Goal: Transaction & Acquisition: Register for event/course

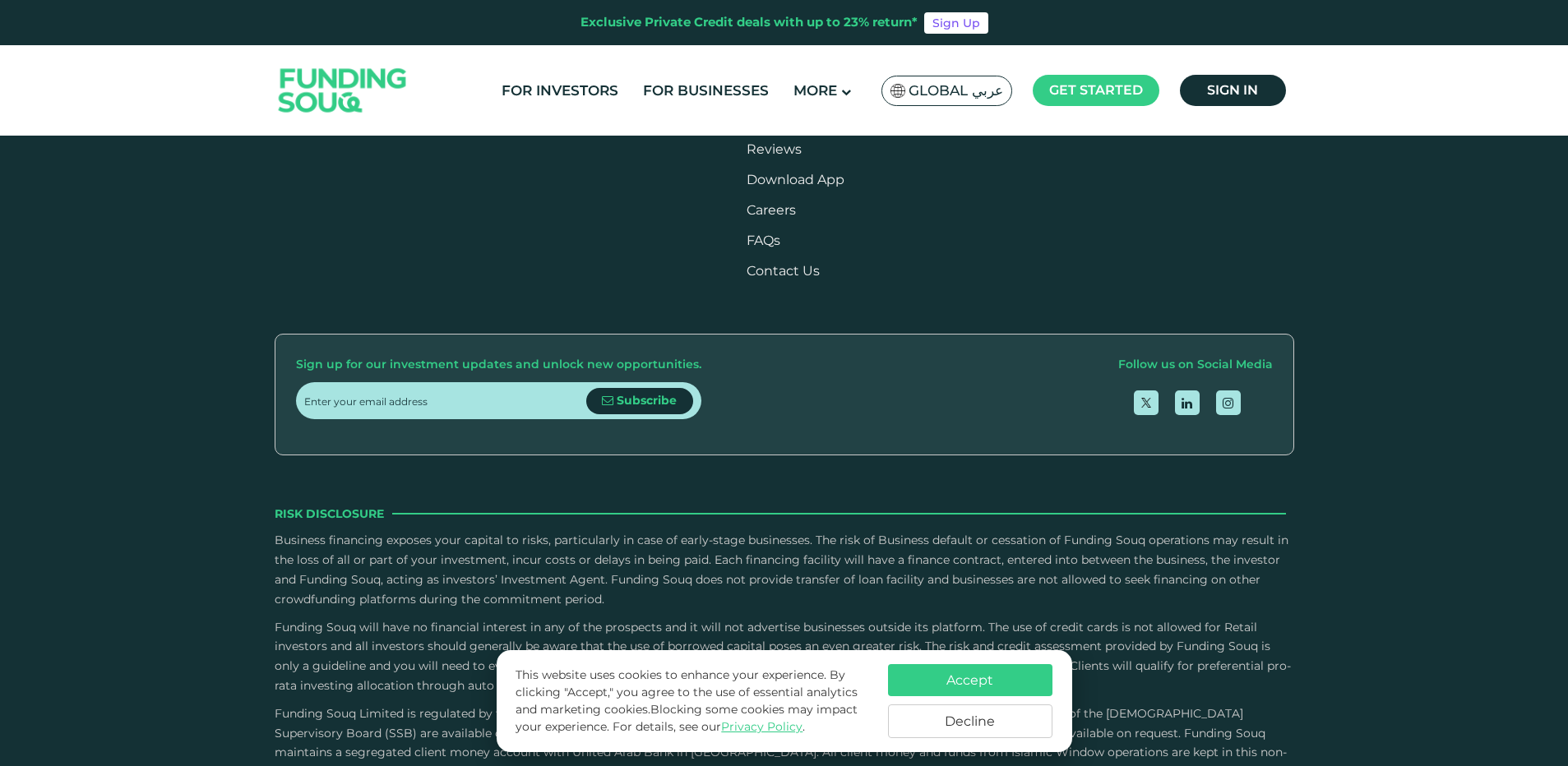
scroll to position [1973, 0]
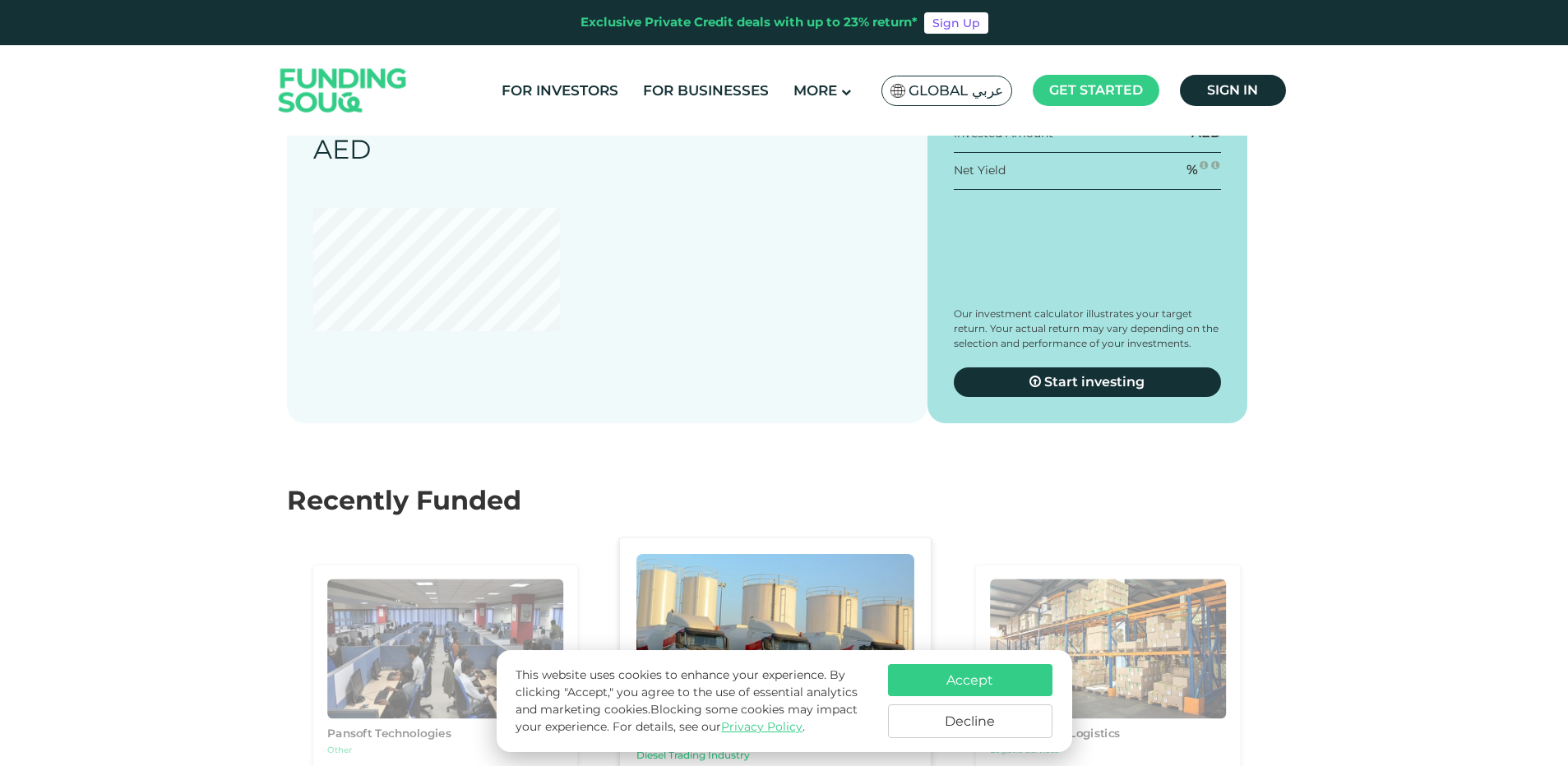
scroll to position [1644, 0]
click at [1235, 86] on span "Sign in" at bounding box center [1232, 89] width 51 height 15
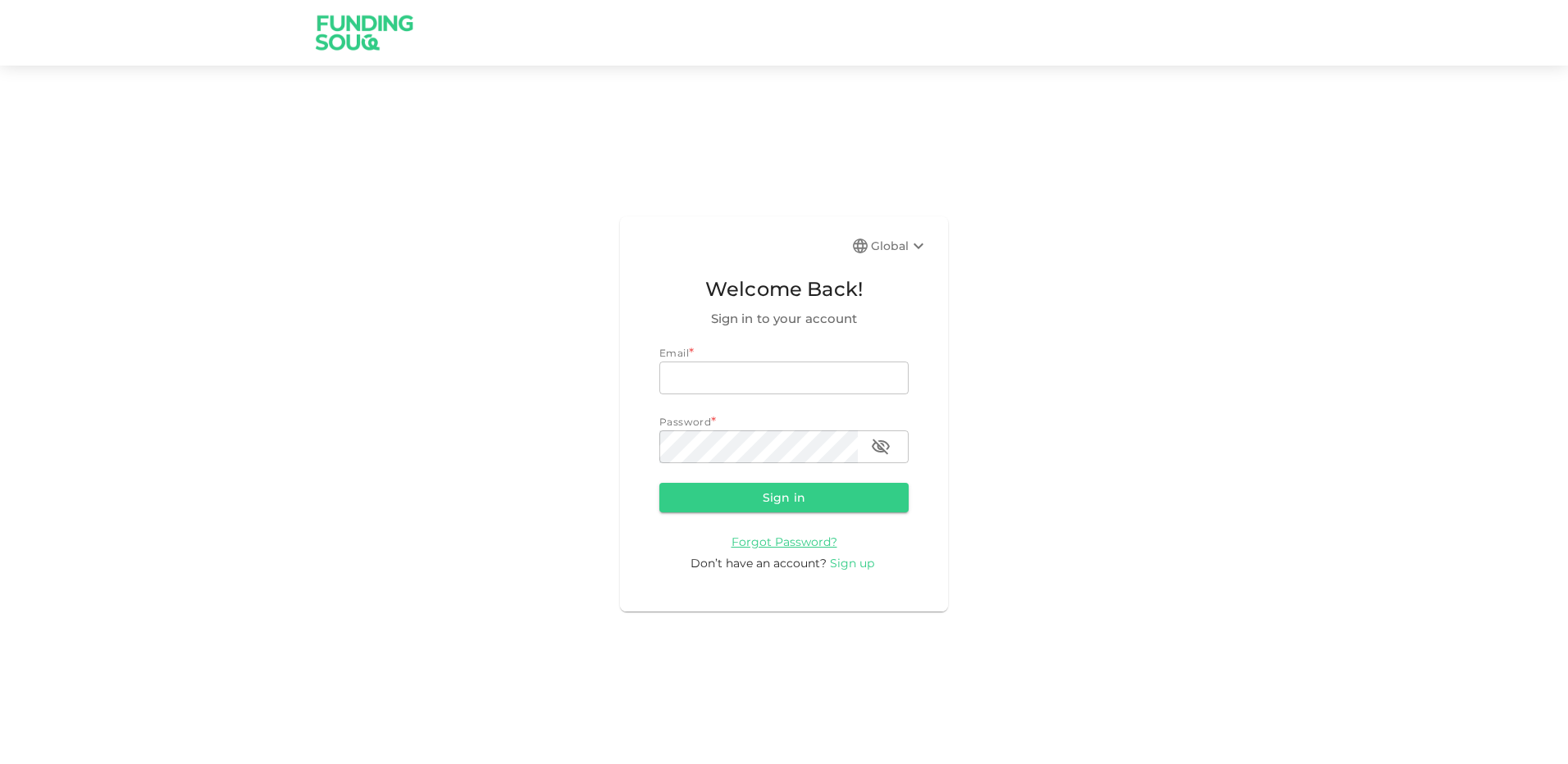
click at [863, 560] on span "Sign up" at bounding box center [852, 563] width 44 height 14
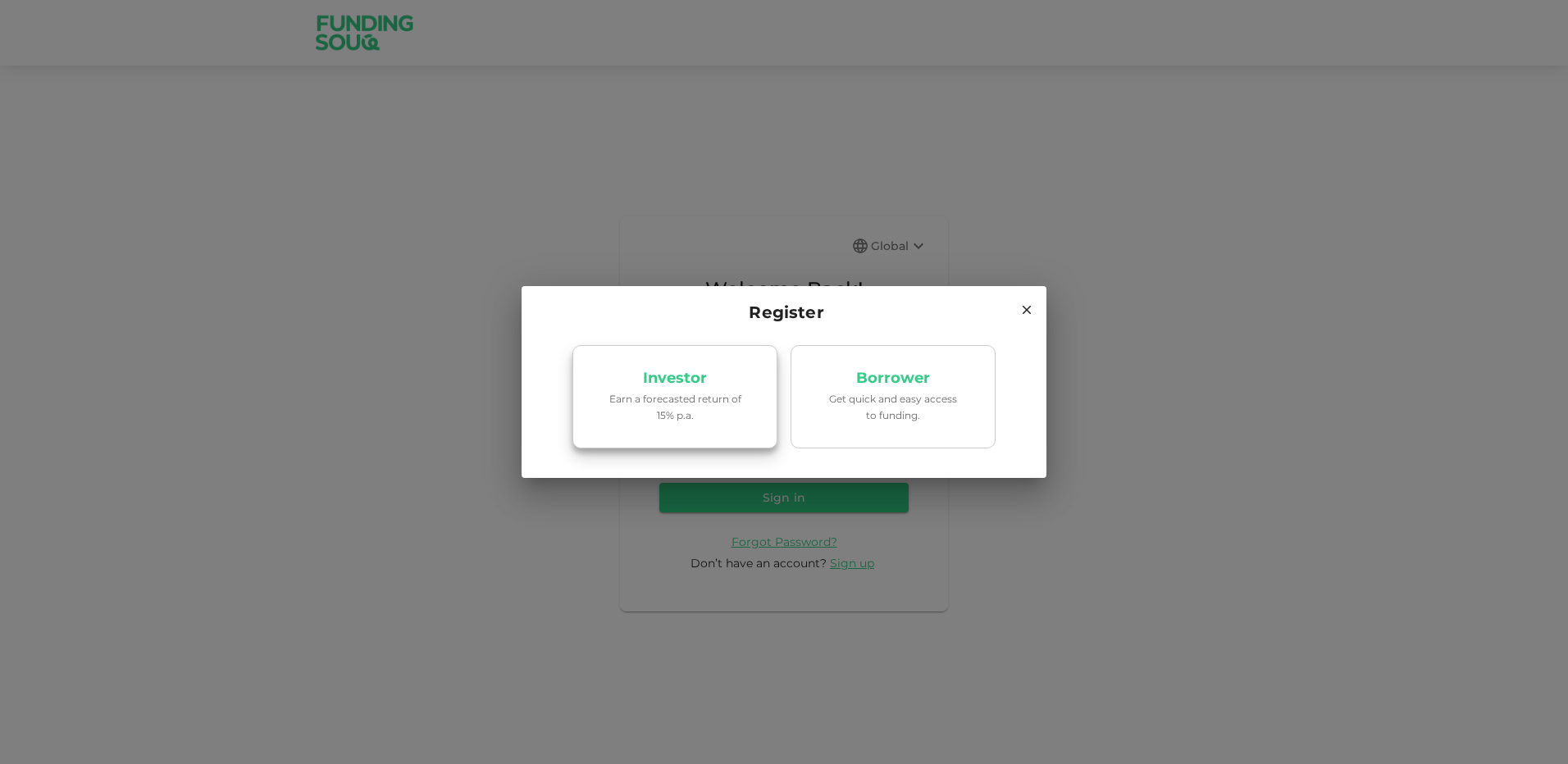
click at [677, 384] on p "Investor" at bounding box center [674, 378] width 64 height 15
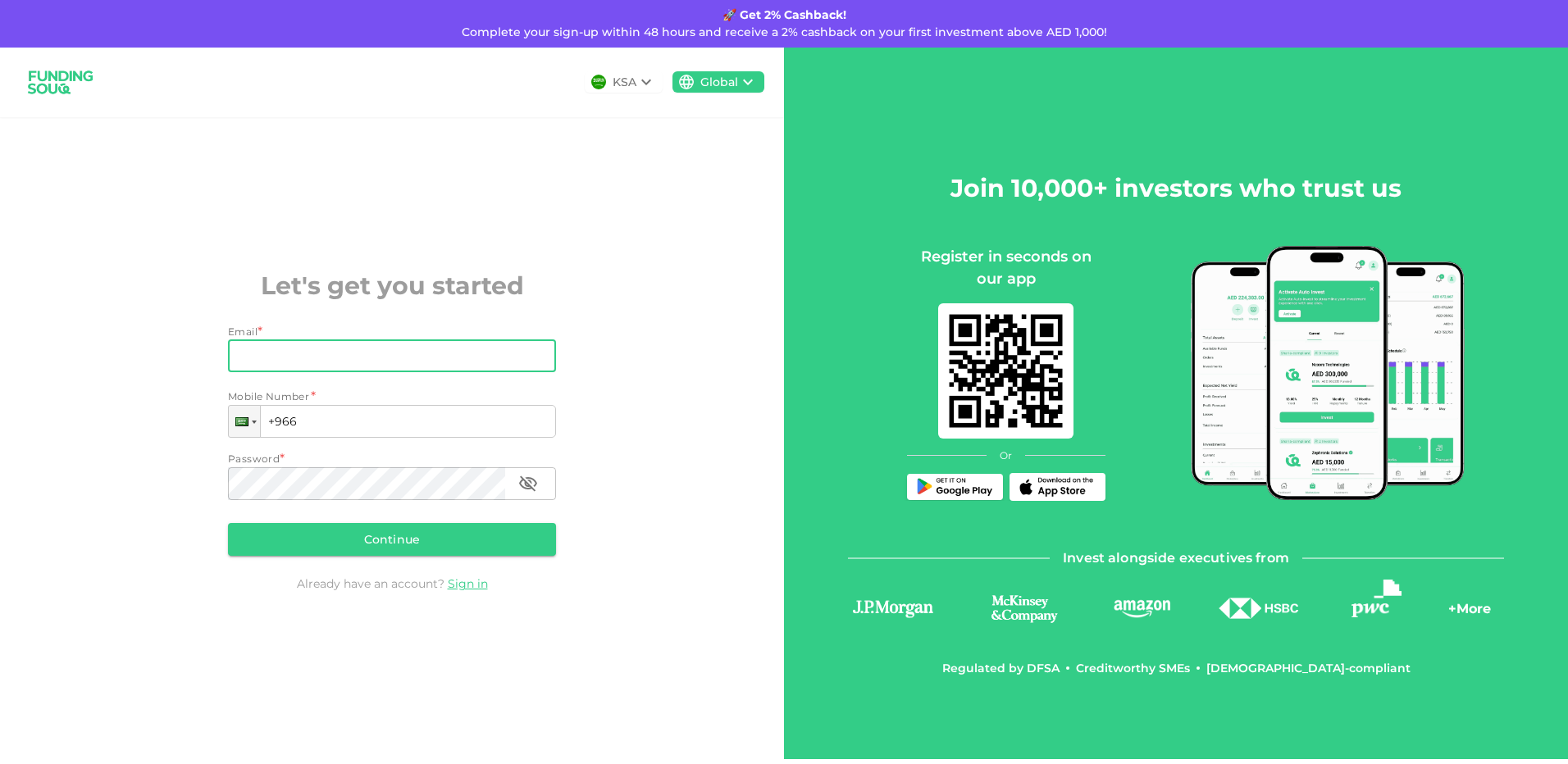
click at [303, 363] on input "Email" at bounding box center [382, 355] width 310 height 33
click at [349, 284] on h2 "Let's get you started" at bounding box center [392, 286] width 328 height 37
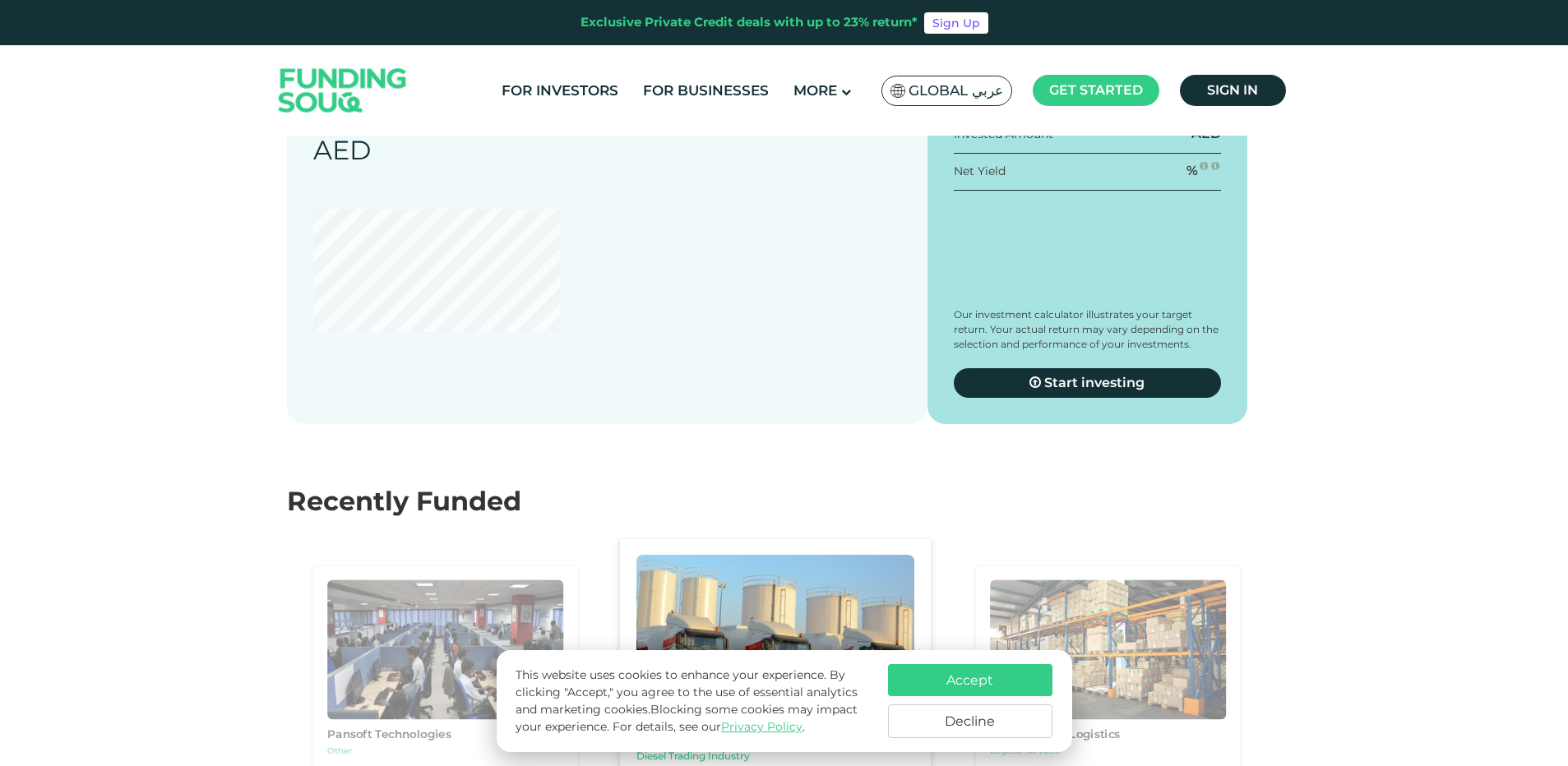
click at [336, 88] on img at bounding box center [343, 90] width 161 height 83
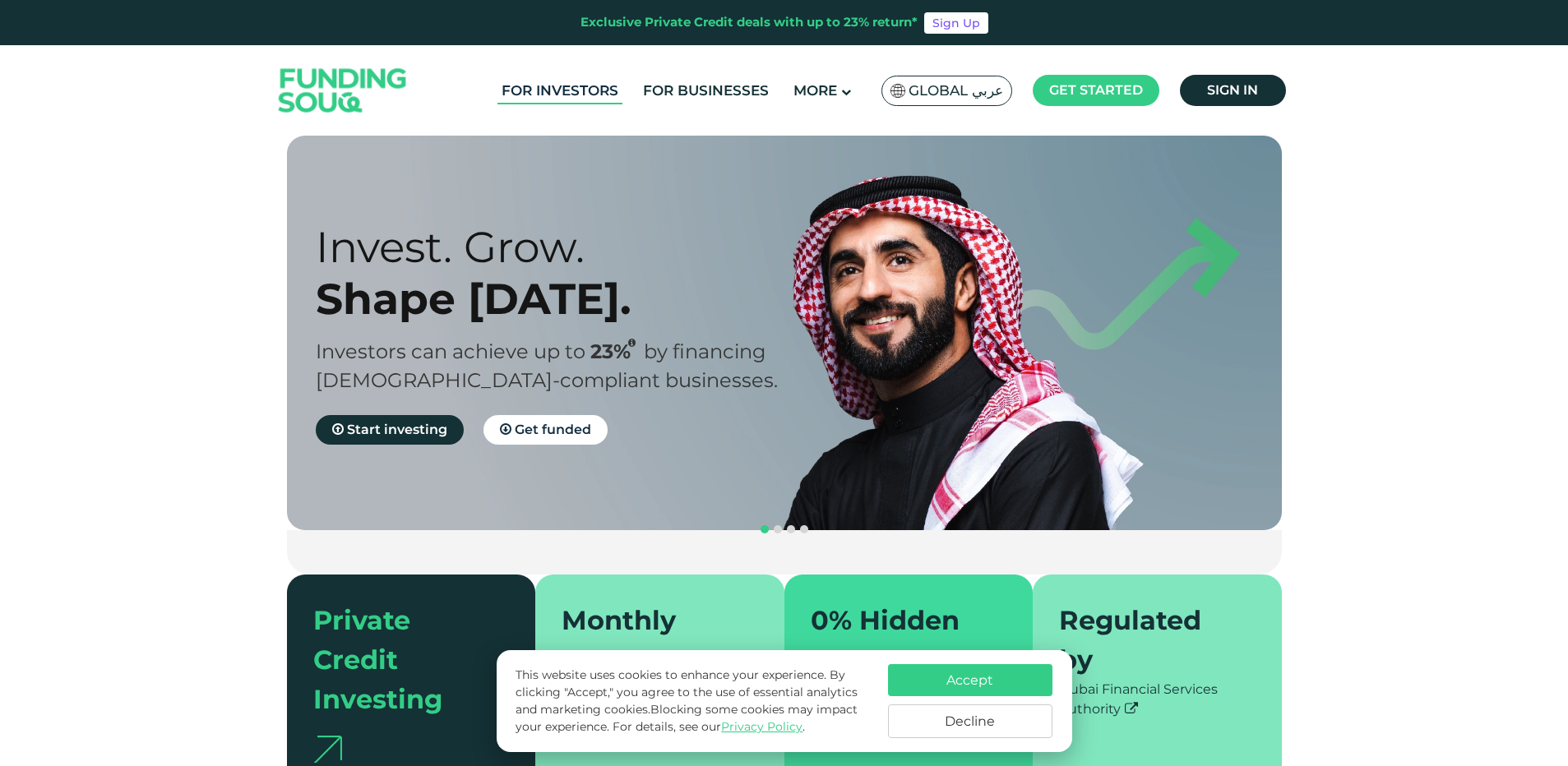
click at [595, 90] on link "For Investors" at bounding box center [560, 91] width 125 height 27
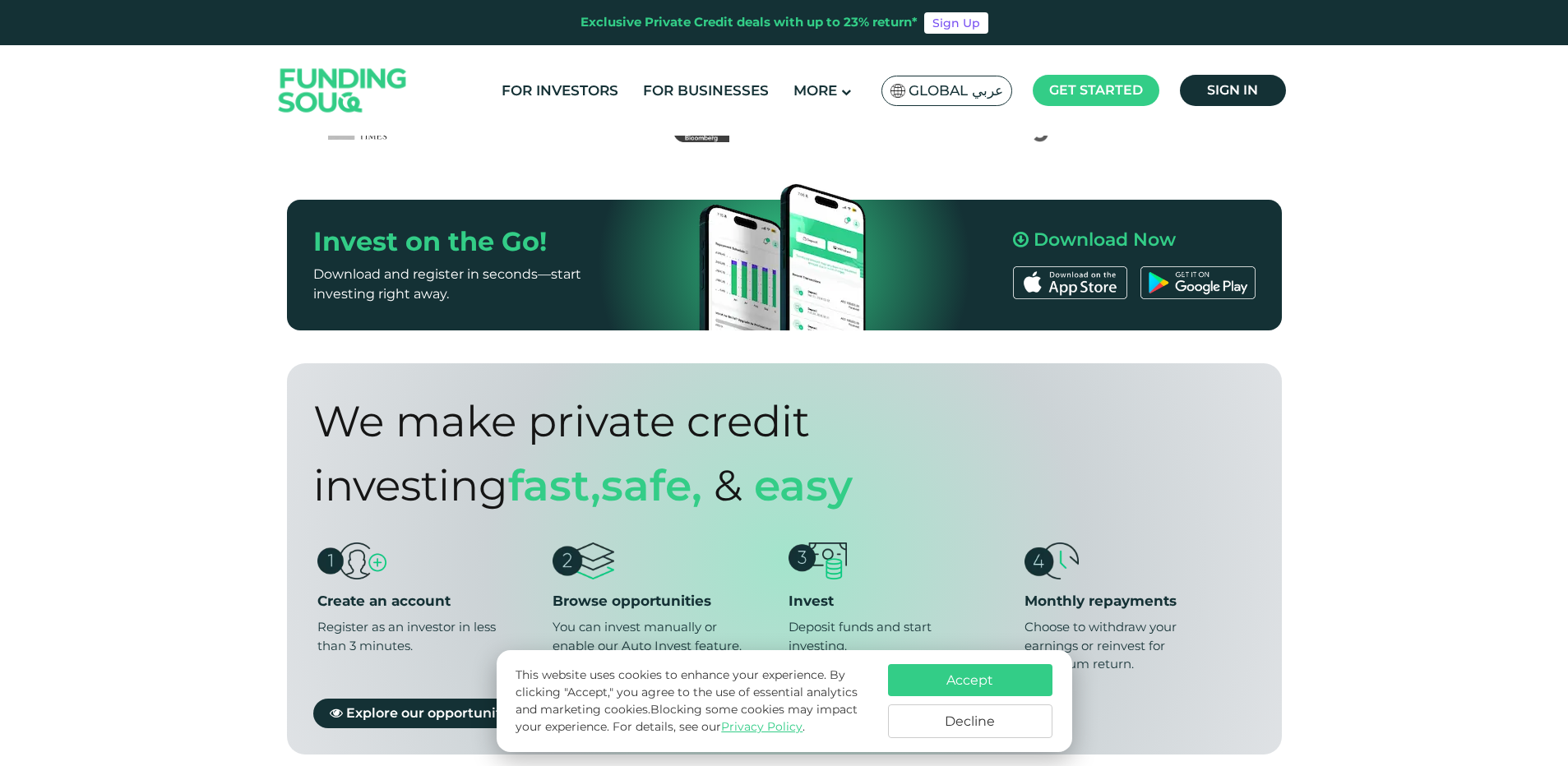
scroll to position [904, 0]
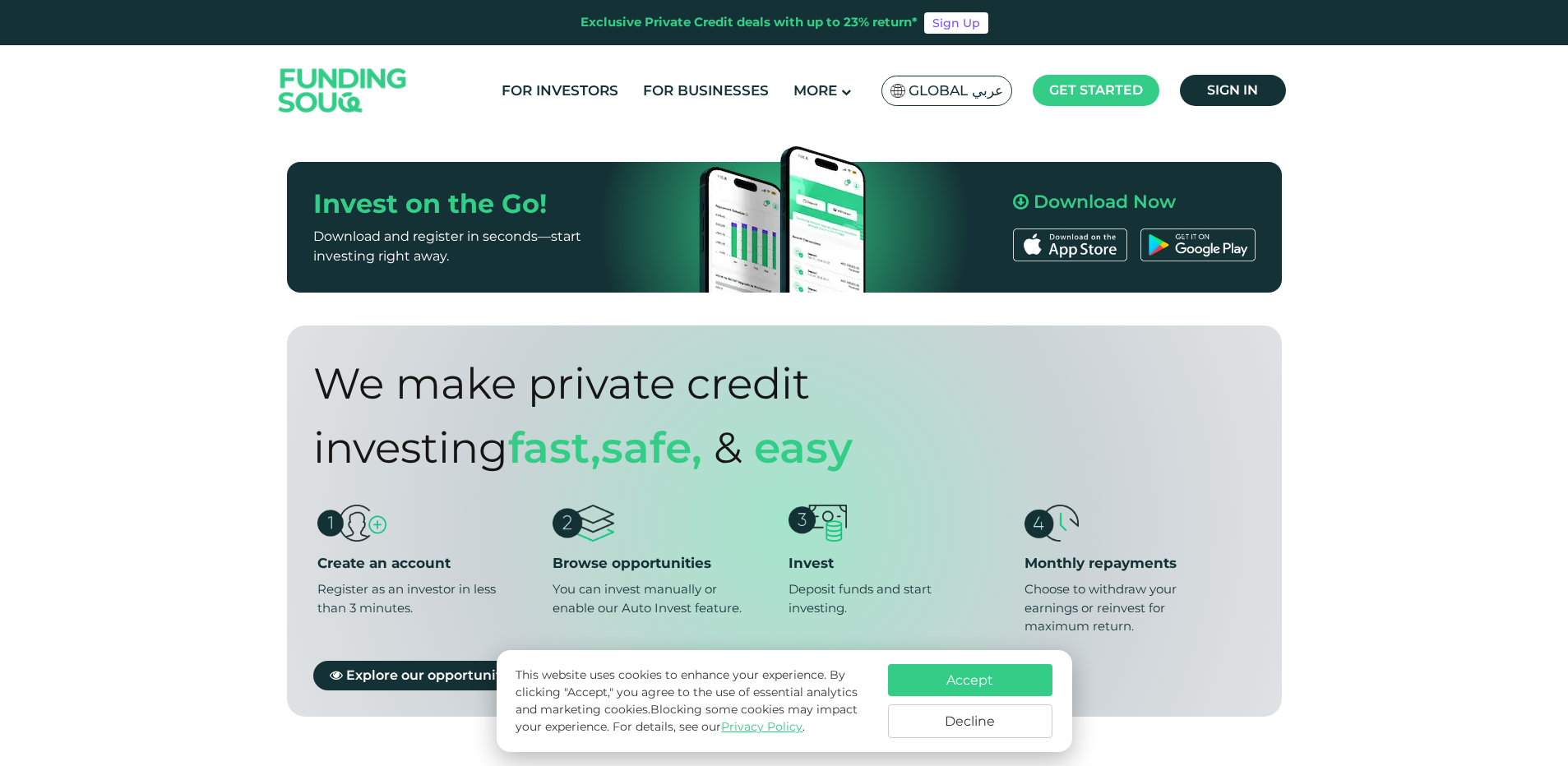
click at [987, 683] on button "Accept" at bounding box center [970, 681] width 164 height 32
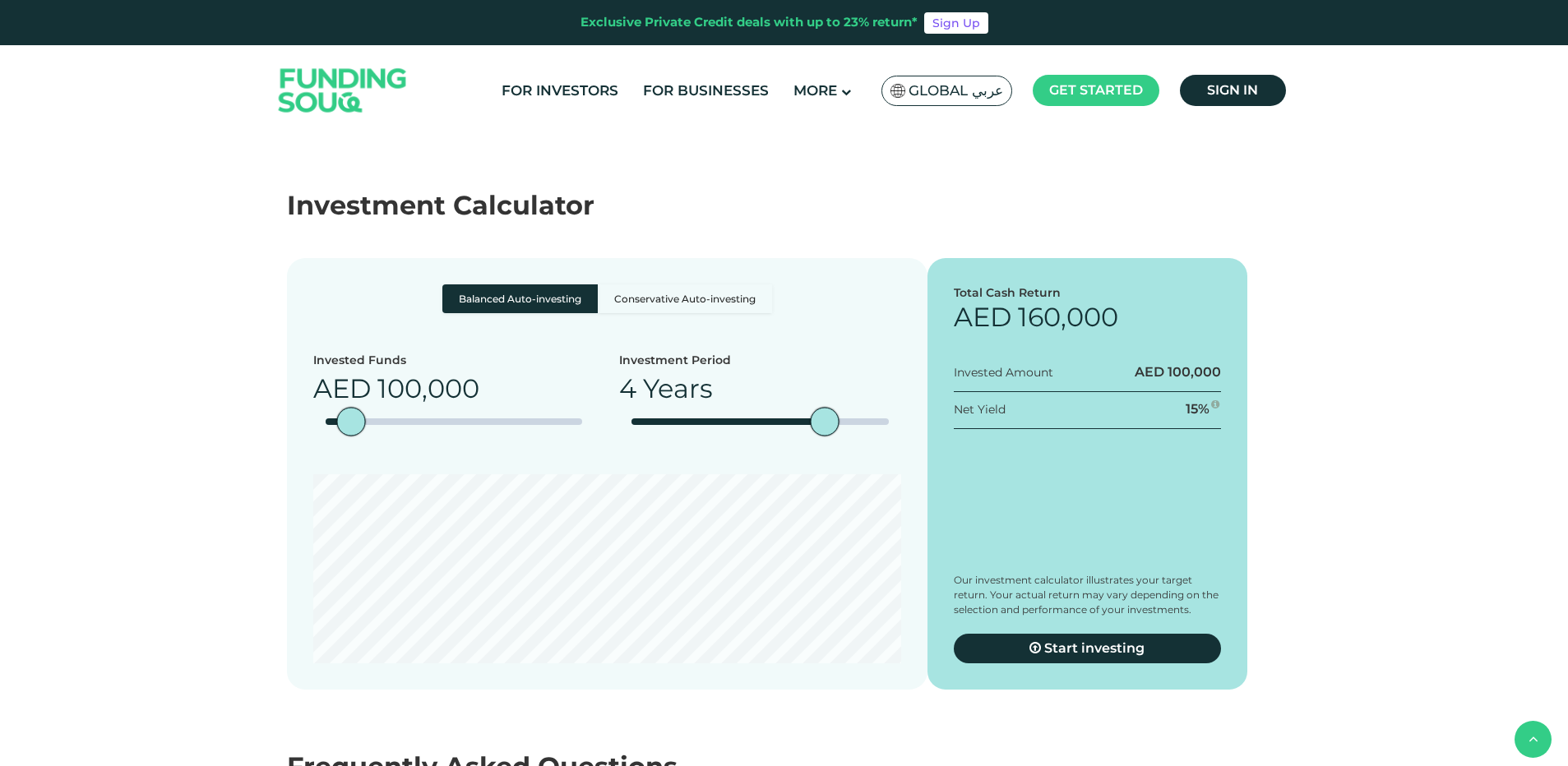
scroll to position [3042, 0]
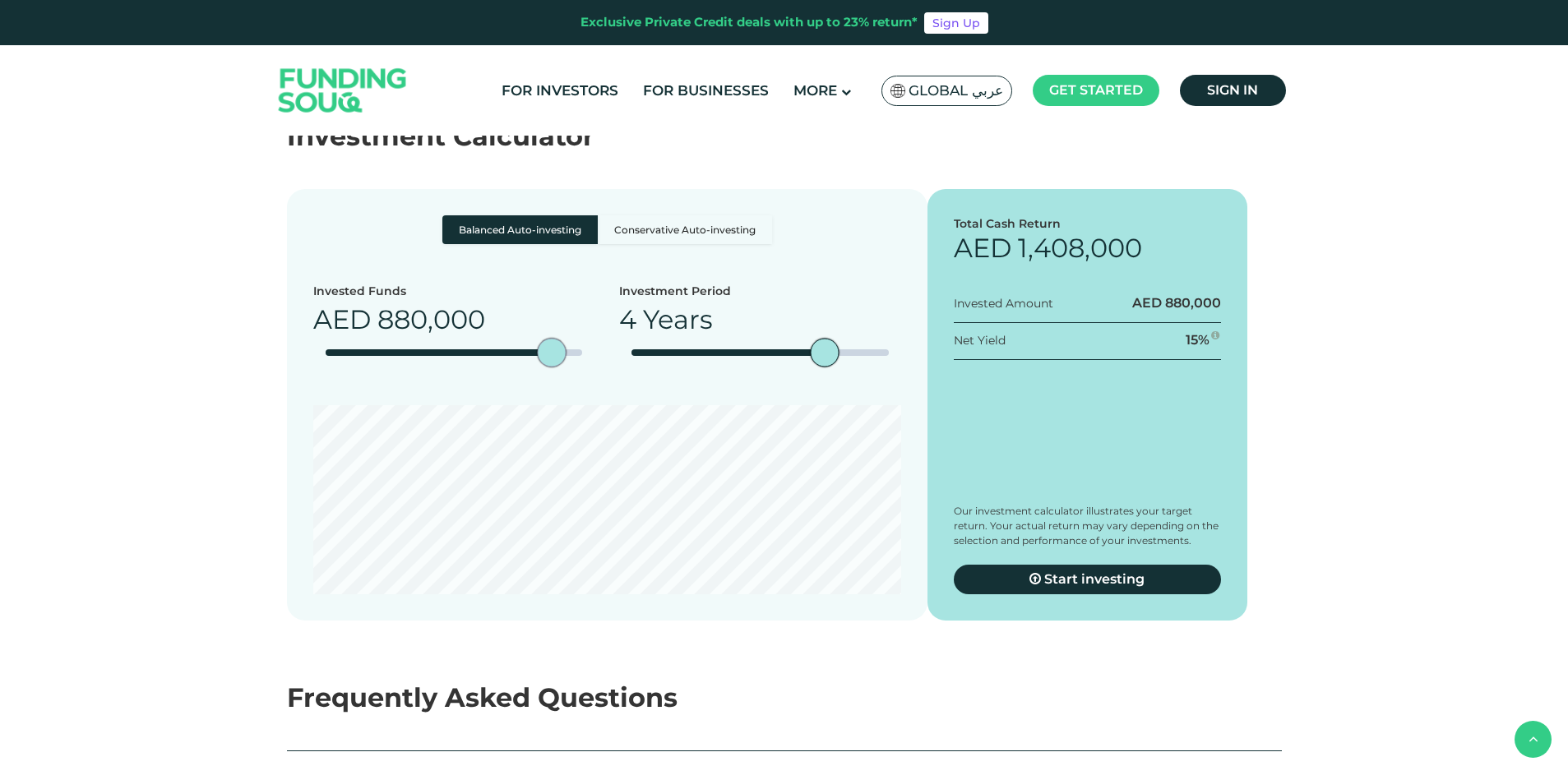
type tc-range-slider "1000000"
drag, startPoint x: 350, startPoint y: 435, endPoint x: 591, endPoint y: 452, distance: 241.6
click at [591, 367] on div "amount slider" at bounding box center [583, 353] width 29 height 29
type tc-range-slider "5"
drag, startPoint x: 814, startPoint y: 445, endPoint x: 922, endPoint y: 452, distance: 108.2
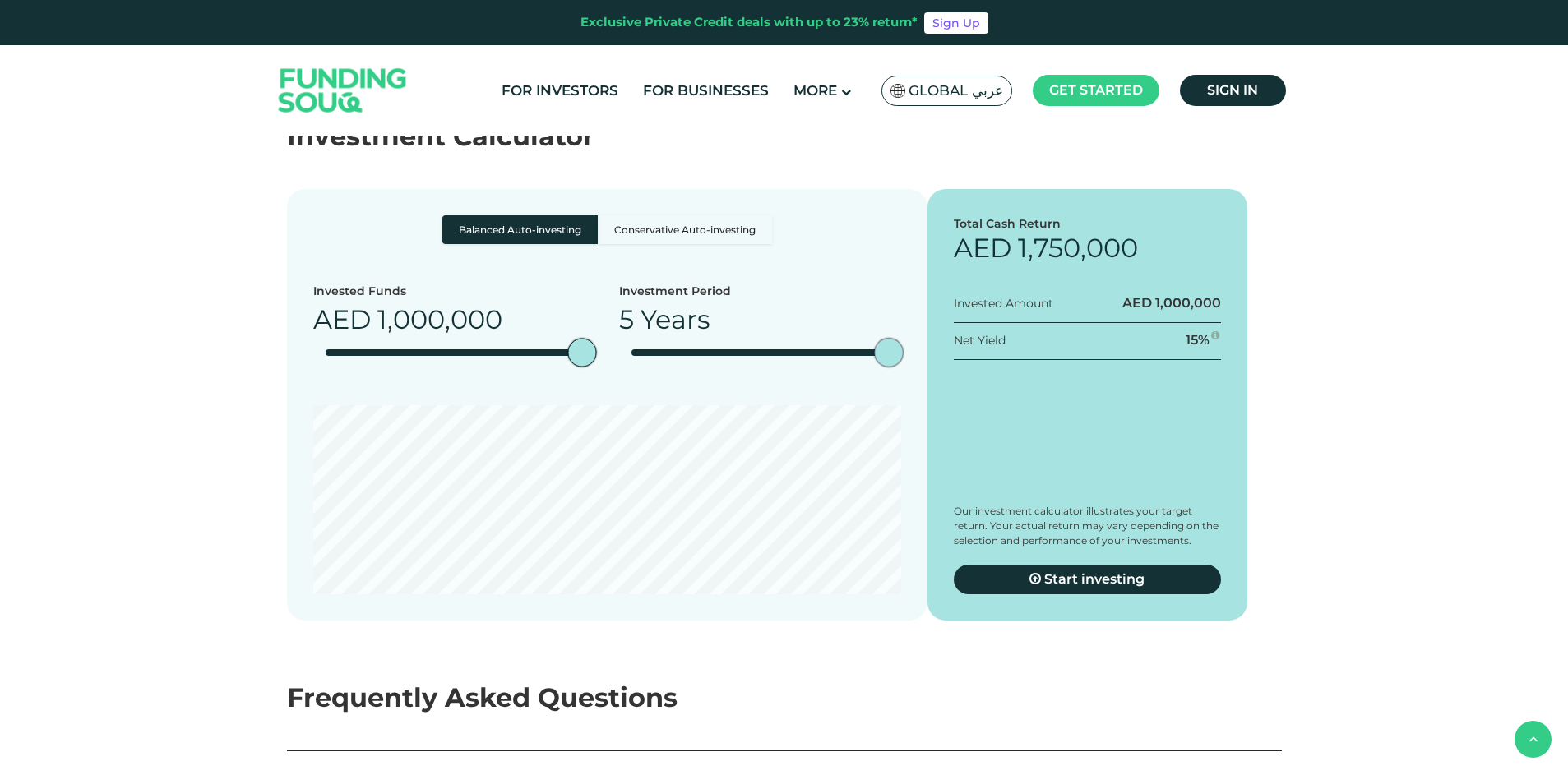
click at [922, 452] on div "Balanced Auto-investing Conservative Auto-investing Invested Funds AED 1,000,000" at bounding box center [608, 405] width 641 height 432
type tc-range-slider "610000"
drag, startPoint x: 579, startPoint y: 436, endPoint x: 481, endPoint y: 433, distance: 98.0
click at [481, 367] on div "amount slider" at bounding box center [482, 353] width 29 height 29
type tc-range-slider "1"
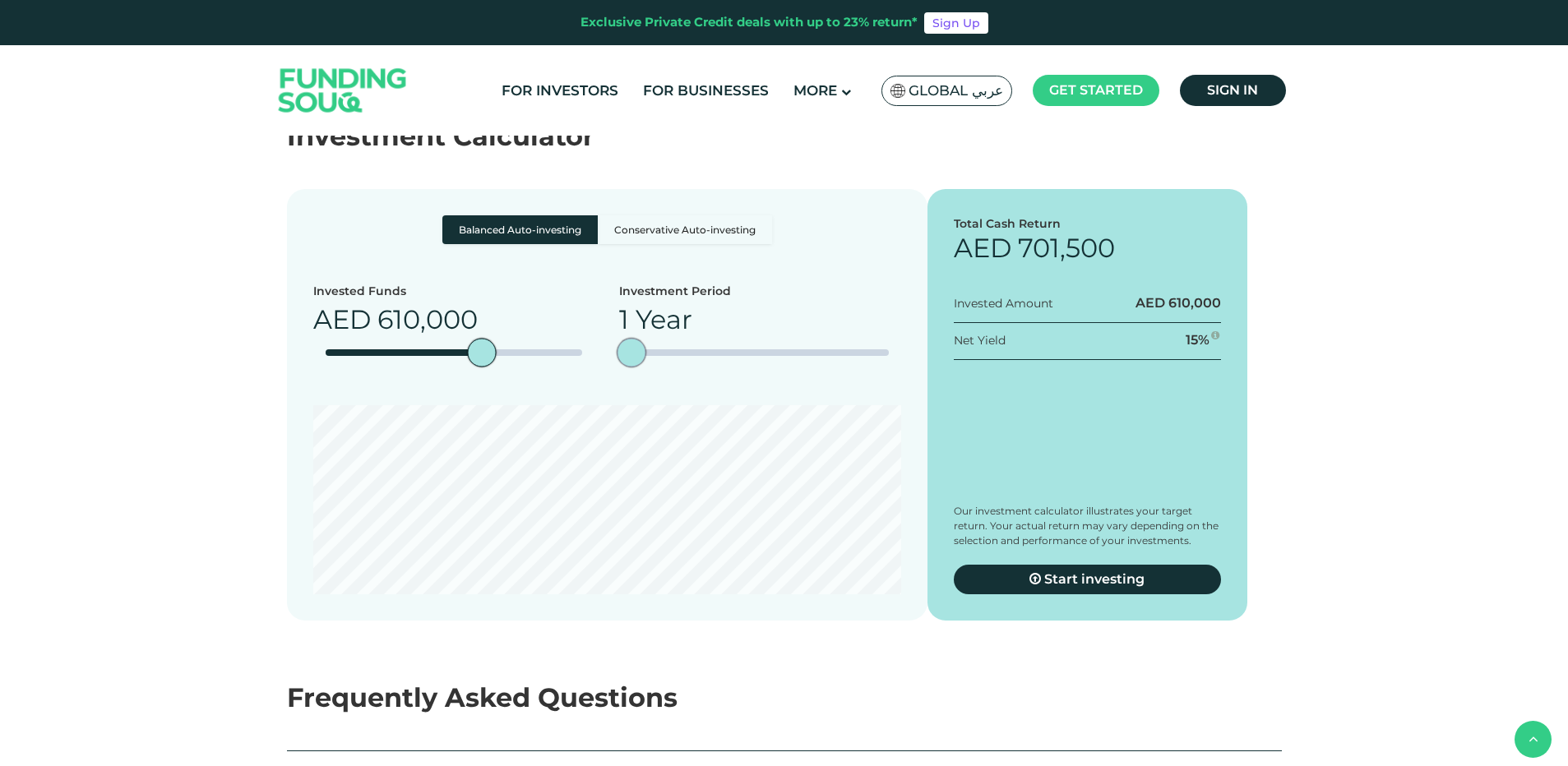
drag, startPoint x: 890, startPoint y: 443, endPoint x: 631, endPoint y: 445, distance: 259.0
click at [631, 367] on div "date slider" at bounding box center [632, 353] width 29 height 29
type tc-range-slider "10000"
drag, startPoint x: 366, startPoint y: 421, endPoint x: 266, endPoint y: 418, distance: 100.0
click at [266, 418] on section "Balanced Auto-investing Conservative Auto-investing Invested Funds AED 0 Invest…" at bounding box center [784, 388] width 1568 height 464
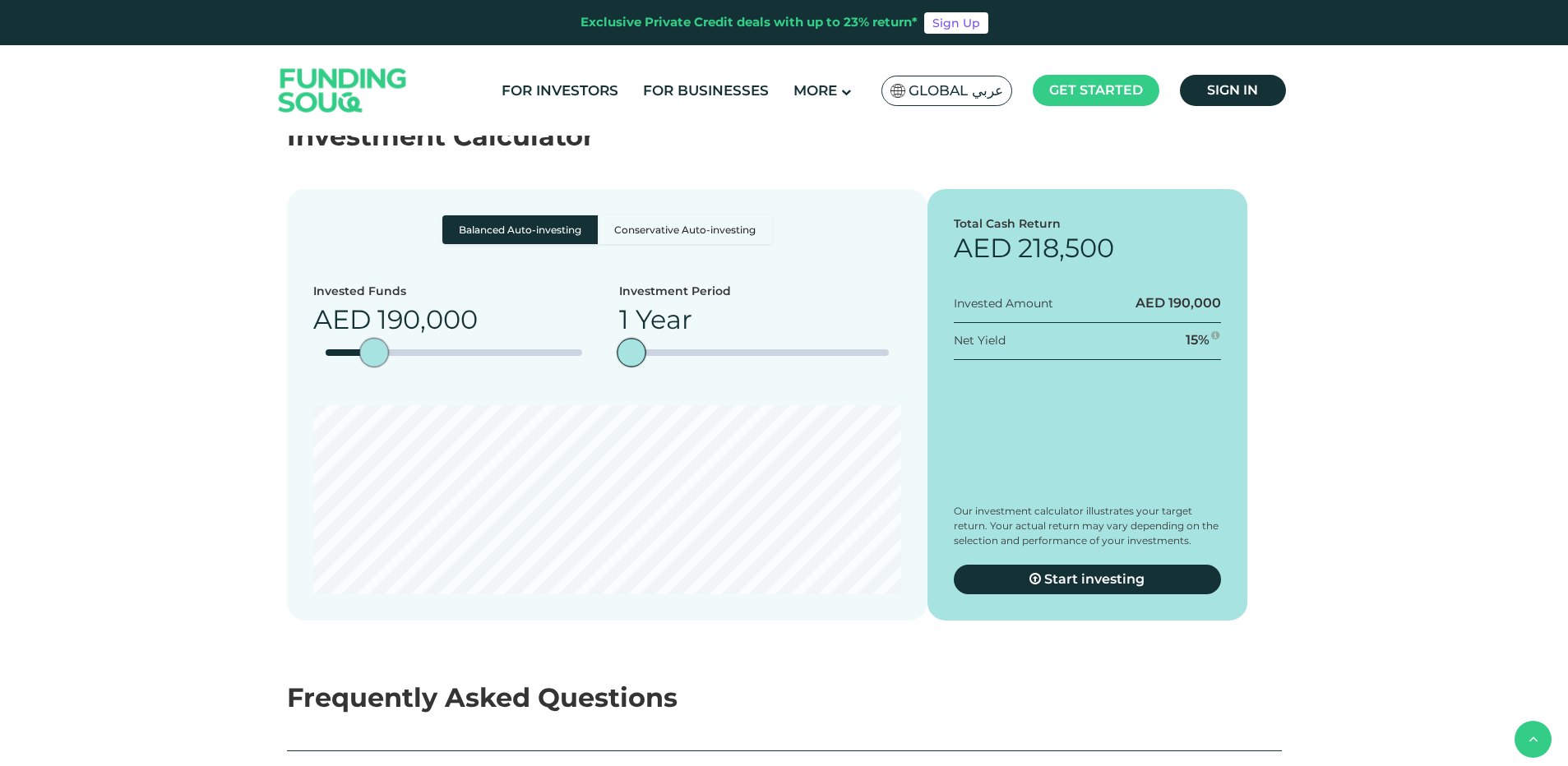
type tc-range-slider "200000"
drag, startPoint x: 338, startPoint y: 445, endPoint x: 377, endPoint y: 449, distance: 39.2
click at [377, 367] on div "amount slider" at bounding box center [377, 353] width 29 height 29
drag, startPoint x: 635, startPoint y: 441, endPoint x: 665, endPoint y: 442, distance: 30.0
click at [665, 356] on div "date slider" at bounding box center [760, 353] width 257 height 7
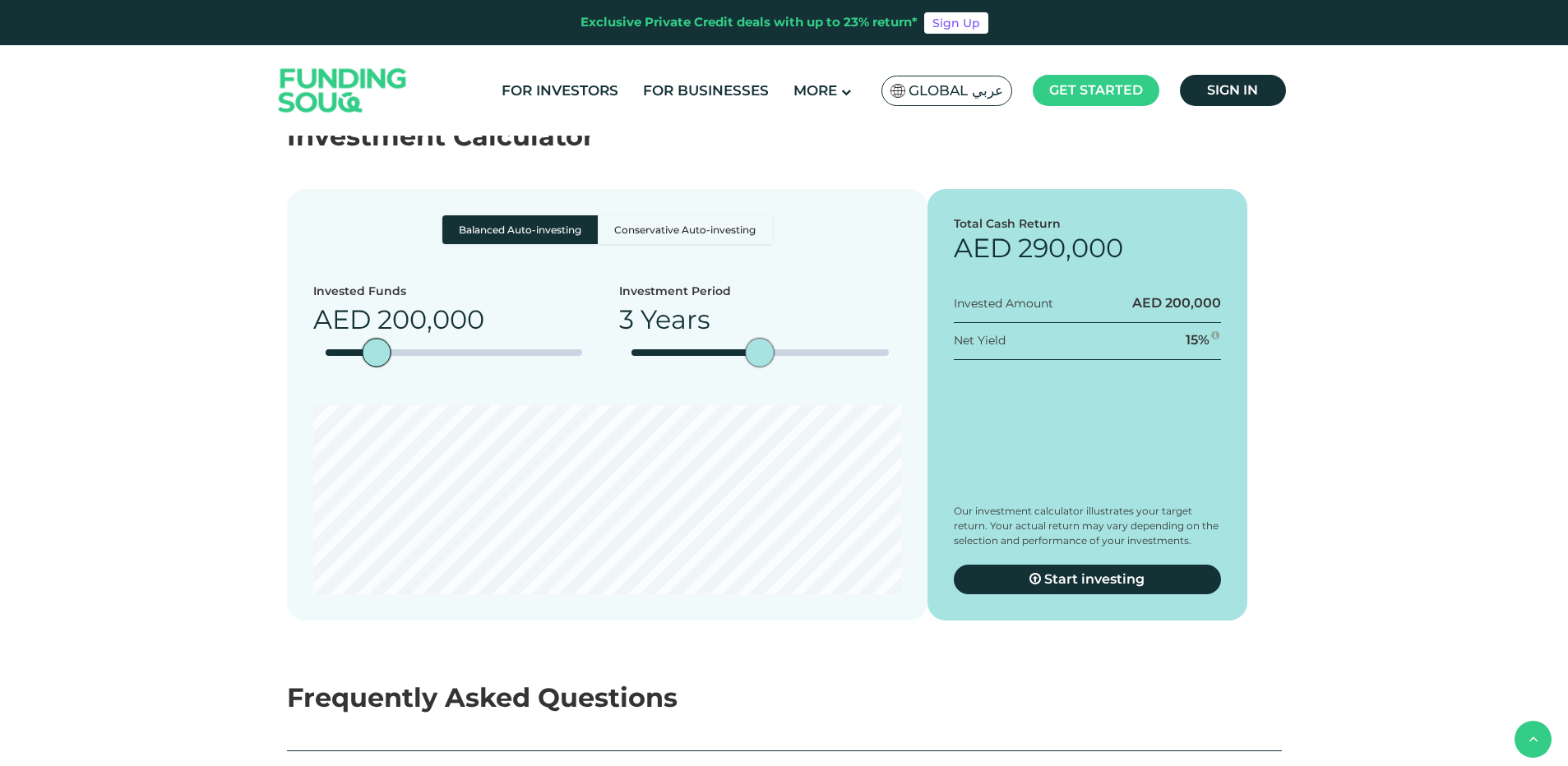
drag, startPoint x: 691, startPoint y: 442, endPoint x: 748, endPoint y: 446, distance: 57.1
click at [748, 367] on div "date slider" at bounding box center [760, 353] width 29 height 29
drag, startPoint x: 751, startPoint y: 446, endPoint x: 800, endPoint y: 455, distance: 49.8
click at [800, 381] on div "Investment Period 4 Years" at bounding box center [759, 331] width 282 height 98
drag, startPoint x: 811, startPoint y: 452, endPoint x: 838, endPoint y: 452, distance: 27.0
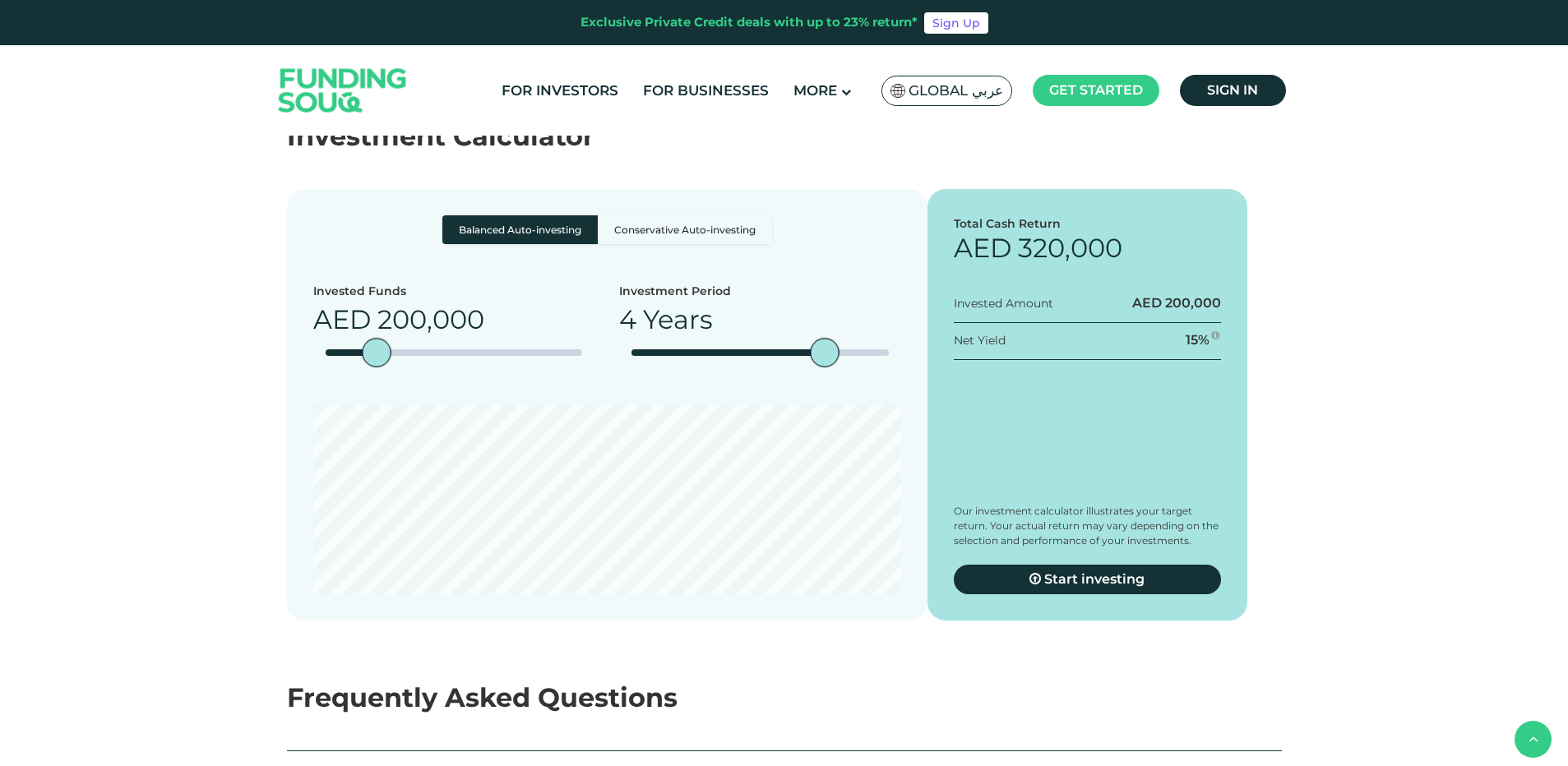
click at [838, 381] on div "Investment Period 4 Years" at bounding box center [759, 331] width 282 height 98
drag, startPoint x: 828, startPoint y: 450, endPoint x: 963, endPoint y: 473, distance: 136.9
click at [963, 473] on div "Balanced Auto-investing Conservative Auto-investing Invested Funds AED 200,000 …" at bounding box center [784, 405] width 994 height 432
type tc-range-slider "5"
click at [689, 245] on label "Conservative Auto-investing" at bounding box center [684, 230] width 175 height 29
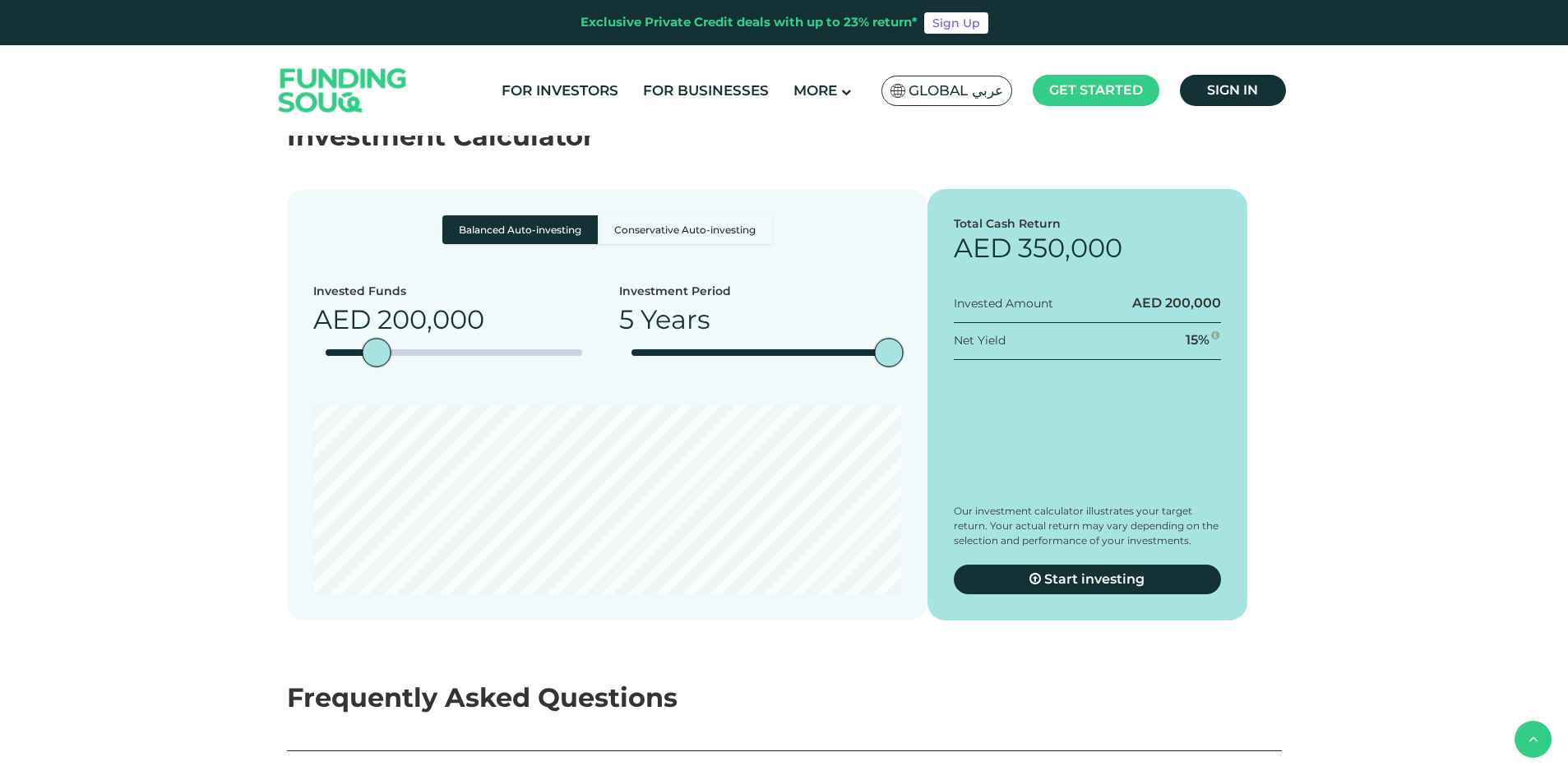
click at [453, 226] on input "Conservative Auto-investing" at bounding box center [447, 221] width 11 height 11
radio input "true"
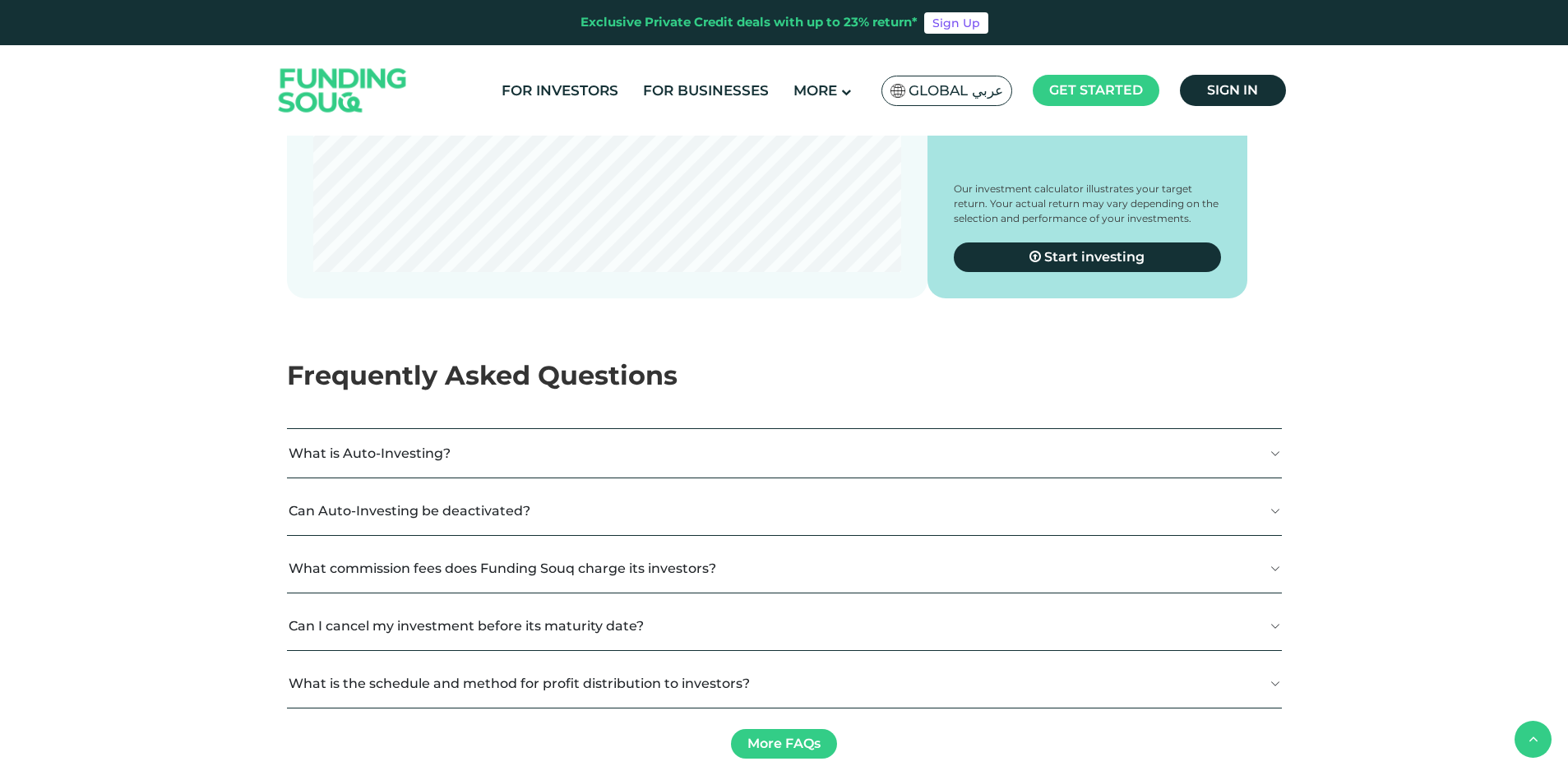
scroll to position [3371, 0]
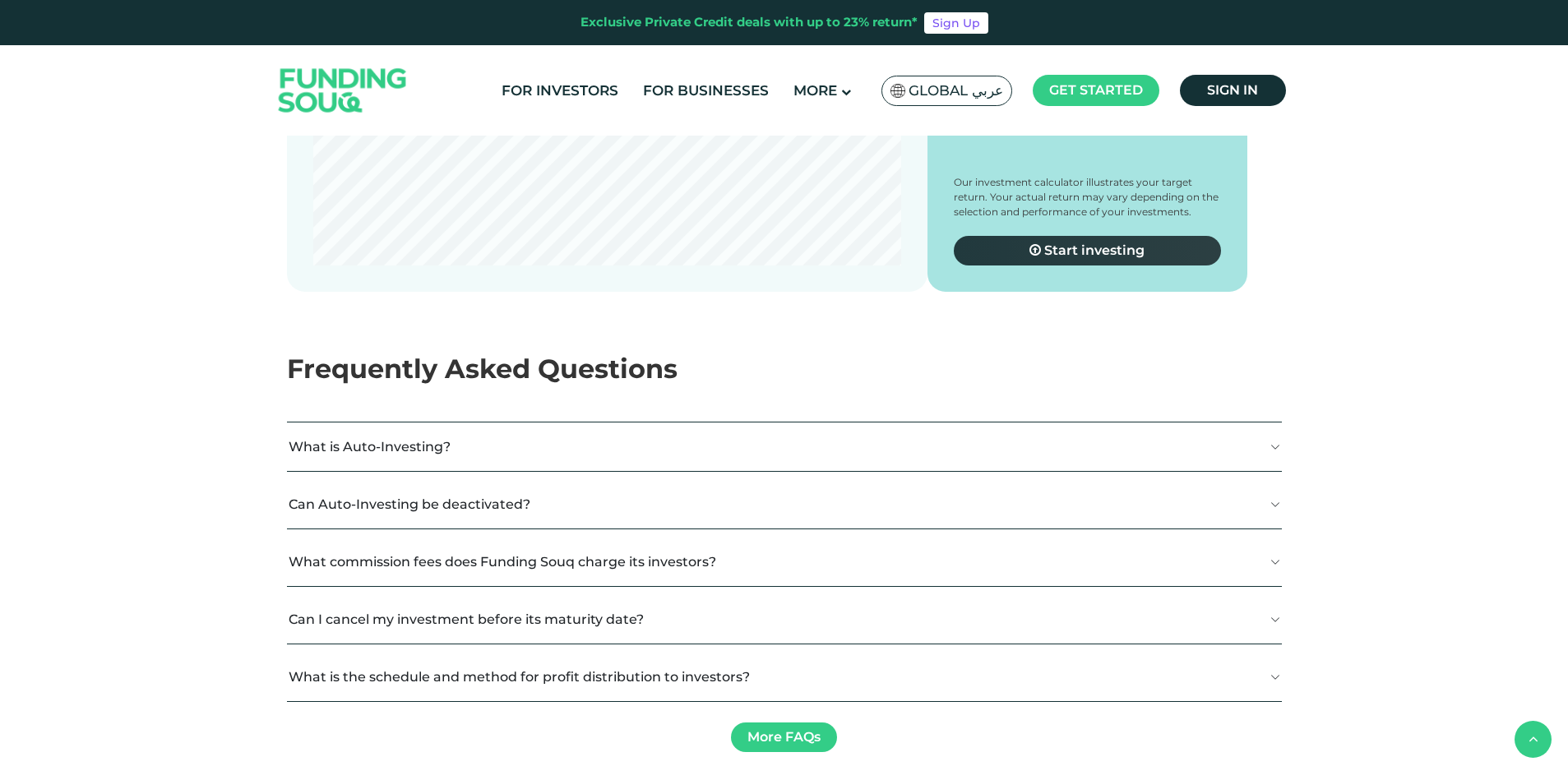
click at [1112, 258] on span "Start investing" at bounding box center [1094, 251] width 101 height 15
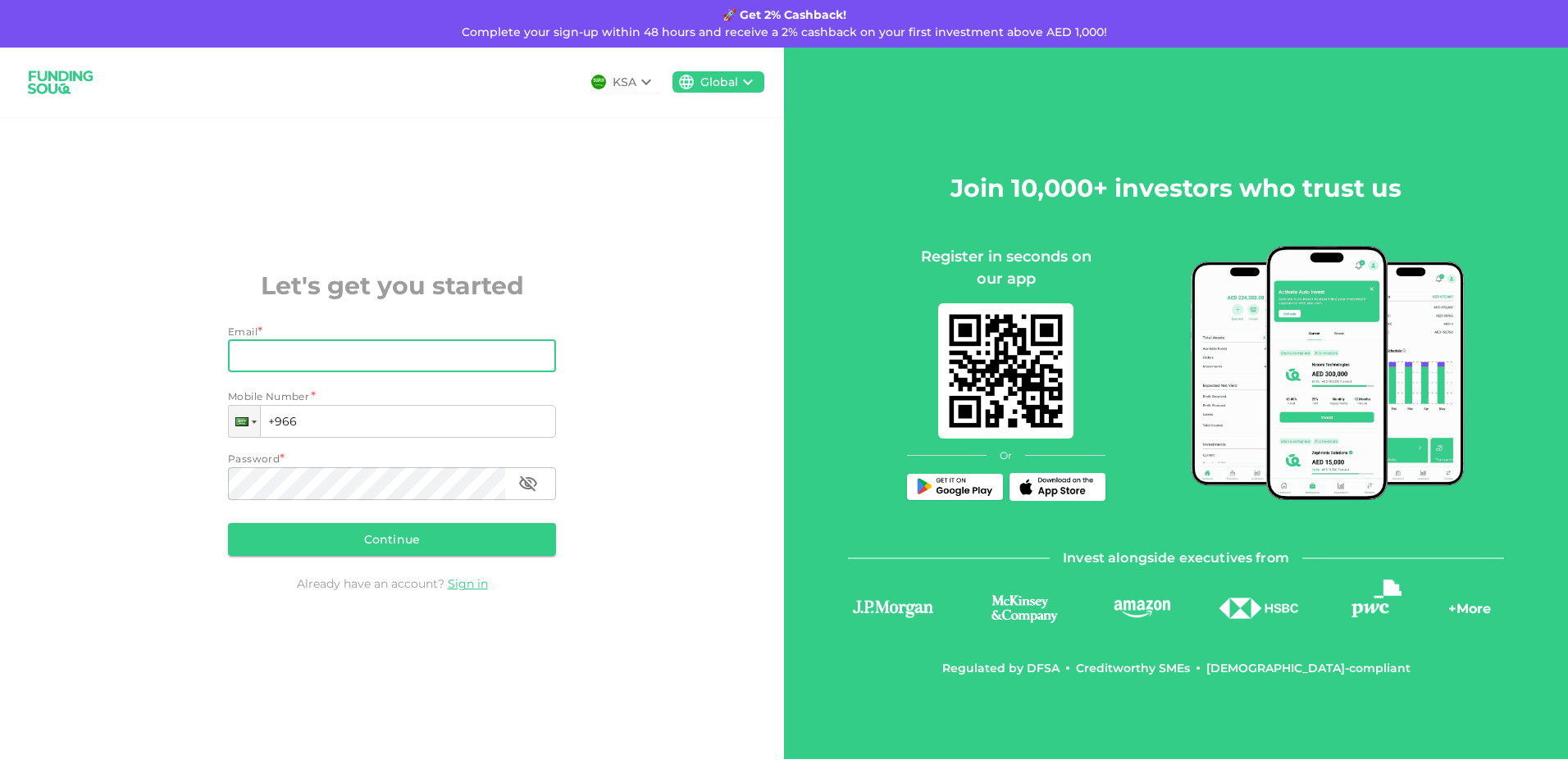
click at [269, 358] on input "Email" at bounding box center [382, 355] width 310 height 33
type input "[EMAIL_ADDRESS][PERSON_NAME][DOMAIN_NAME]"
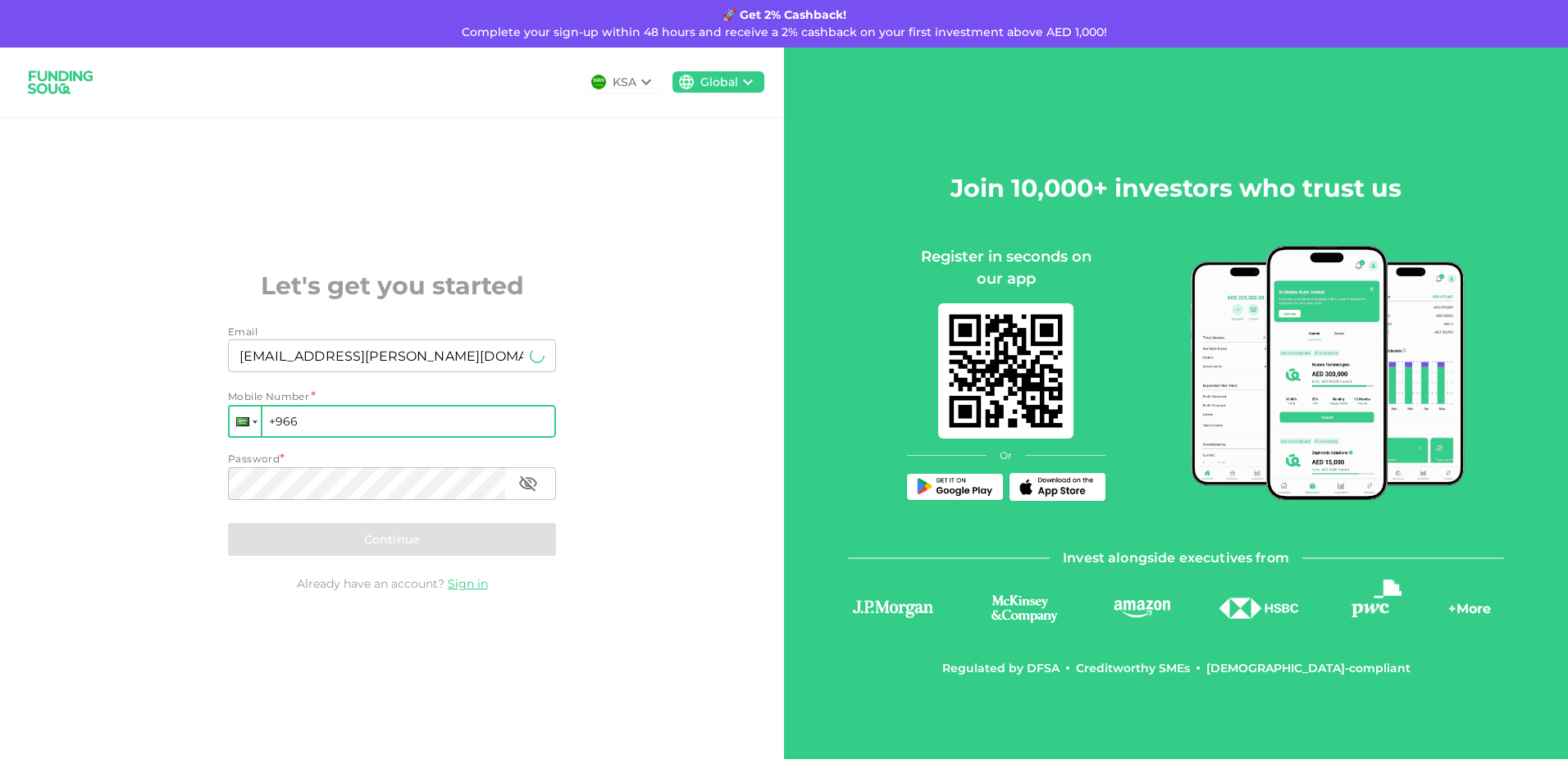
click at [231, 416] on div at bounding box center [245, 422] width 31 height 30
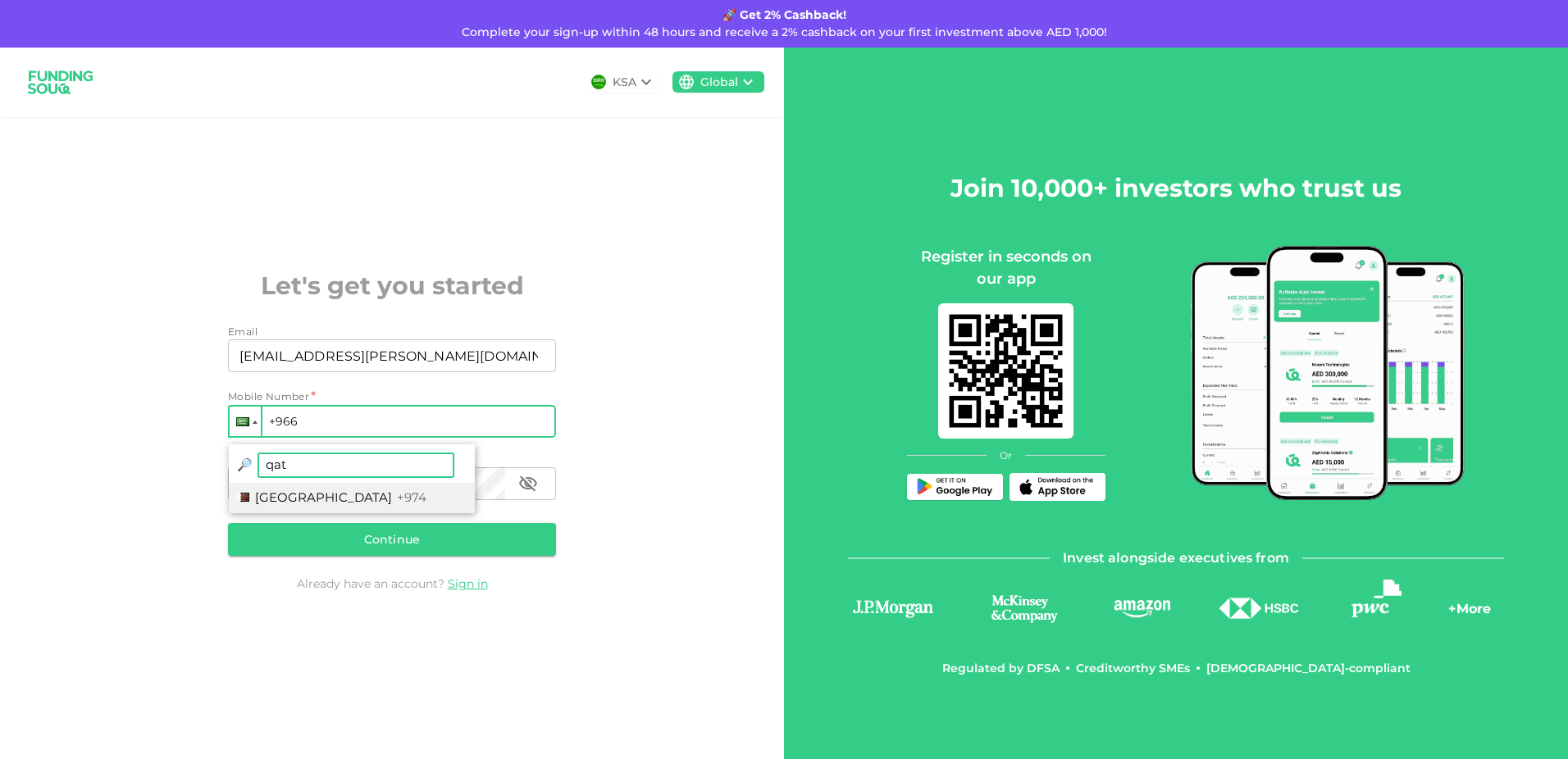
type input "qat"
click at [397, 497] on span "+974" at bounding box center [411, 497] width 30 height 15
click at [387, 422] on input "+974" at bounding box center [392, 422] width 328 height 33
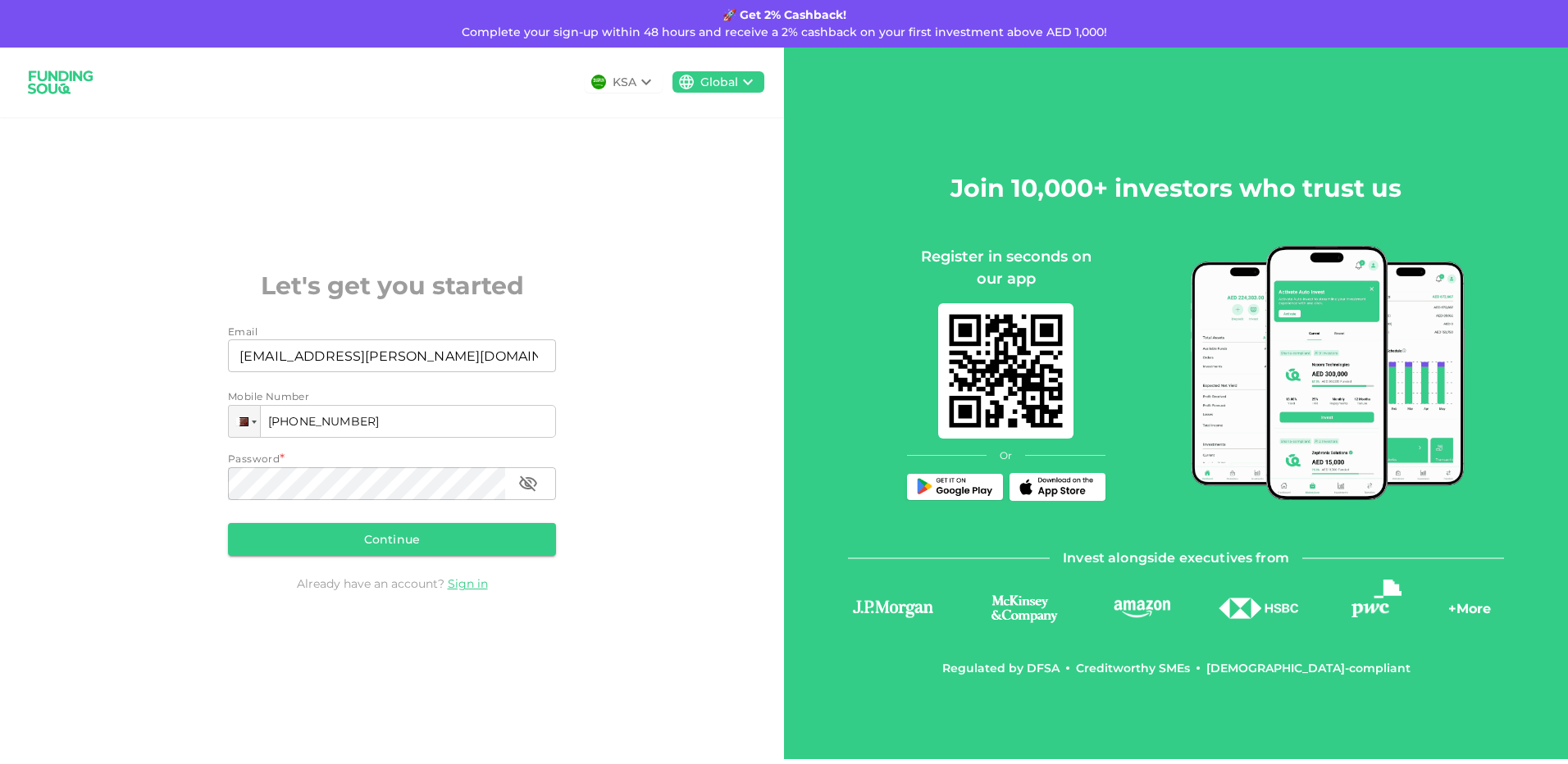
type input "[PHONE_NUMBER]"
click at [671, 356] on div "KSA Global Let's get you started Email Email [EMAIL_ADDRESS][PERSON_NAME][DOMAI…" at bounding box center [392, 403] width 784 height 711
click at [516, 357] on input "[EMAIL_ADDRESS][PERSON_NAME][DOMAIN_NAME]" at bounding box center [382, 355] width 310 height 33
click at [430, 546] on button "Continue" at bounding box center [392, 540] width 328 height 33
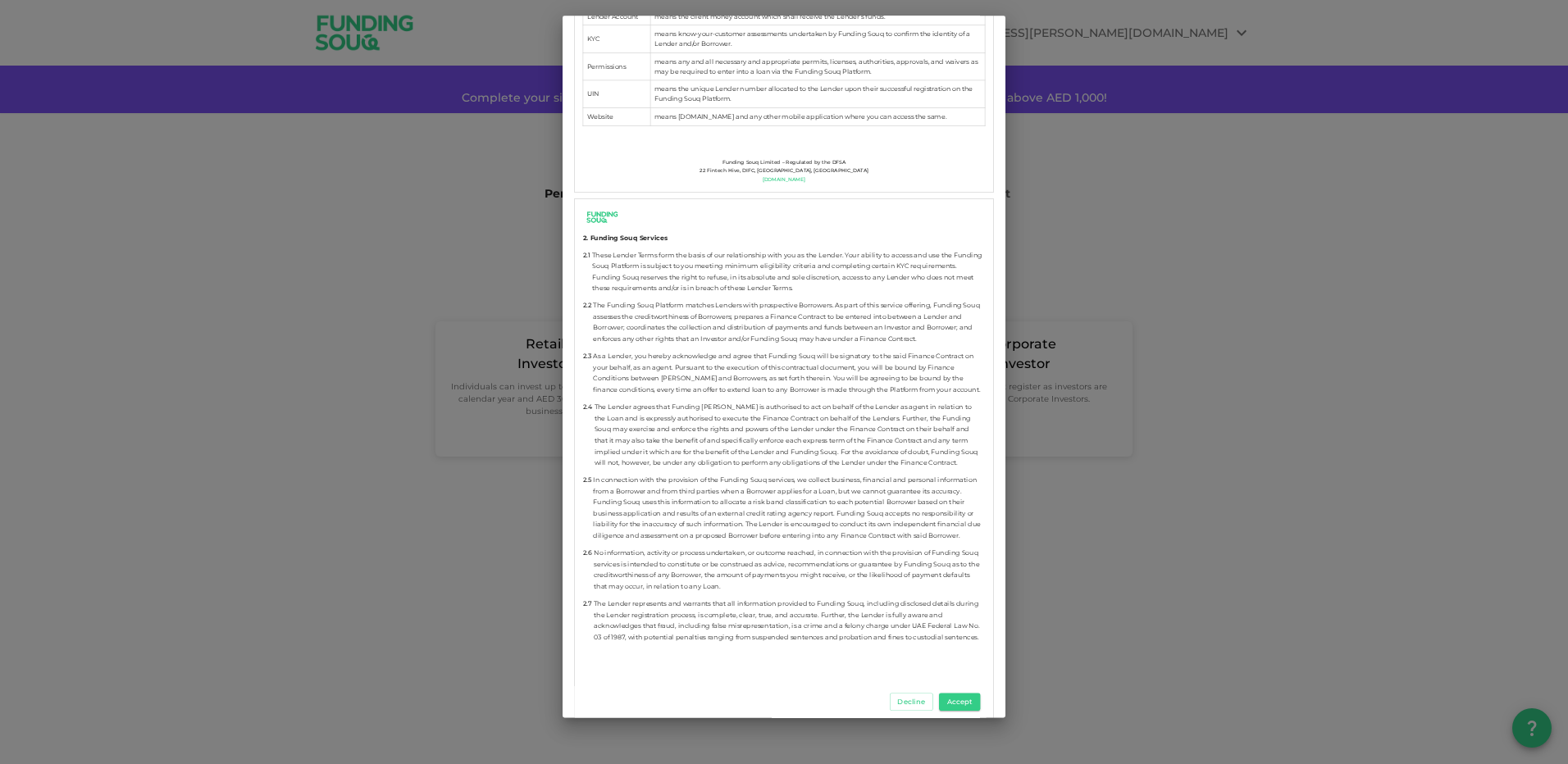
scroll to position [902, 0]
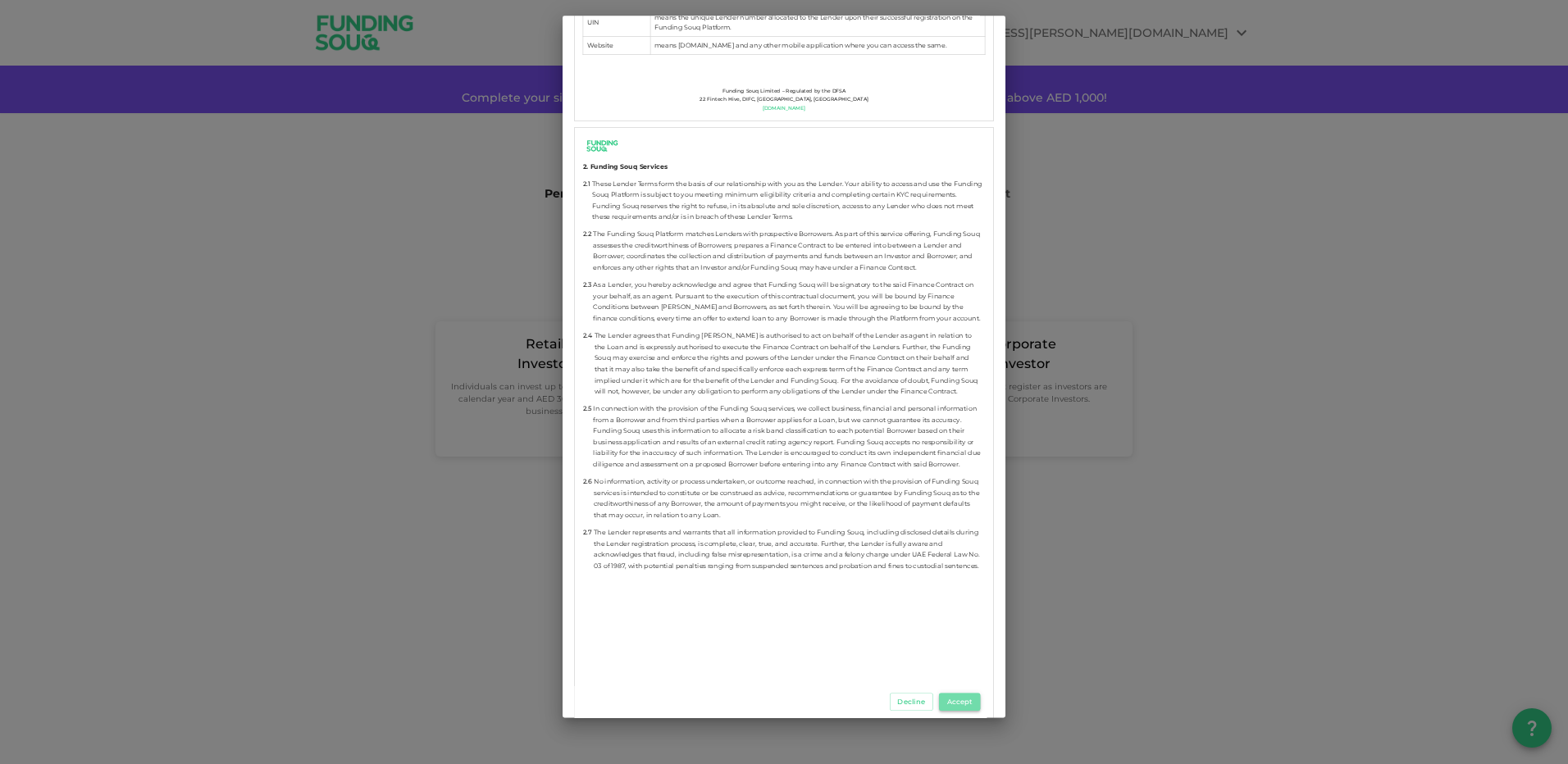
click at [971, 700] on button "Accept" at bounding box center [959, 702] width 41 height 18
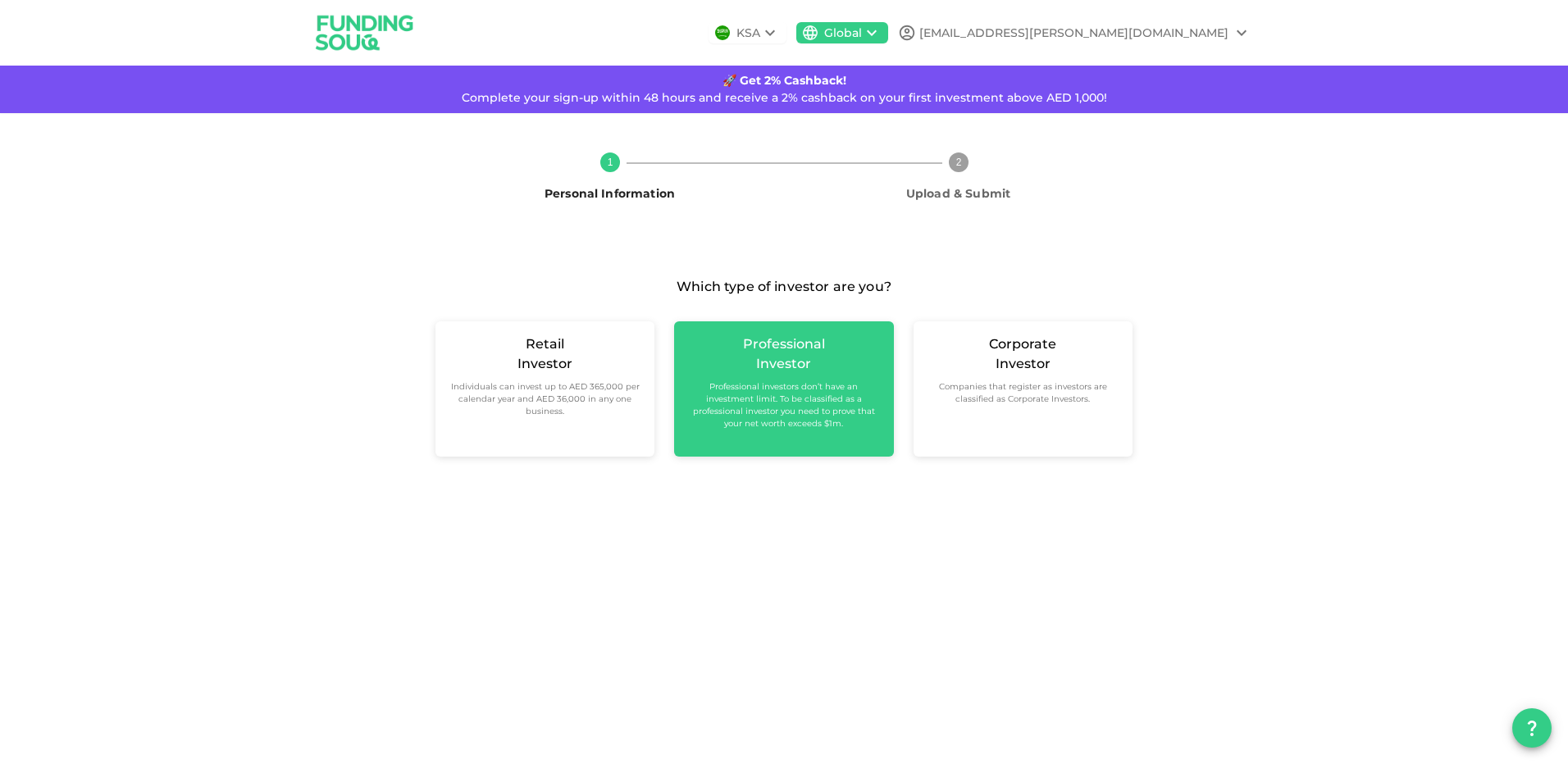
click at [820, 416] on small "Professional investors don’t have an investment limit. To be classified as a pr…" at bounding box center [783, 405] width 193 height 49
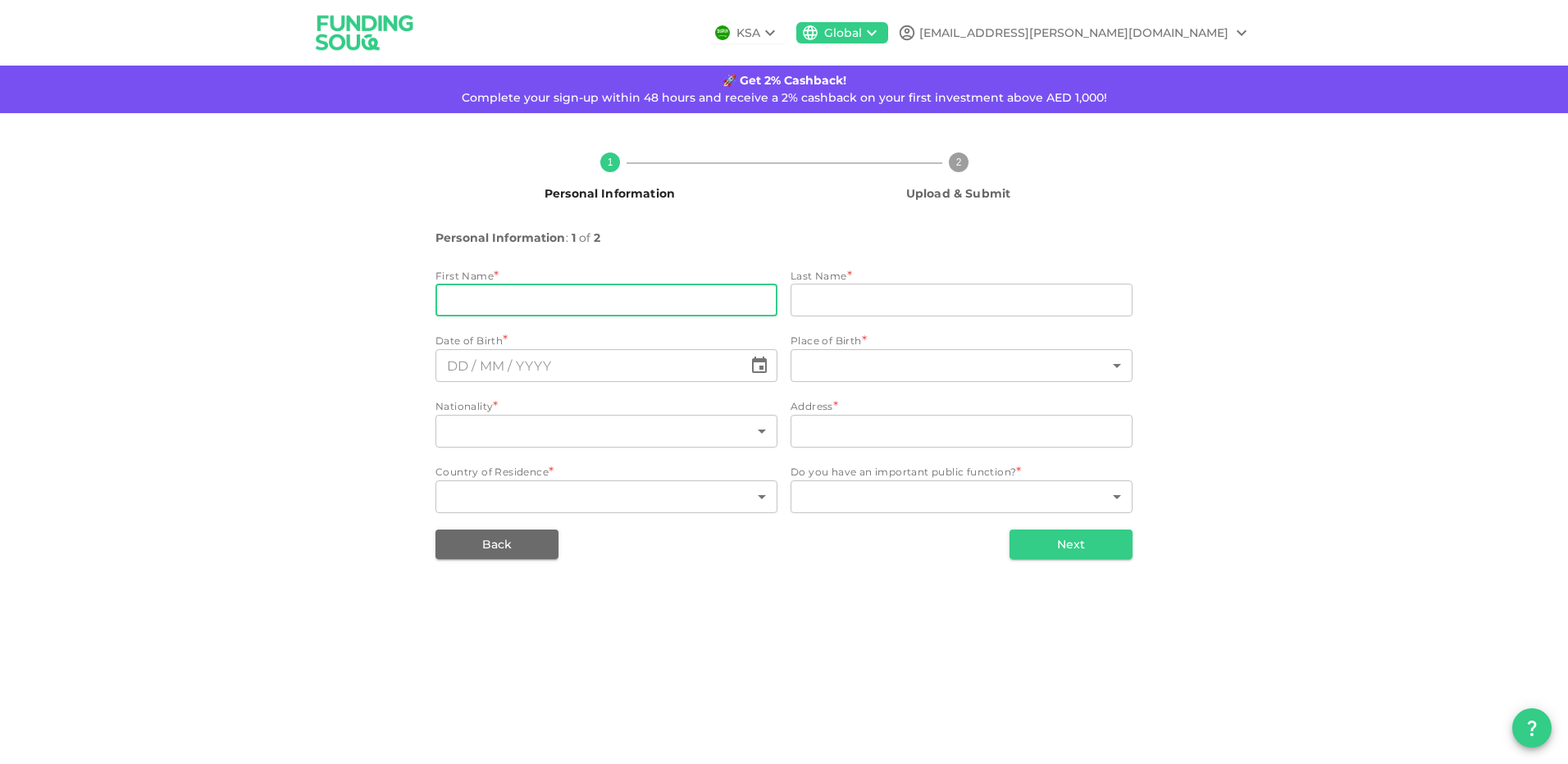
click at [508, 299] on input "firstName" at bounding box center [606, 300] width 342 height 33
type input "Ankur"
type input "[PERSON_NAME]"
type input "[EMAIL_ADDRESS][PERSON_NAME][DOMAIN_NAME]"
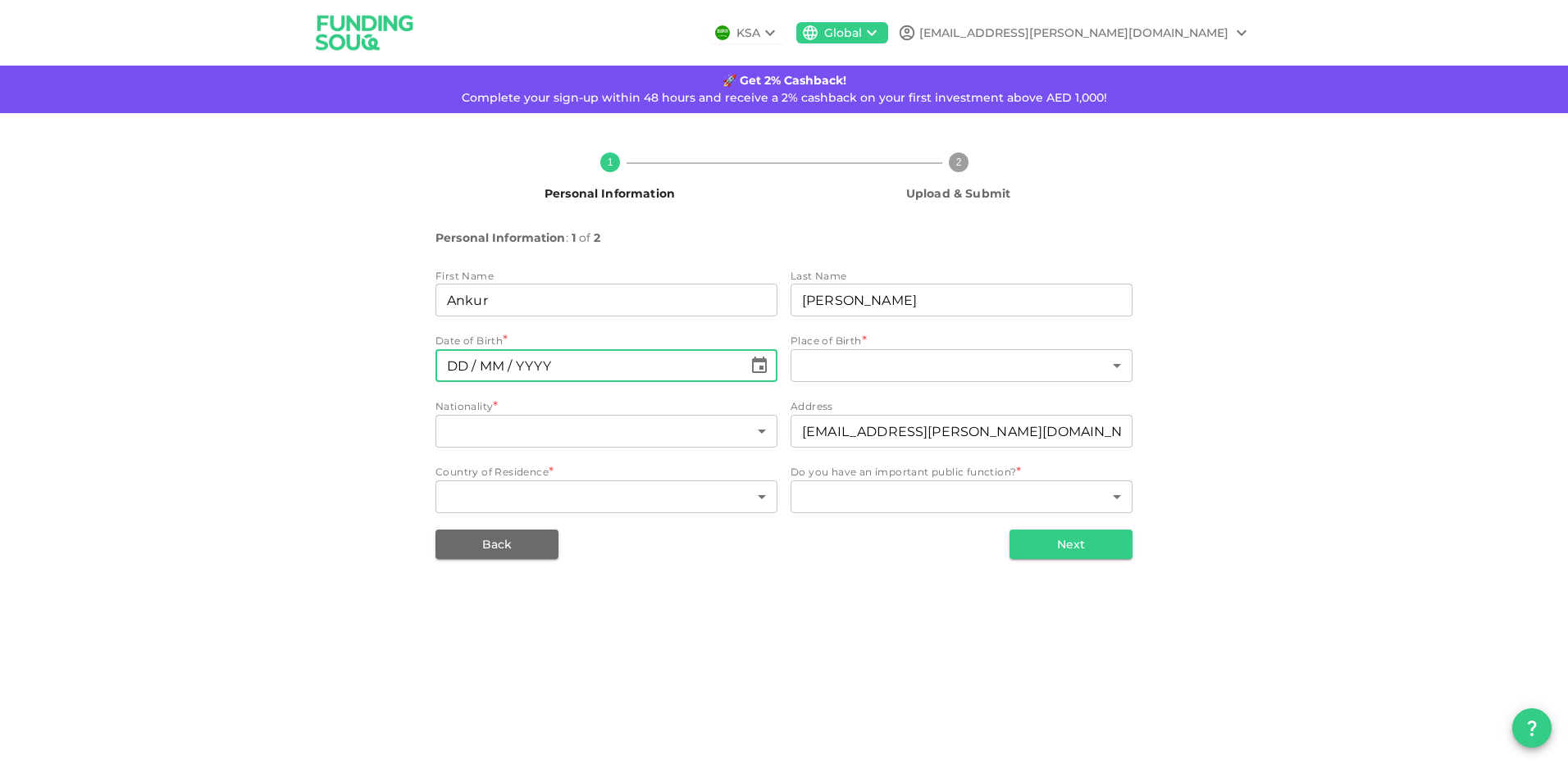
click at [597, 366] on input "⁦⁨DD⁩ / ⁨MM⁩ / ⁨YYYY⁩⁩" at bounding box center [589, 365] width 308 height 33
type input "⁦⁨[DATE]⁩⁩"
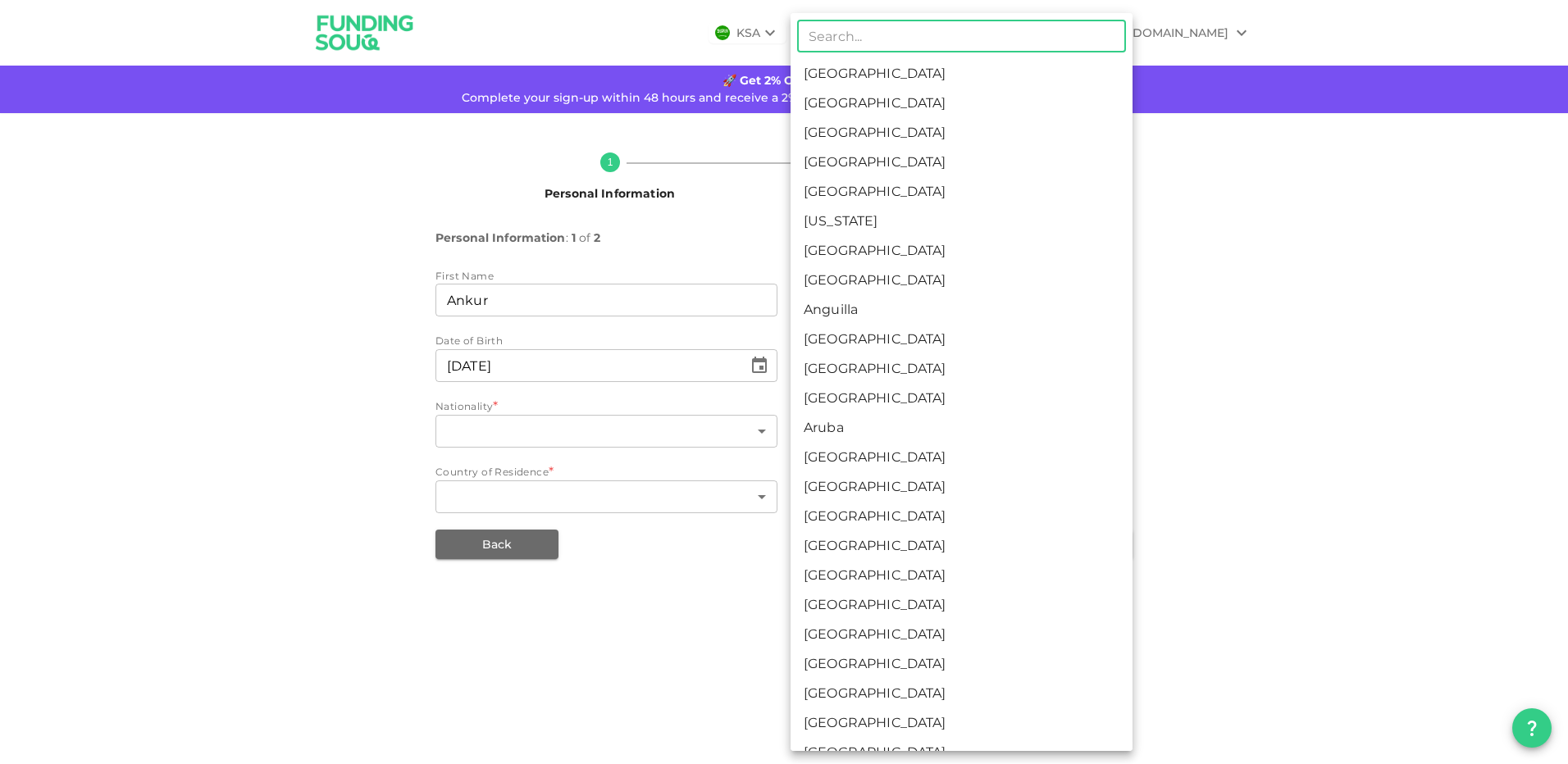
click at [845, 361] on body "KSA Global [EMAIL_ADDRESS][PERSON_NAME][DOMAIN_NAME] 🚀 Get 2% Cashback! Complet…" at bounding box center [784, 382] width 1568 height 764
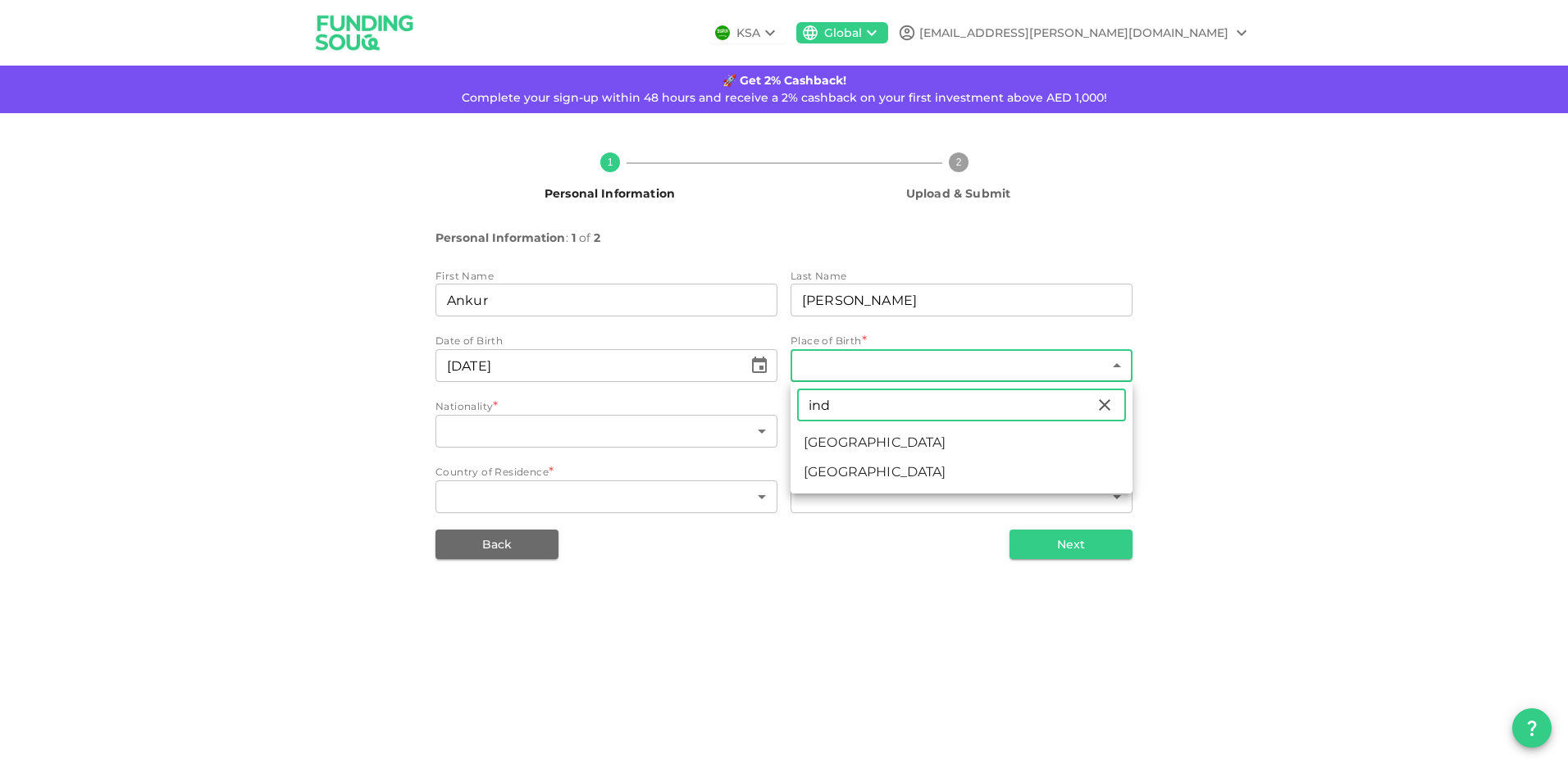
type input "ind"
click at [865, 444] on li "[GEOGRAPHIC_DATA]" at bounding box center [961, 443] width 342 height 30
type input "88"
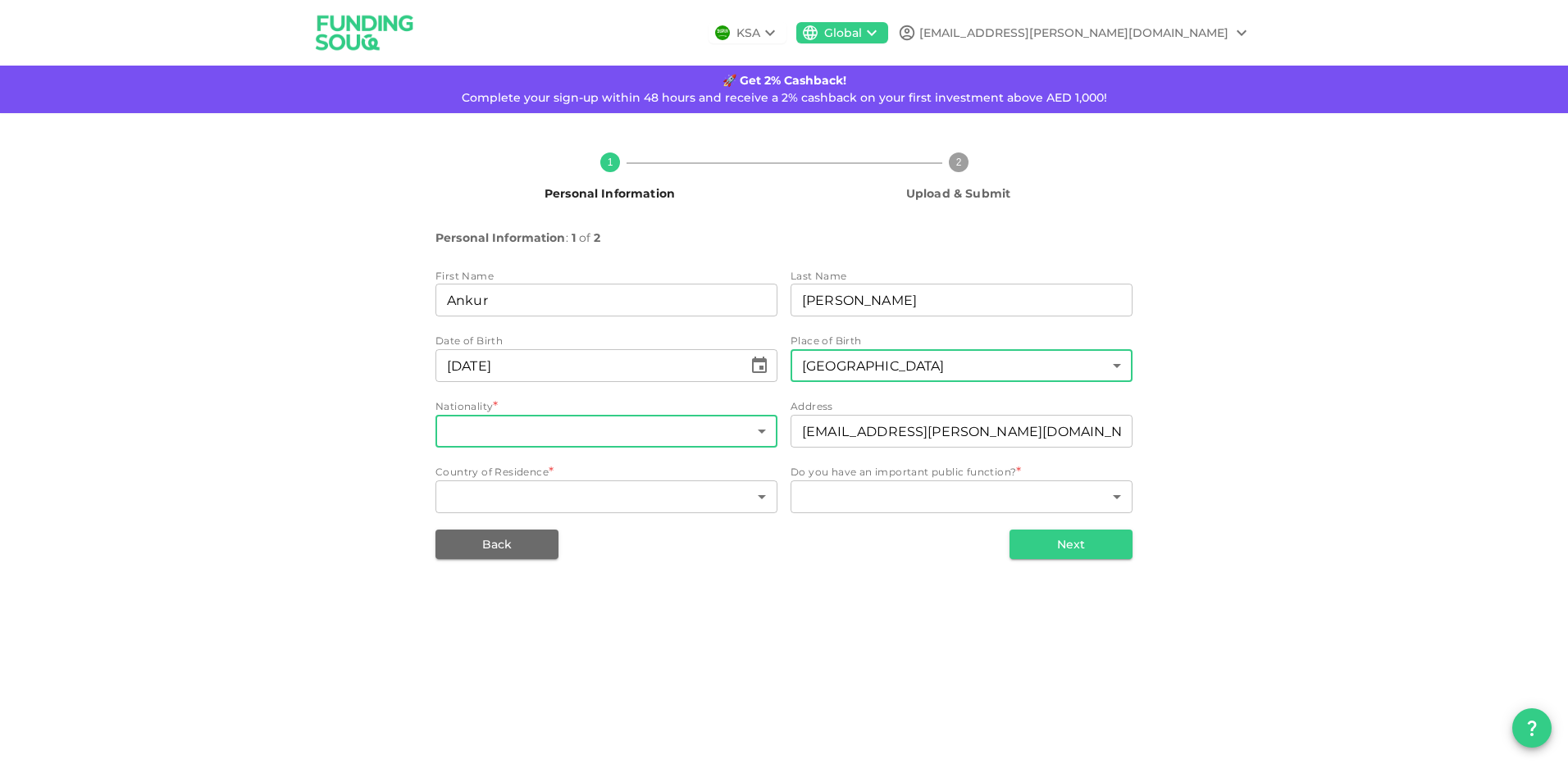
click at [568, 433] on body "KSA Global [EMAIL_ADDRESS][PERSON_NAME][DOMAIN_NAME] 🚀 Get 2% Cashback! Complet…" at bounding box center [784, 382] width 1568 height 764
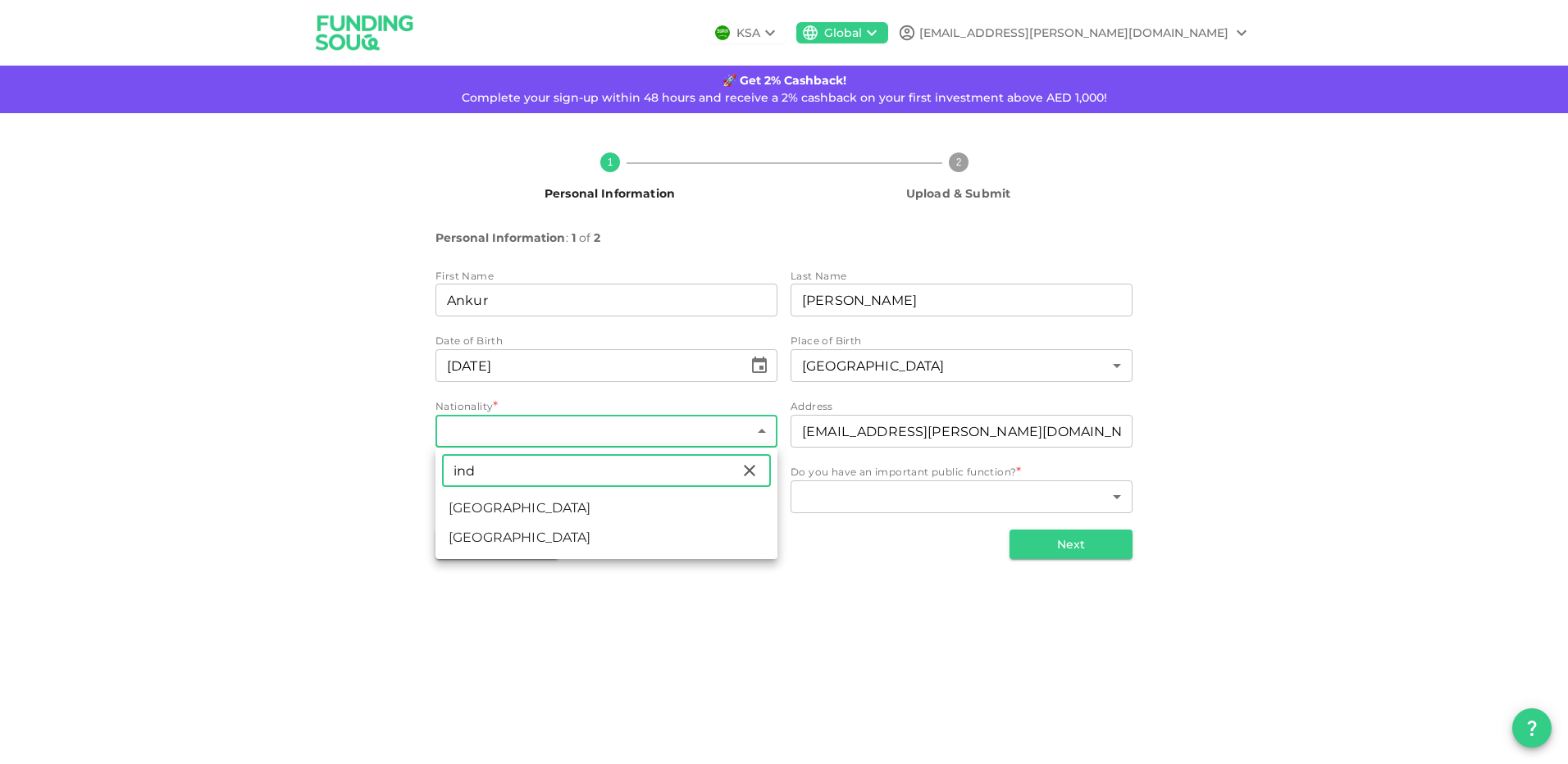
type input "[GEOGRAPHIC_DATA]"
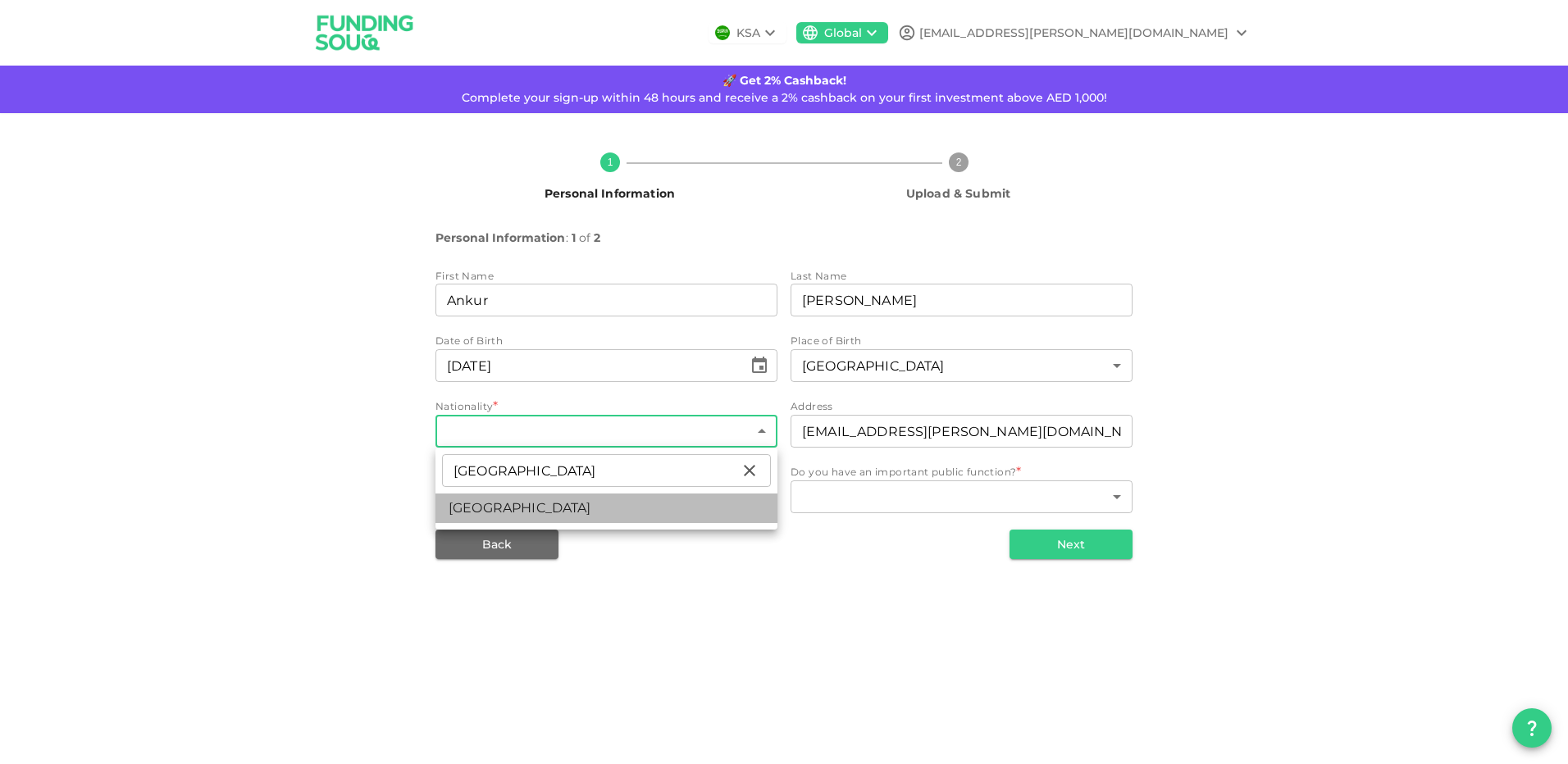
click at [481, 508] on li "[GEOGRAPHIC_DATA]" at bounding box center [606, 508] width 342 height 30
type input "88"
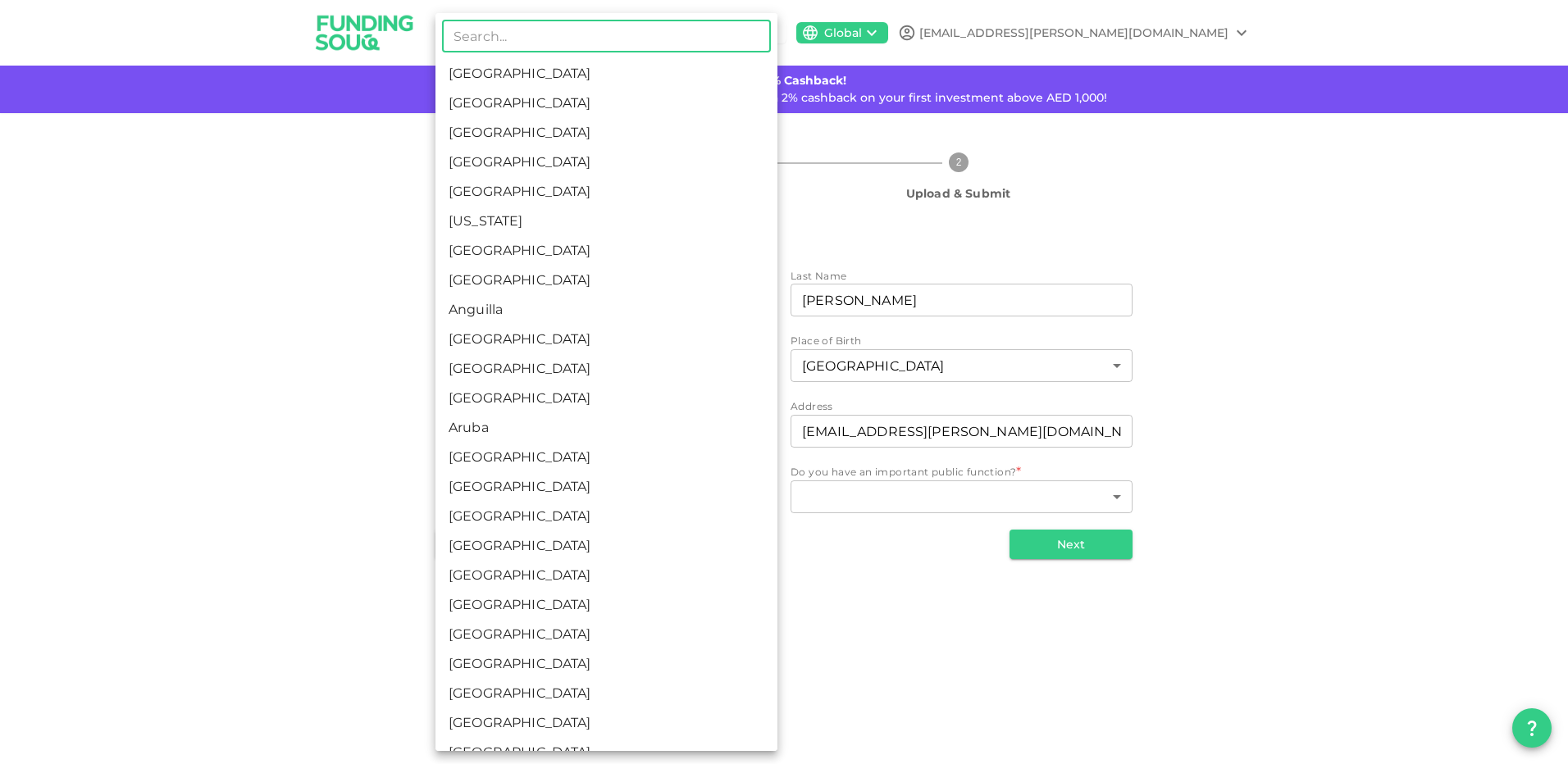
click at [657, 502] on body "KSA Global [EMAIL_ADDRESS][PERSON_NAME][DOMAIN_NAME] 🚀 Get 2% Cashback! Complet…" at bounding box center [784, 382] width 1568 height 764
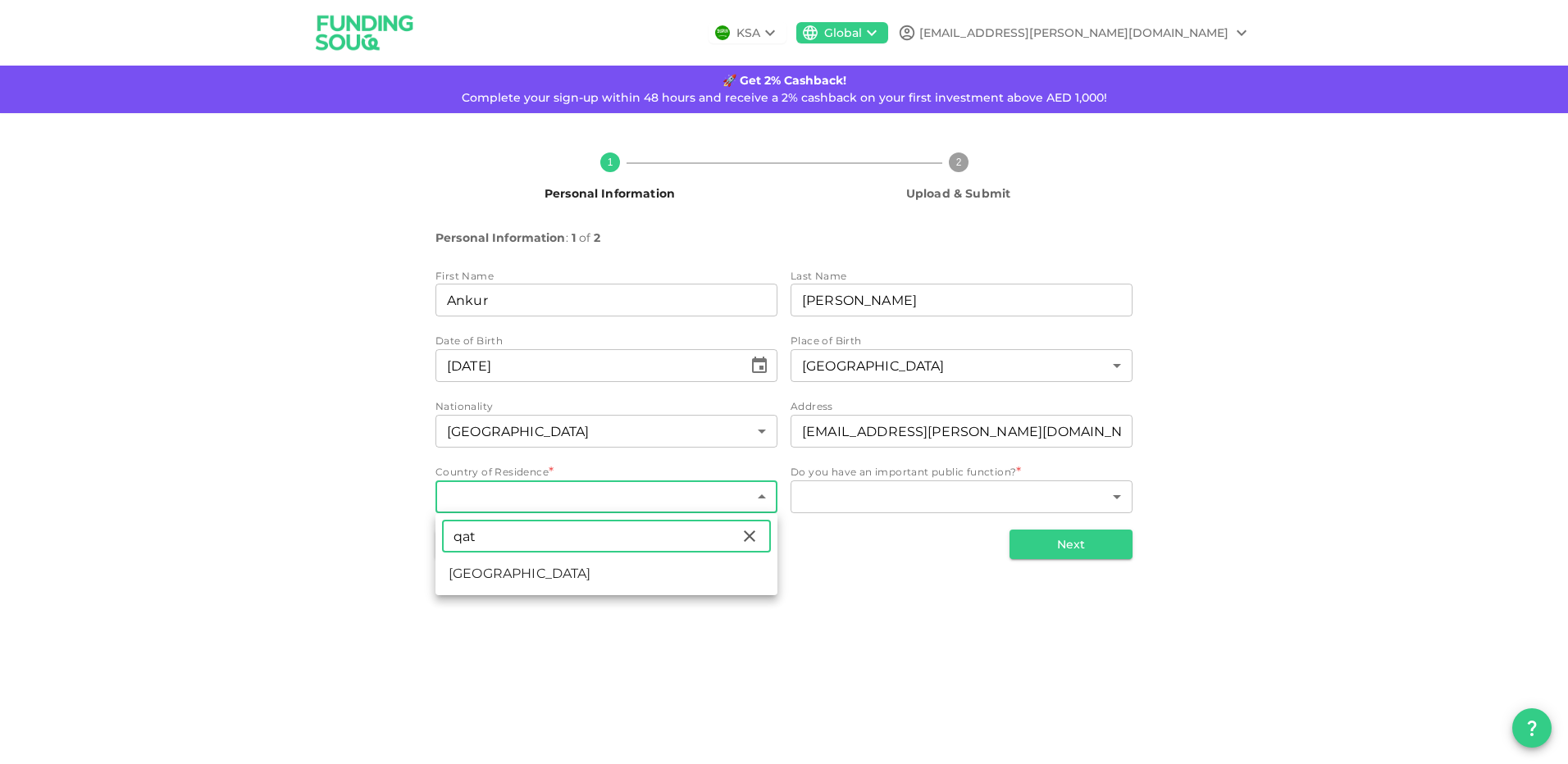
type input "qat"
click at [469, 571] on li "[GEOGRAPHIC_DATA]" at bounding box center [606, 574] width 342 height 30
type input "159"
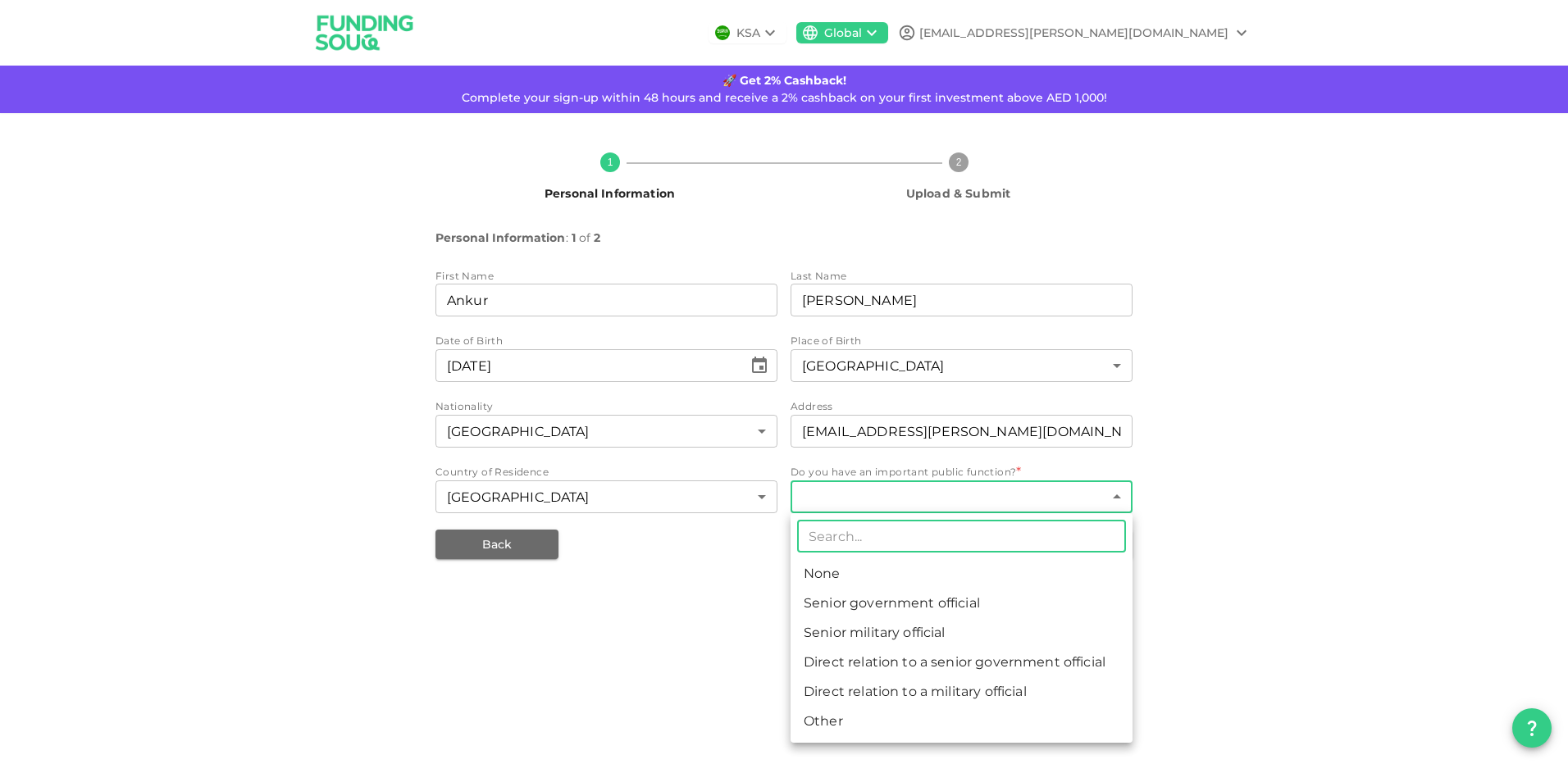
click at [913, 493] on body "KSA Global [EMAIL_ADDRESS][PERSON_NAME][DOMAIN_NAME] 🚀 Get 2% Cashback! Complet…" at bounding box center [784, 382] width 1568 height 764
click at [849, 570] on li "None" at bounding box center [961, 574] width 342 height 30
type input "1"
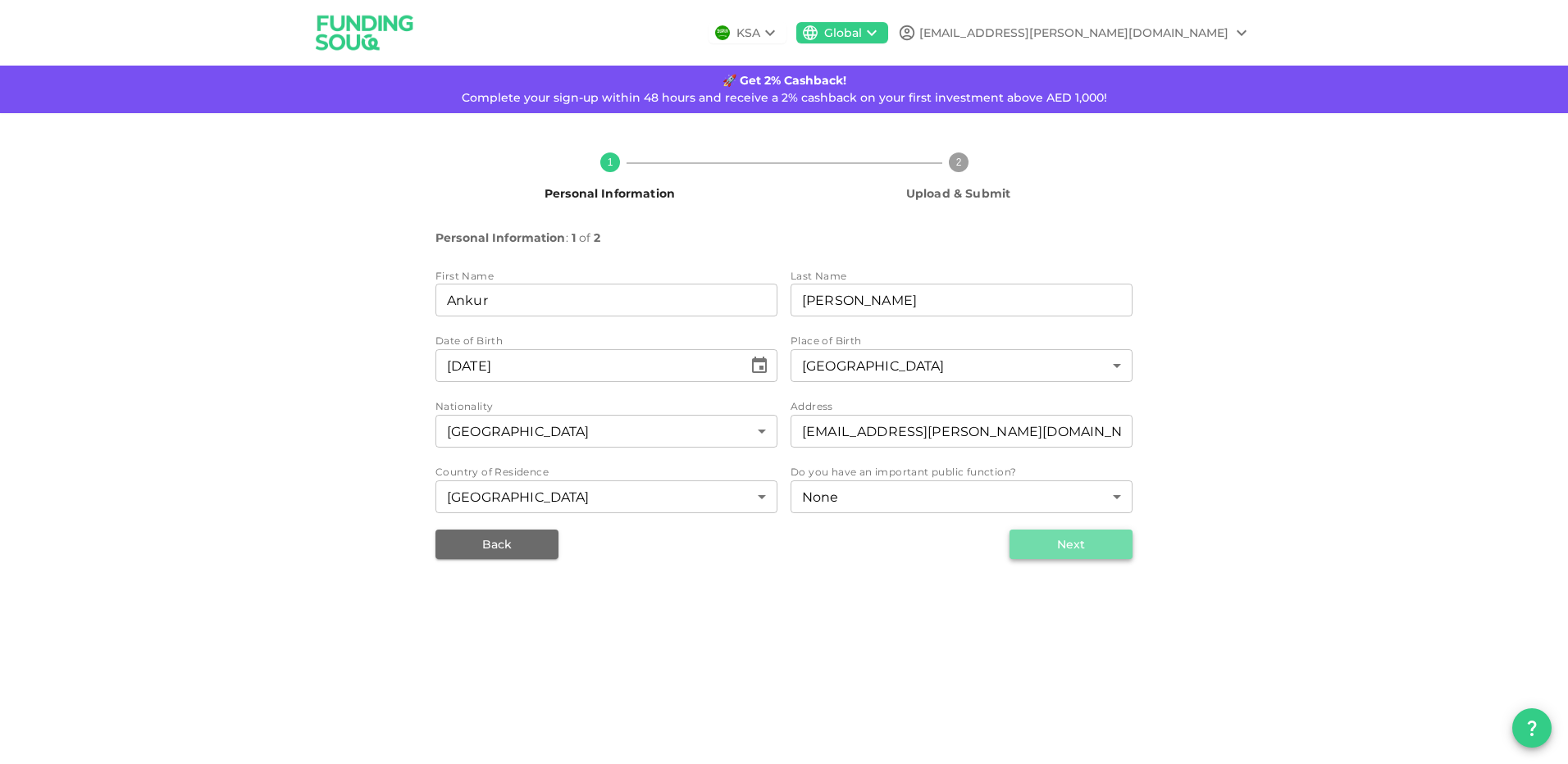
click at [1110, 547] on button "Next" at bounding box center [1071, 544] width 123 height 30
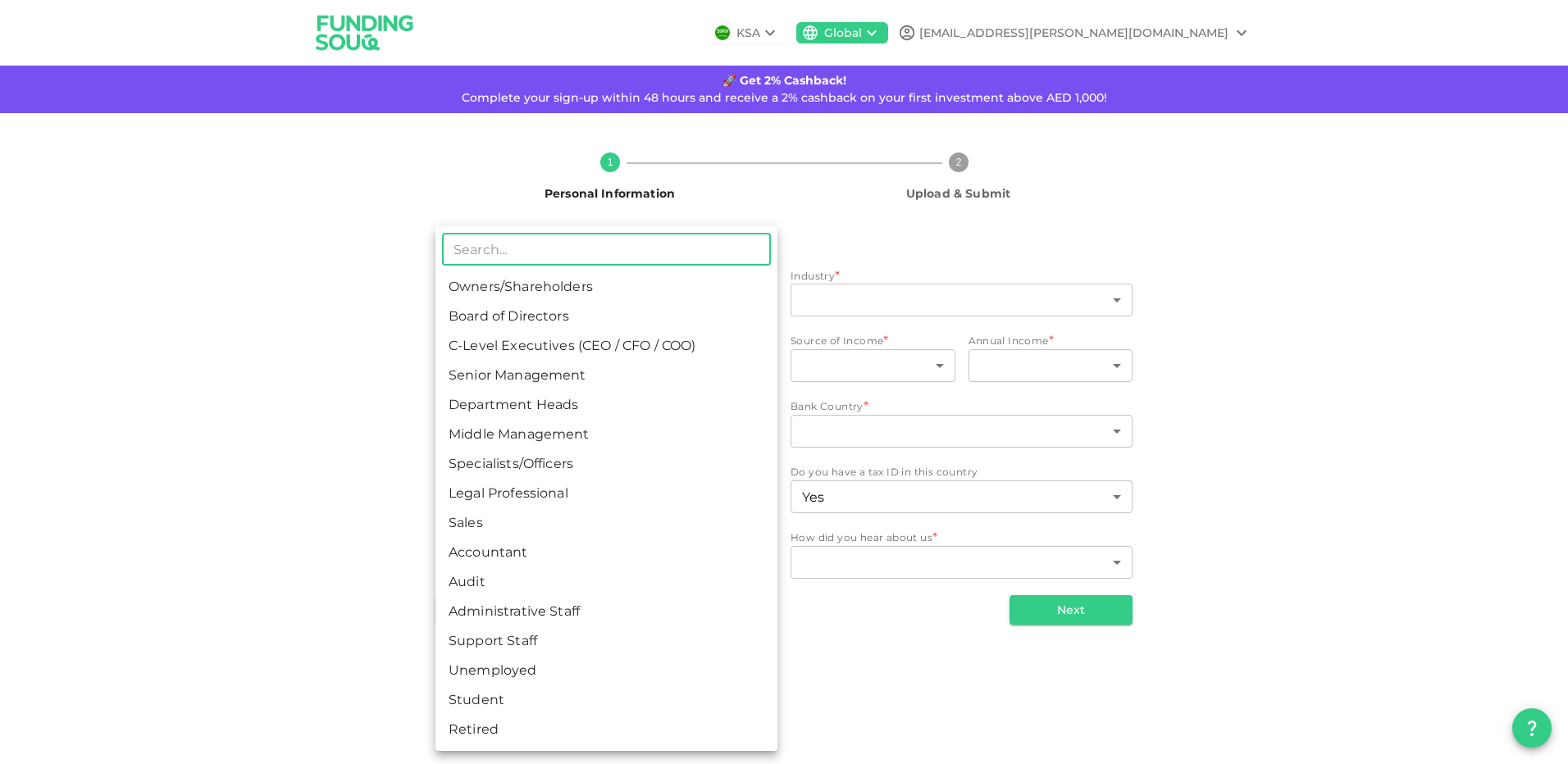
click at [507, 300] on body "KSA Global [EMAIL_ADDRESS][PERSON_NAME][DOMAIN_NAME] 🚀 Get 2% Cashback! Complet…" at bounding box center [784, 382] width 1568 height 764
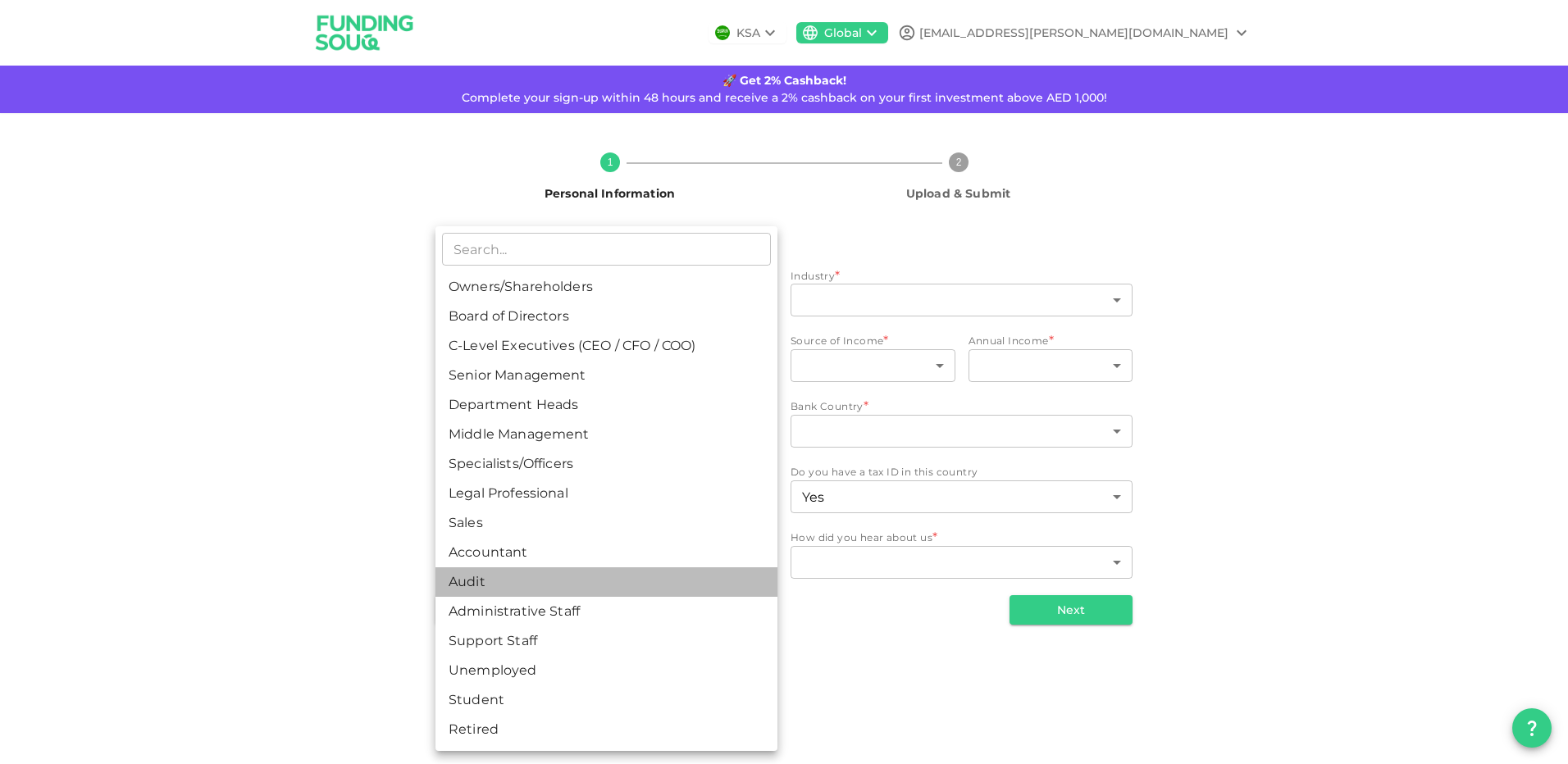
click at [525, 581] on li "Audit" at bounding box center [606, 582] width 342 height 30
type input "11"
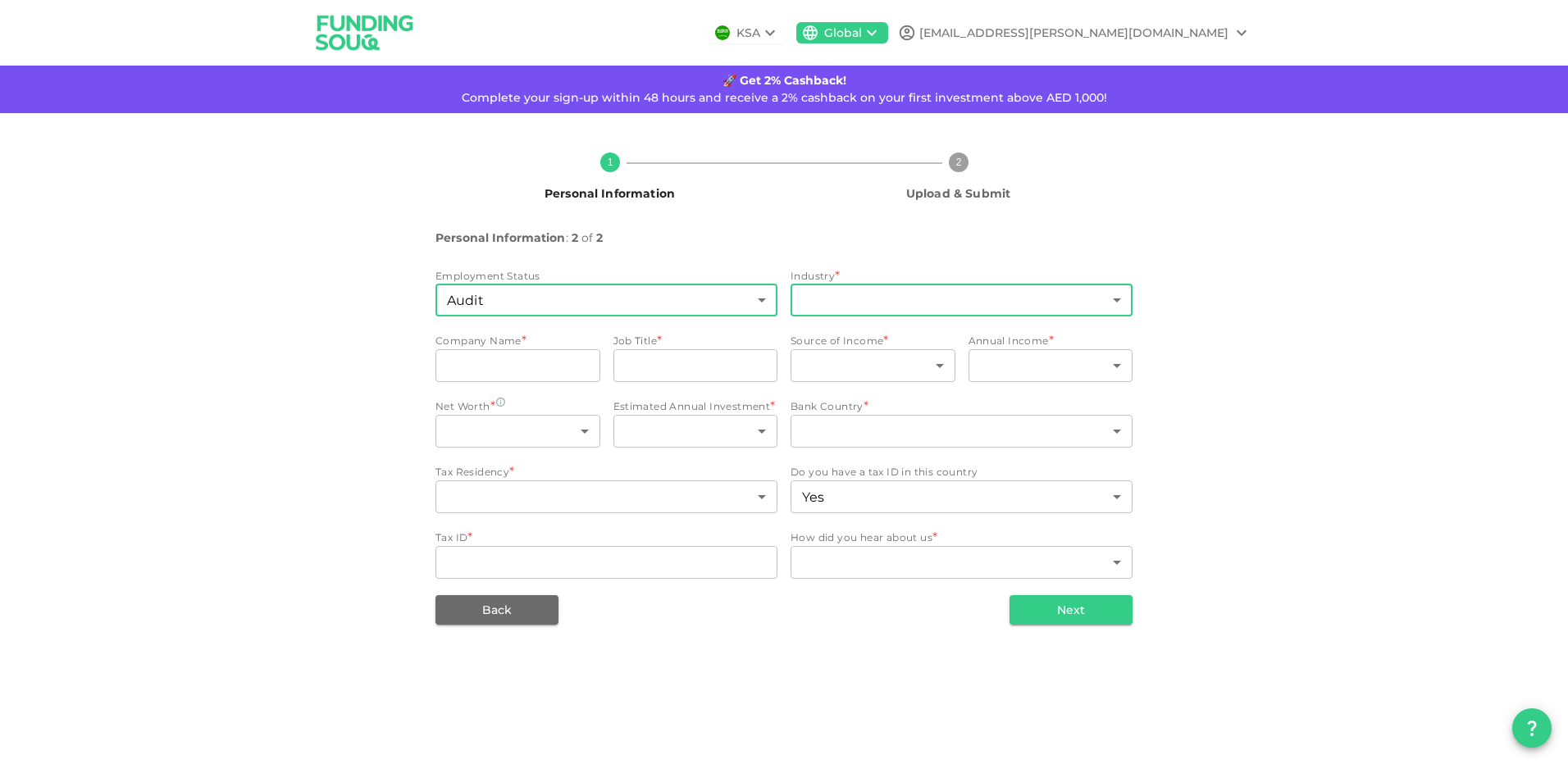
click at [1067, 301] on body "KSA Global [EMAIL_ADDRESS][PERSON_NAME][DOMAIN_NAME] 🚀 Get 2% Cashback! Complet…" at bounding box center [784, 382] width 1568 height 764
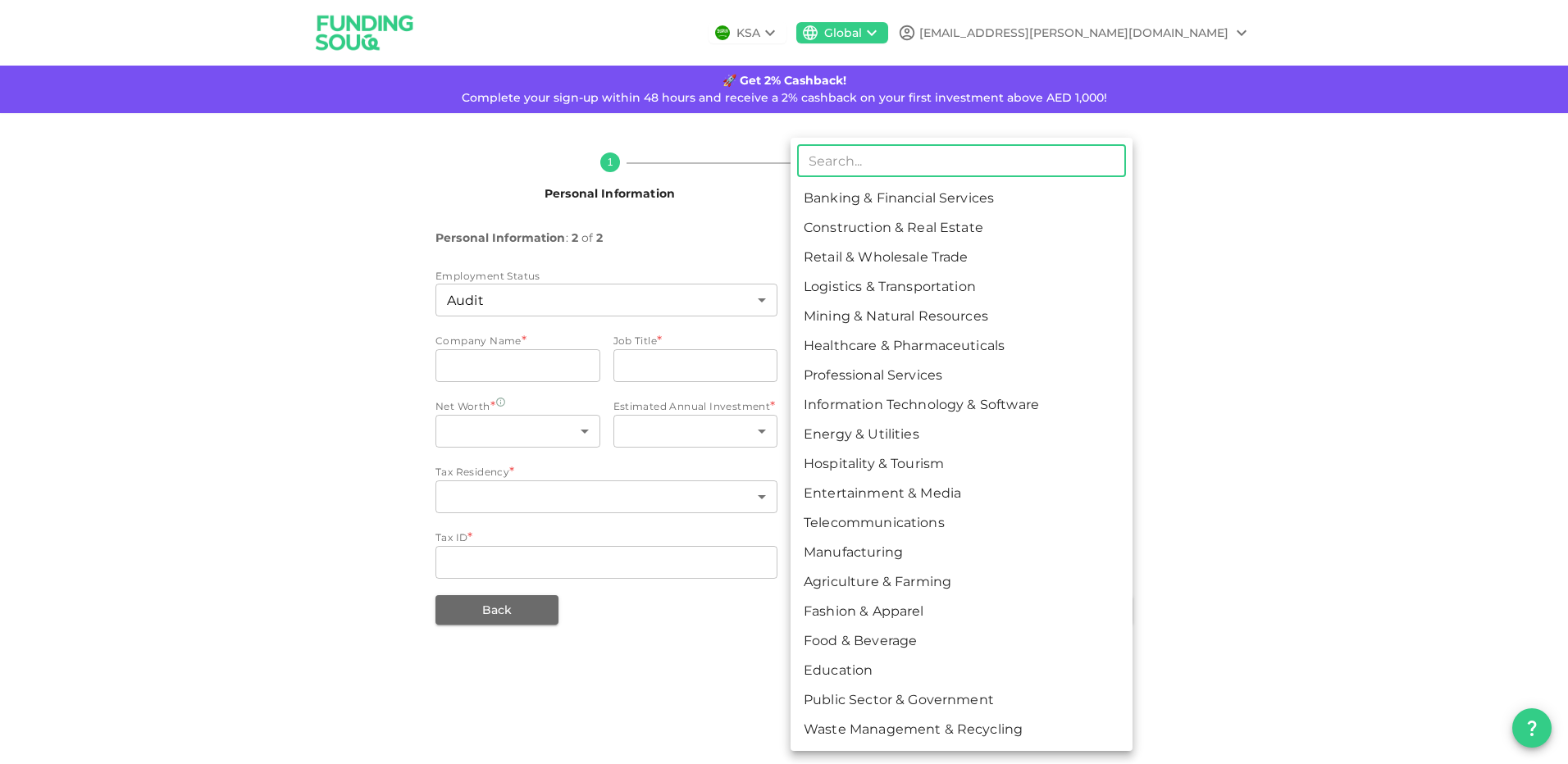
click at [1004, 194] on li "Banking & Financial Services" at bounding box center [961, 198] width 342 height 30
type input "1"
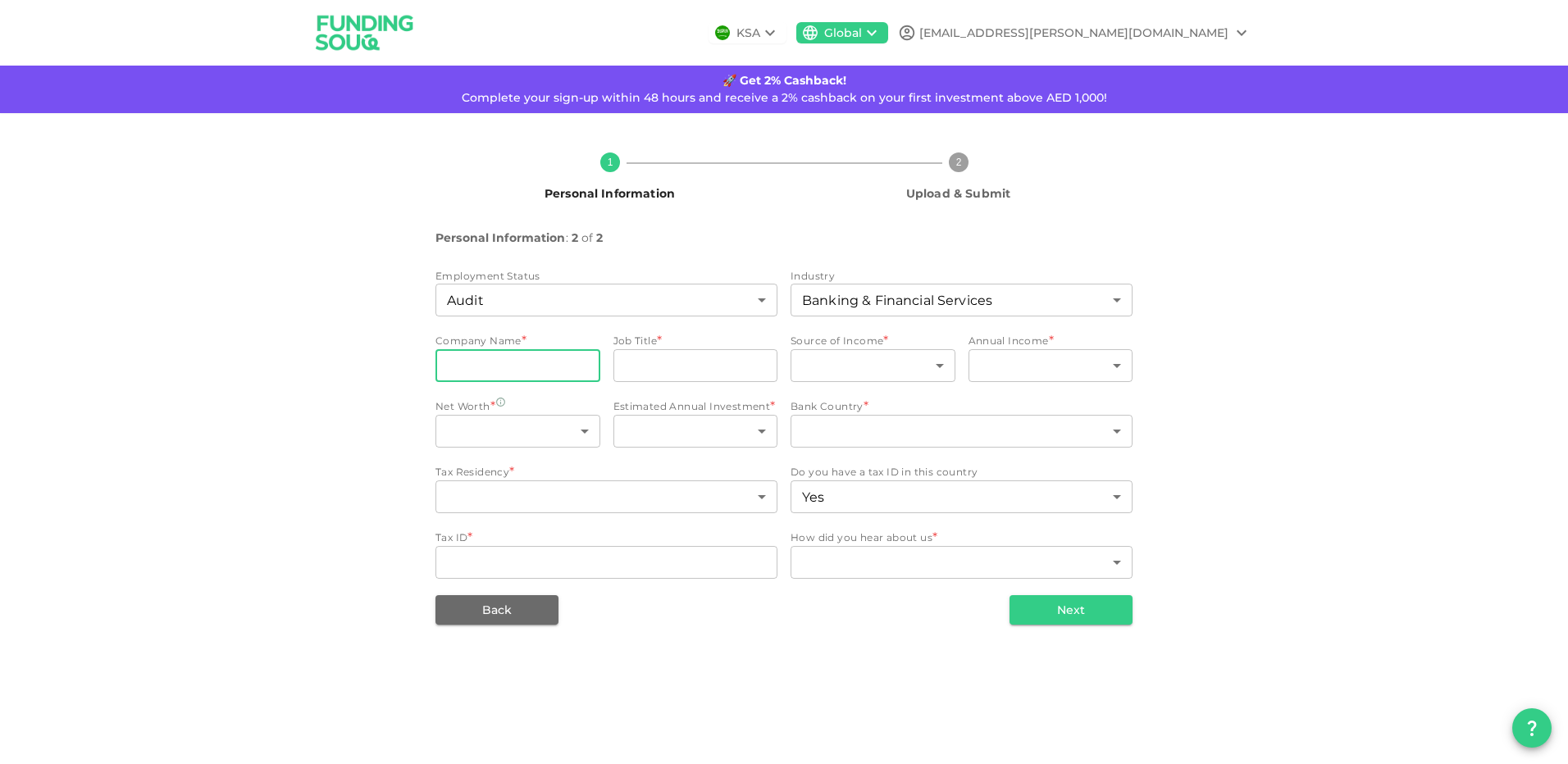
click at [547, 366] on input "companyName" at bounding box center [518, 365] width 165 height 33
type input "QIA"
click at [710, 375] on input "jobTitle" at bounding box center [696, 365] width 165 height 33
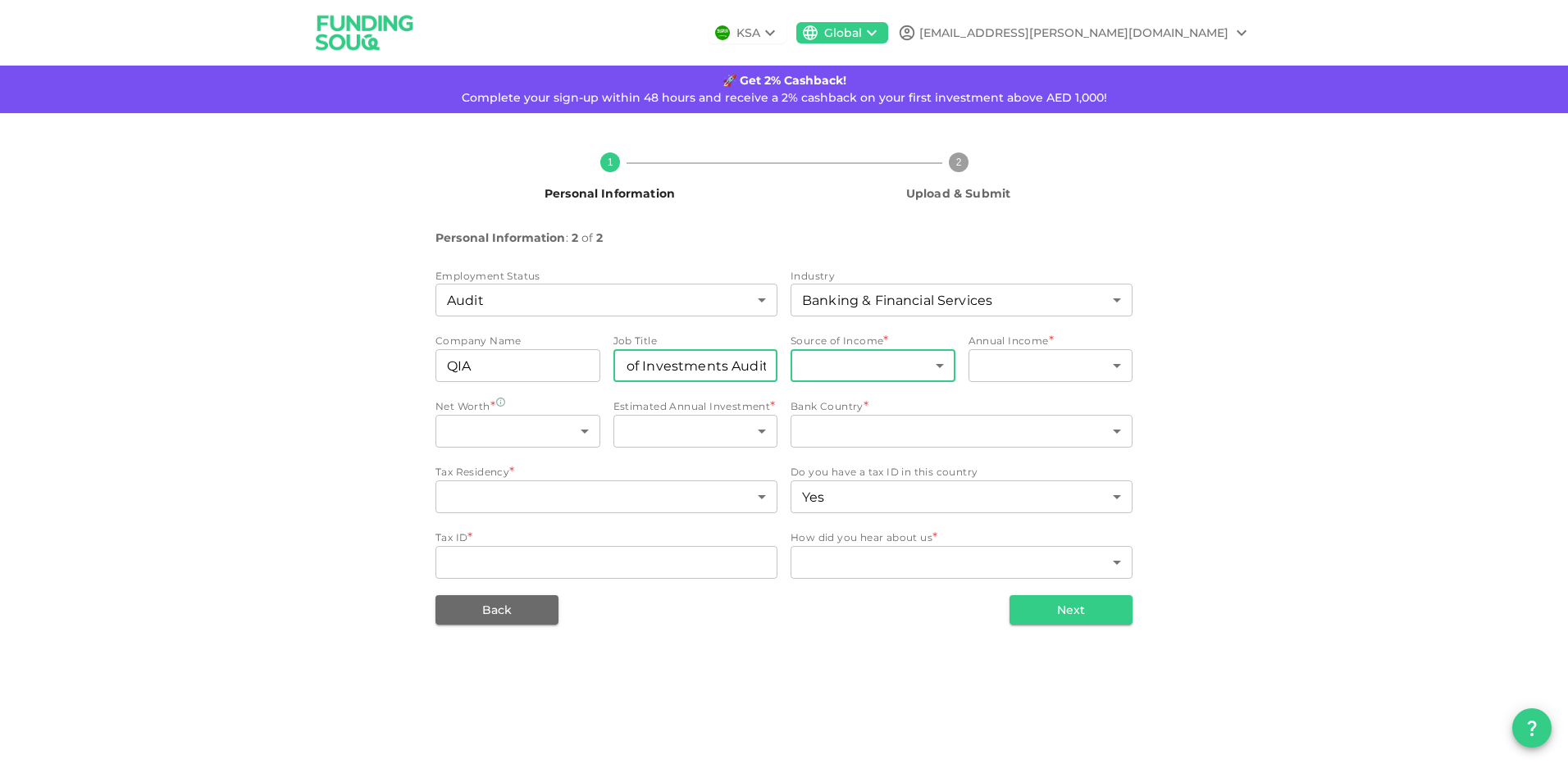
type input "Director of Investments Audit"
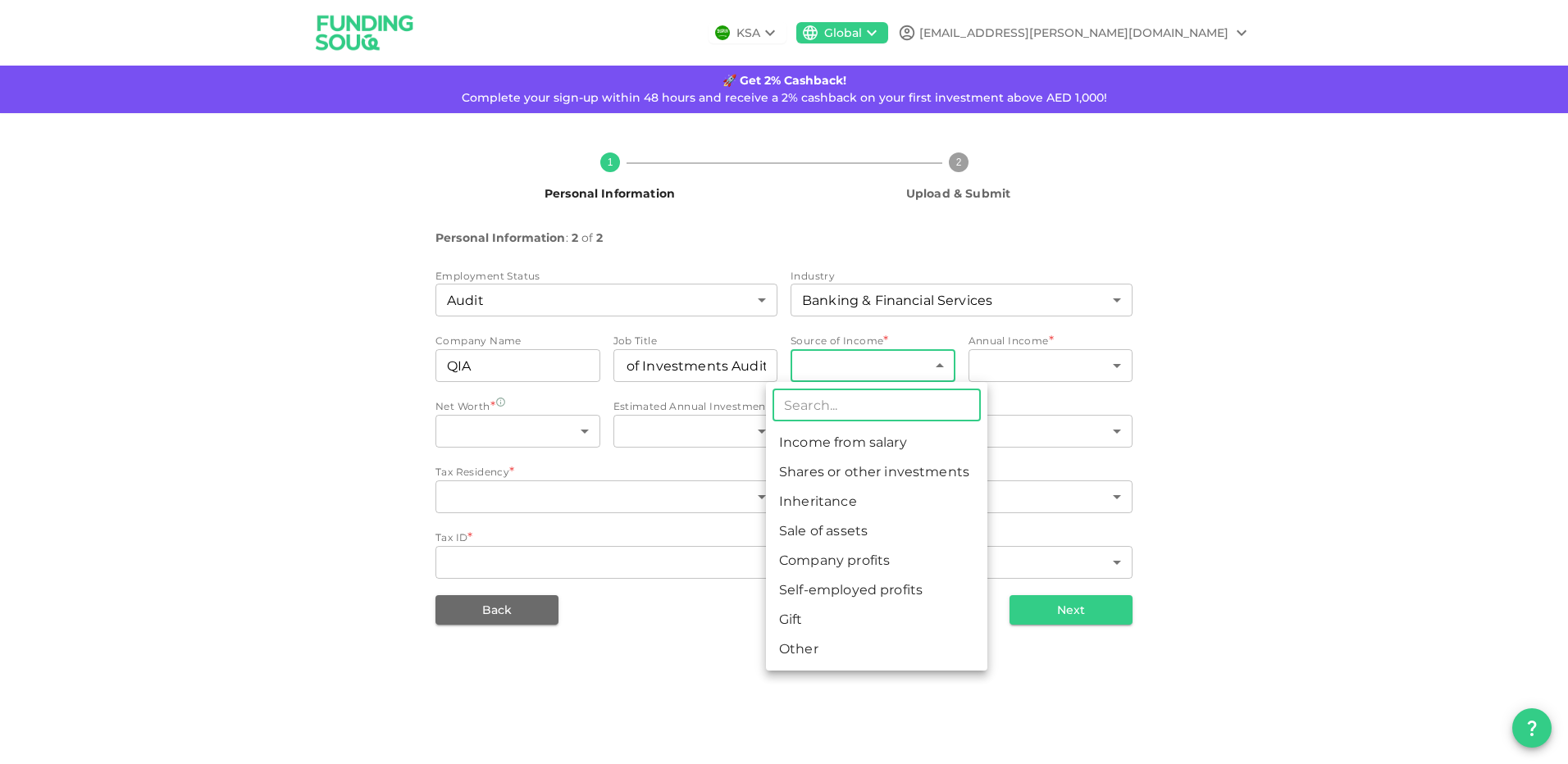
scroll to position [0, 0]
click at [850, 371] on body "KSA Global [EMAIL_ADDRESS][PERSON_NAME][DOMAIN_NAME] 🚀 Get 2% Cashback! Complet…" at bounding box center [784, 382] width 1568 height 764
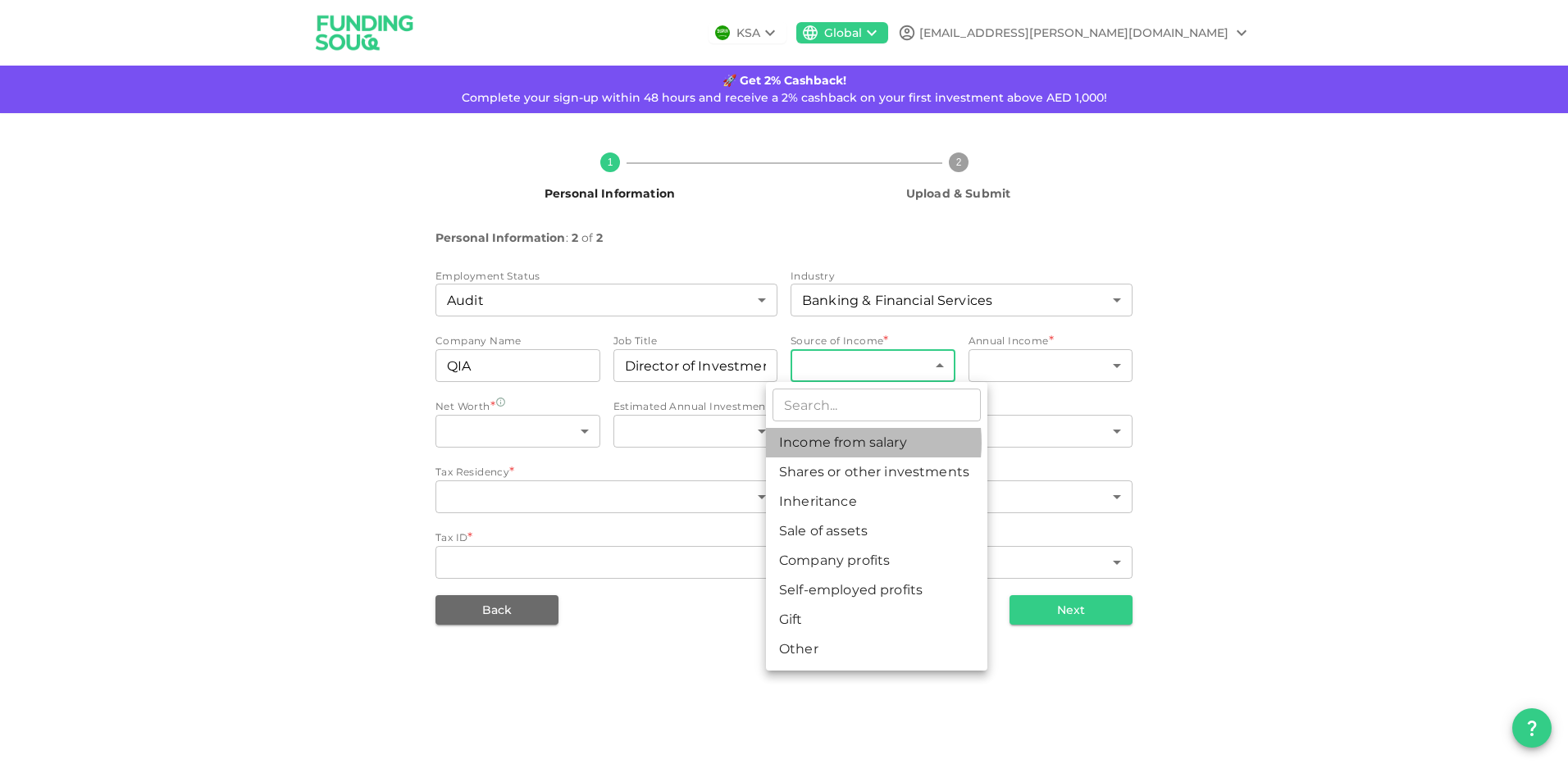
click at [836, 443] on li "Income from salary" at bounding box center [876, 443] width 221 height 30
type input "1"
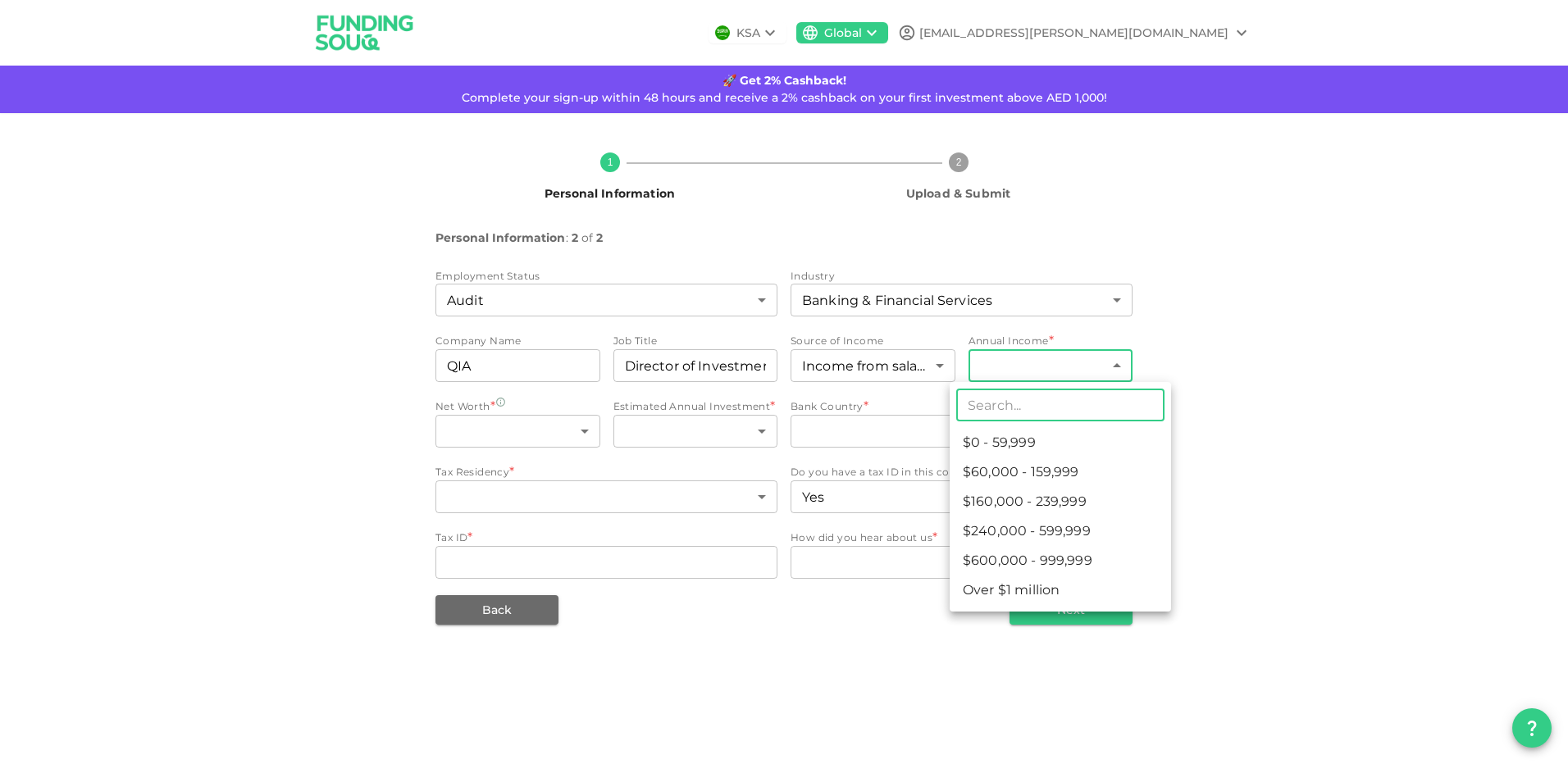
click at [1025, 375] on body "KSA Global [EMAIL_ADDRESS][PERSON_NAME][DOMAIN_NAME] 🚀 Get 2% Cashback! Complet…" at bounding box center [784, 382] width 1568 height 764
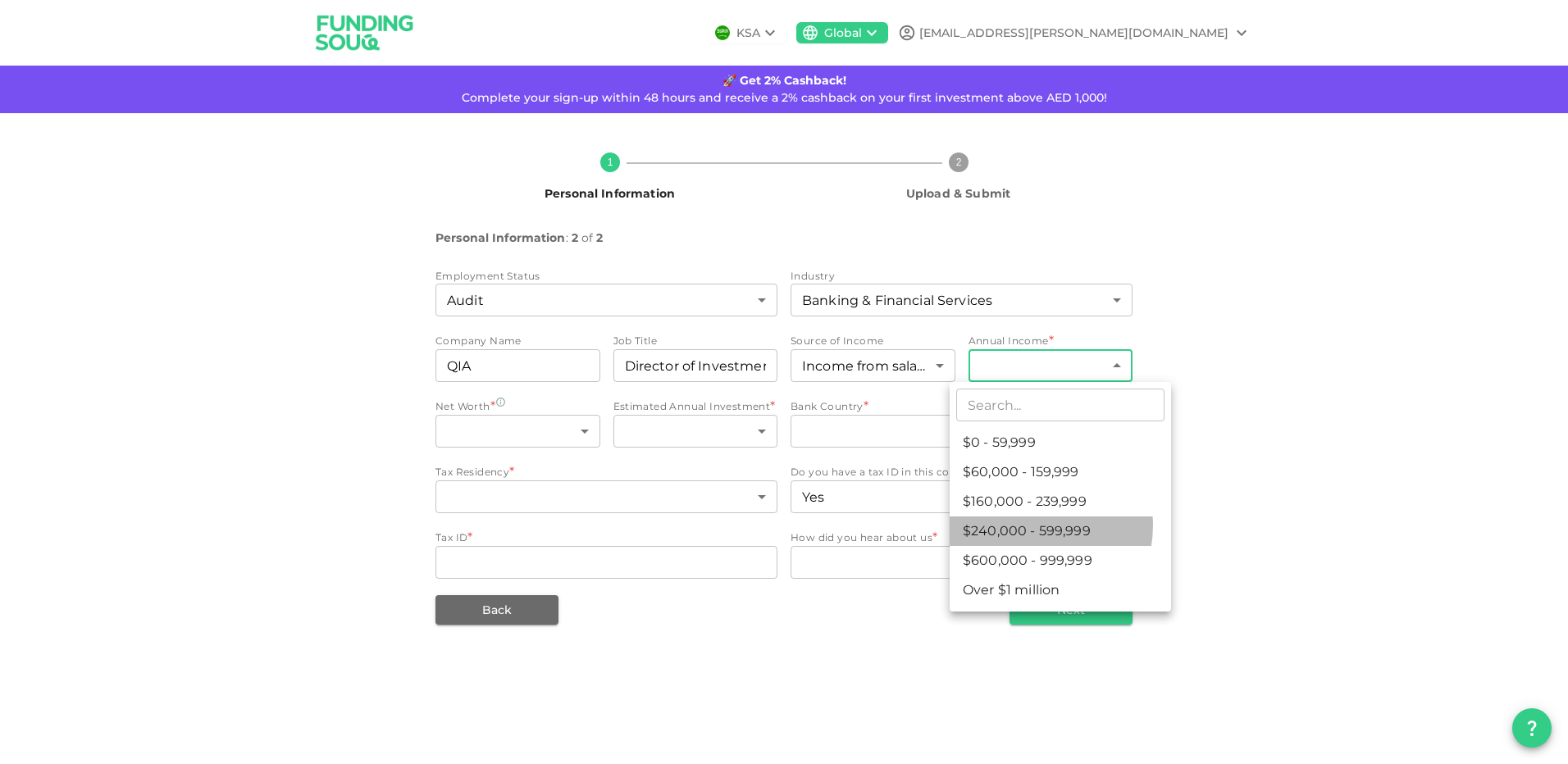
click at [1032, 525] on li "$240,000 - 599,999" at bounding box center [1060, 531] width 221 height 30
type input "4"
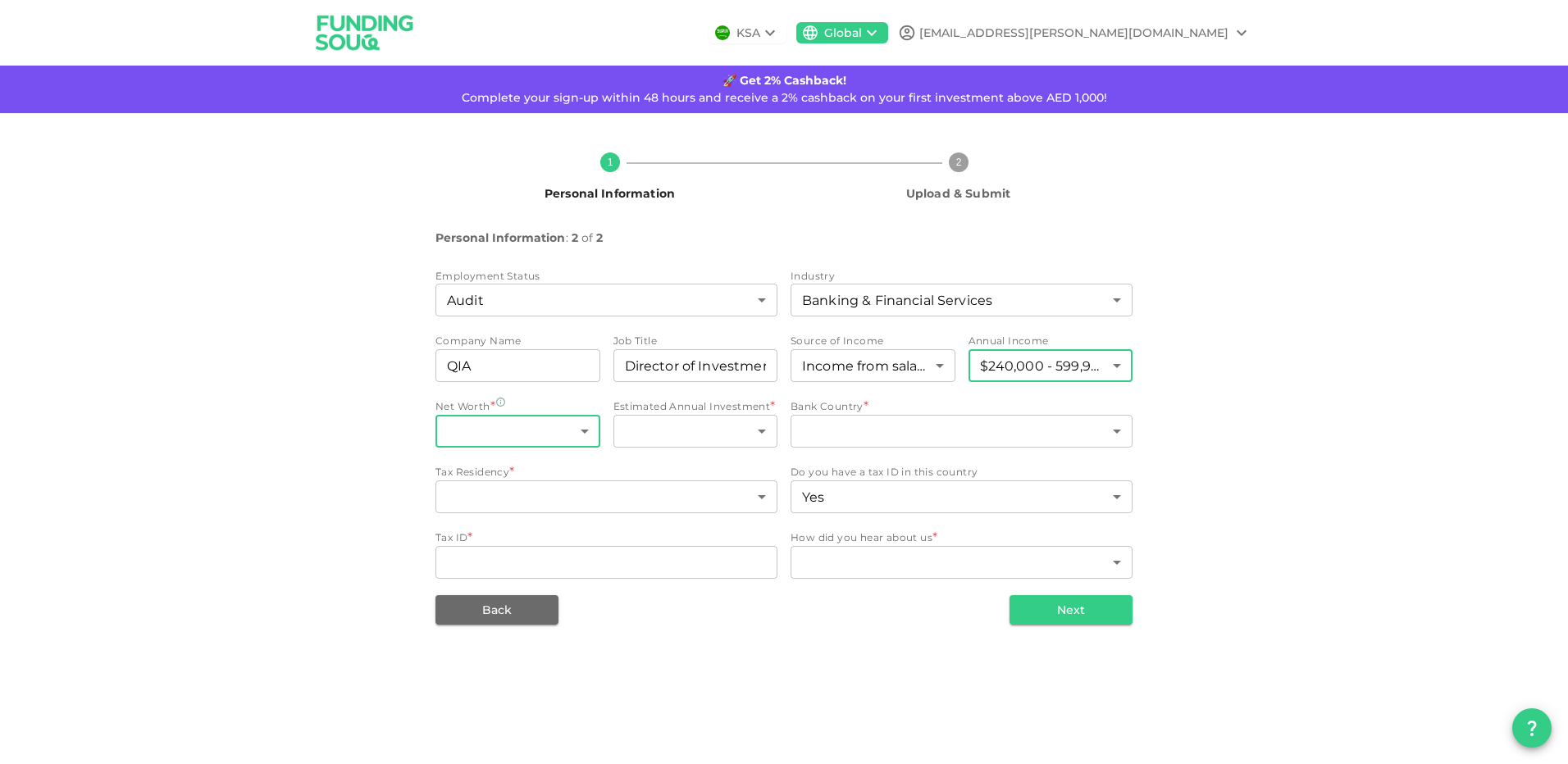
click at [553, 434] on body "KSA Global [EMAIL_ADDRESS][PERSON_NAME][DOMAIN_NAME] 🚀 Get 2% Cashback! Complet…" at bounding box center [784, 382] width 1568 height 764
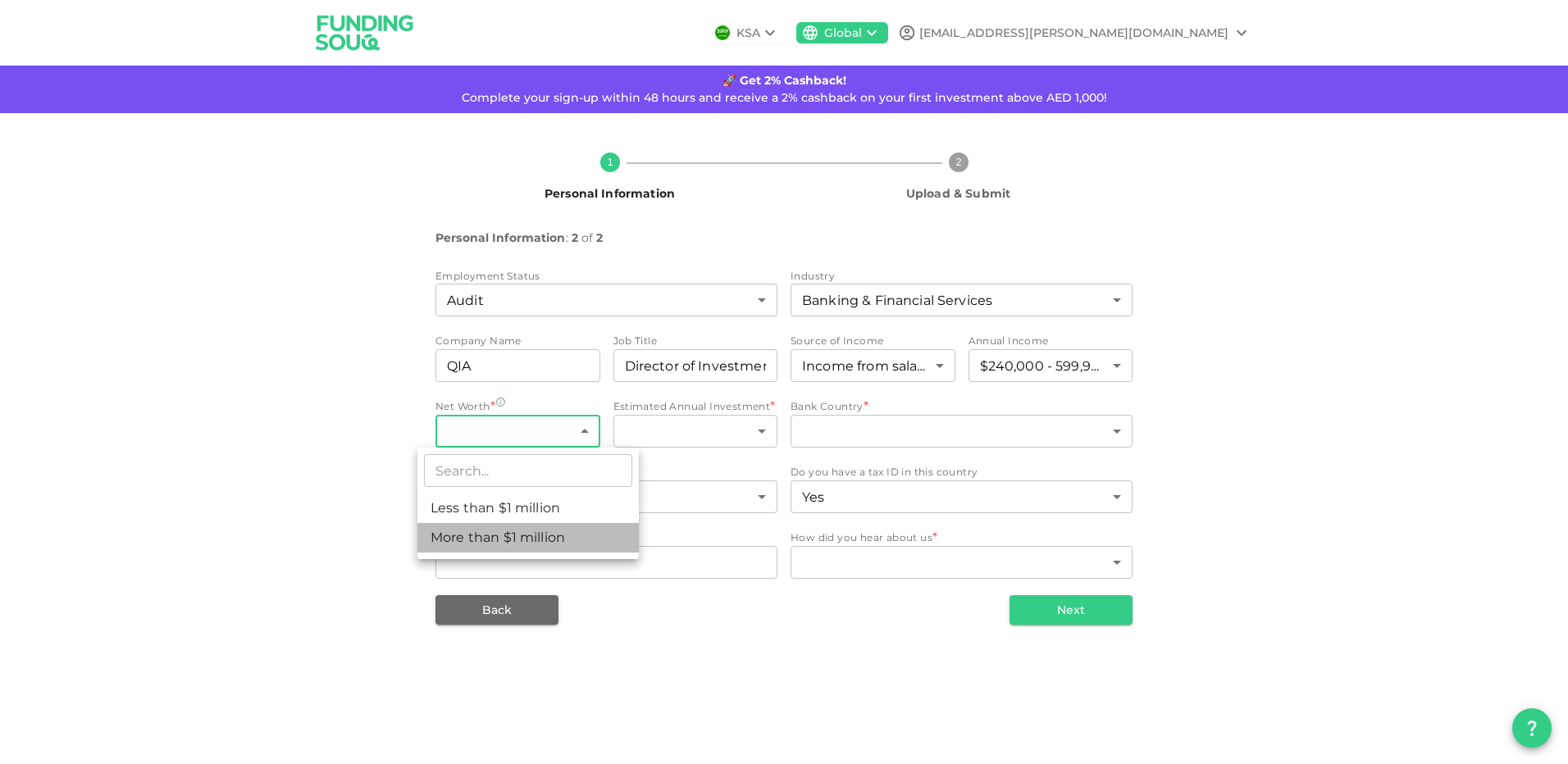
click at [545, 535] on li "More than $1 million" at bounding box center [528, 538] width 221 height 30
type input "2"
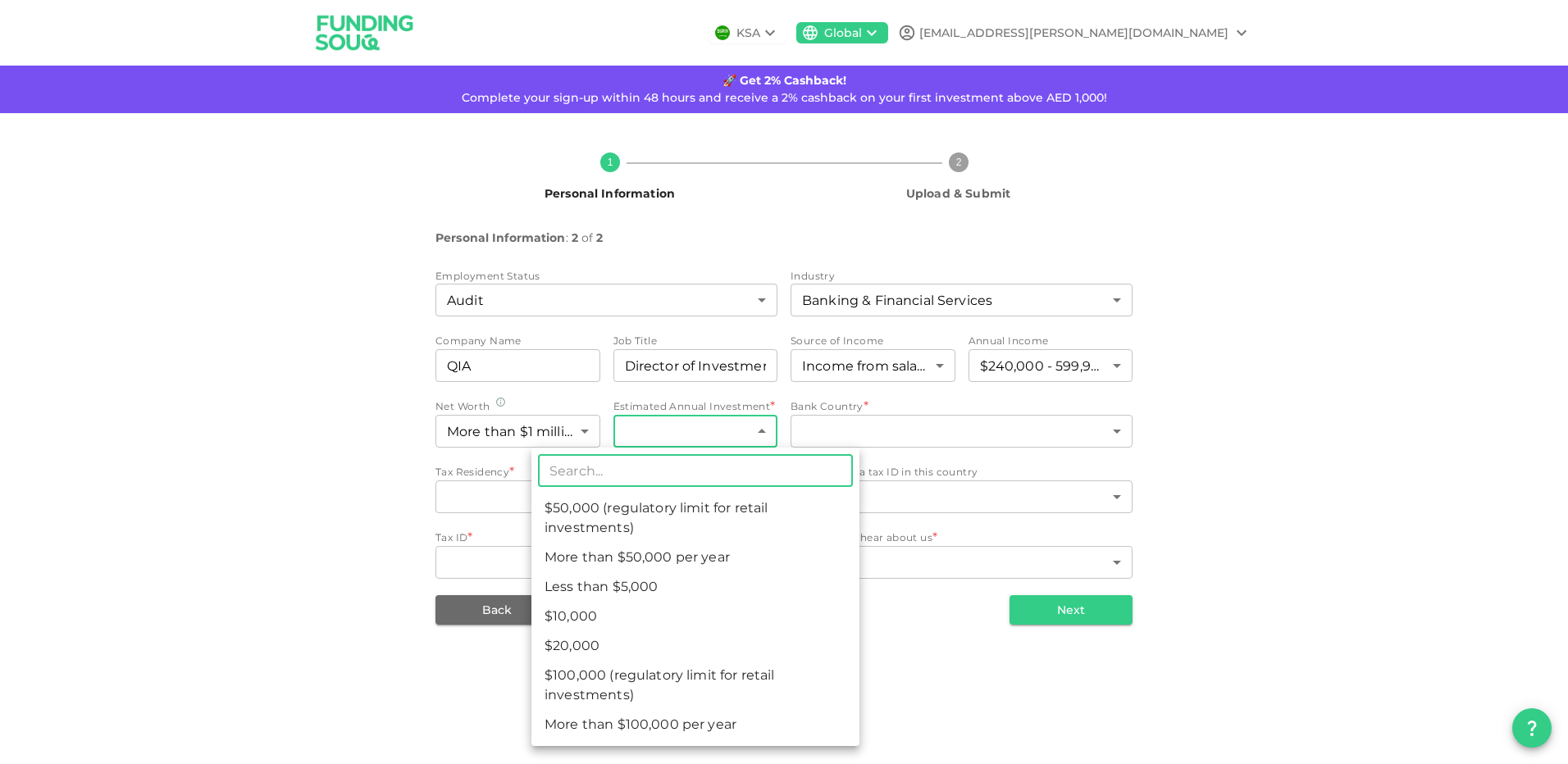
click at [721, 434] on body "KSA Global [EMAIL_ADDRESS][PERSON_NAME][DOMAIN_NAME] 🚀 Get 2% Cashback! Complet…" at bounding box center [784, 382] width 1568 height 764
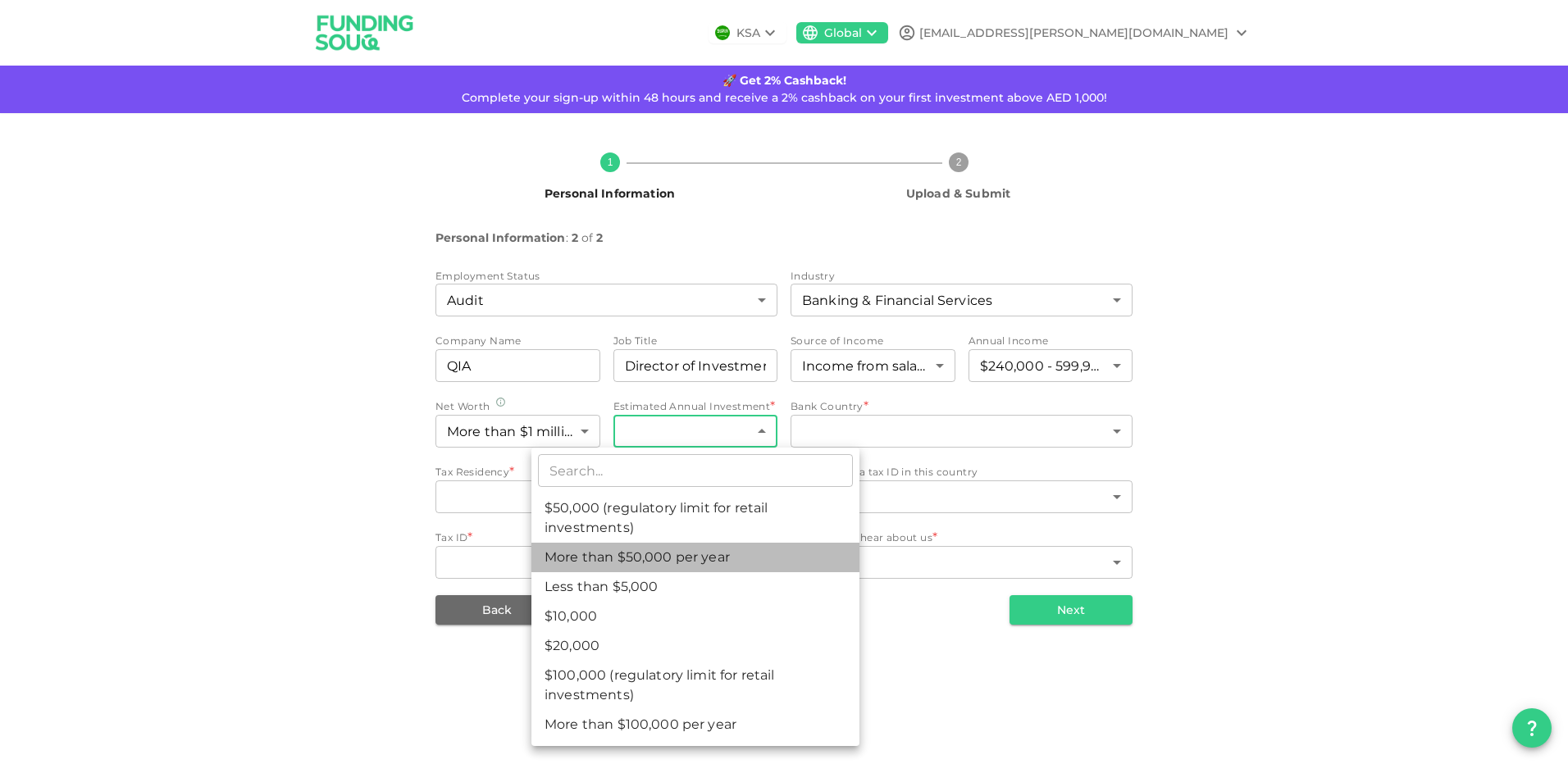
click at [671, 562] on li "More than $50,000 per year" at bounding box center [695, 557] width 328 height 30
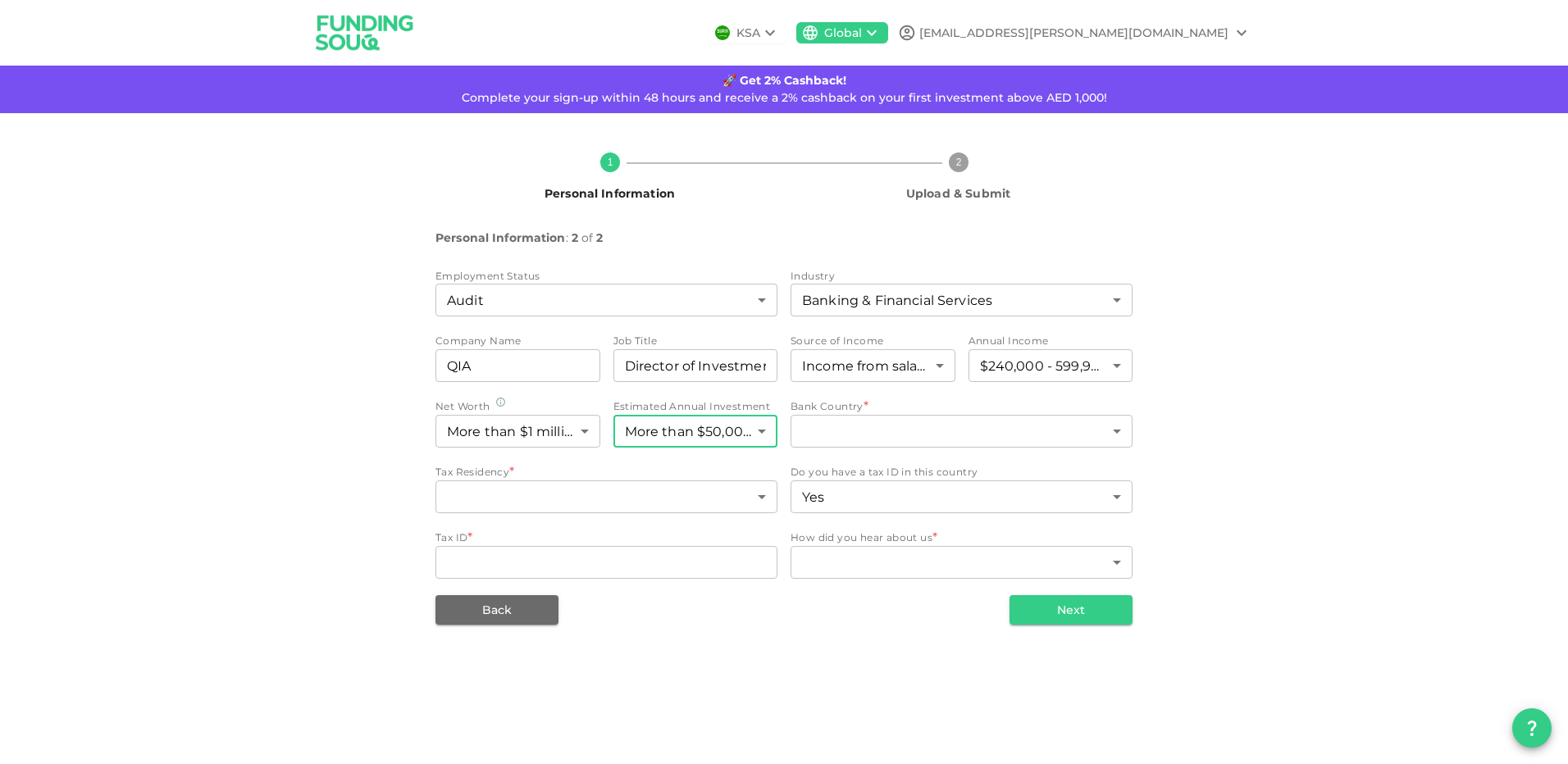
click at [731, 433] on body "KSA Global [EMAIL_ADDRESS][PERSON_NAME][DOMAIN_NAME] 🚀 Get 2% Cashback! Complet…" at bounding box center [784, 382] width 1568 height 764
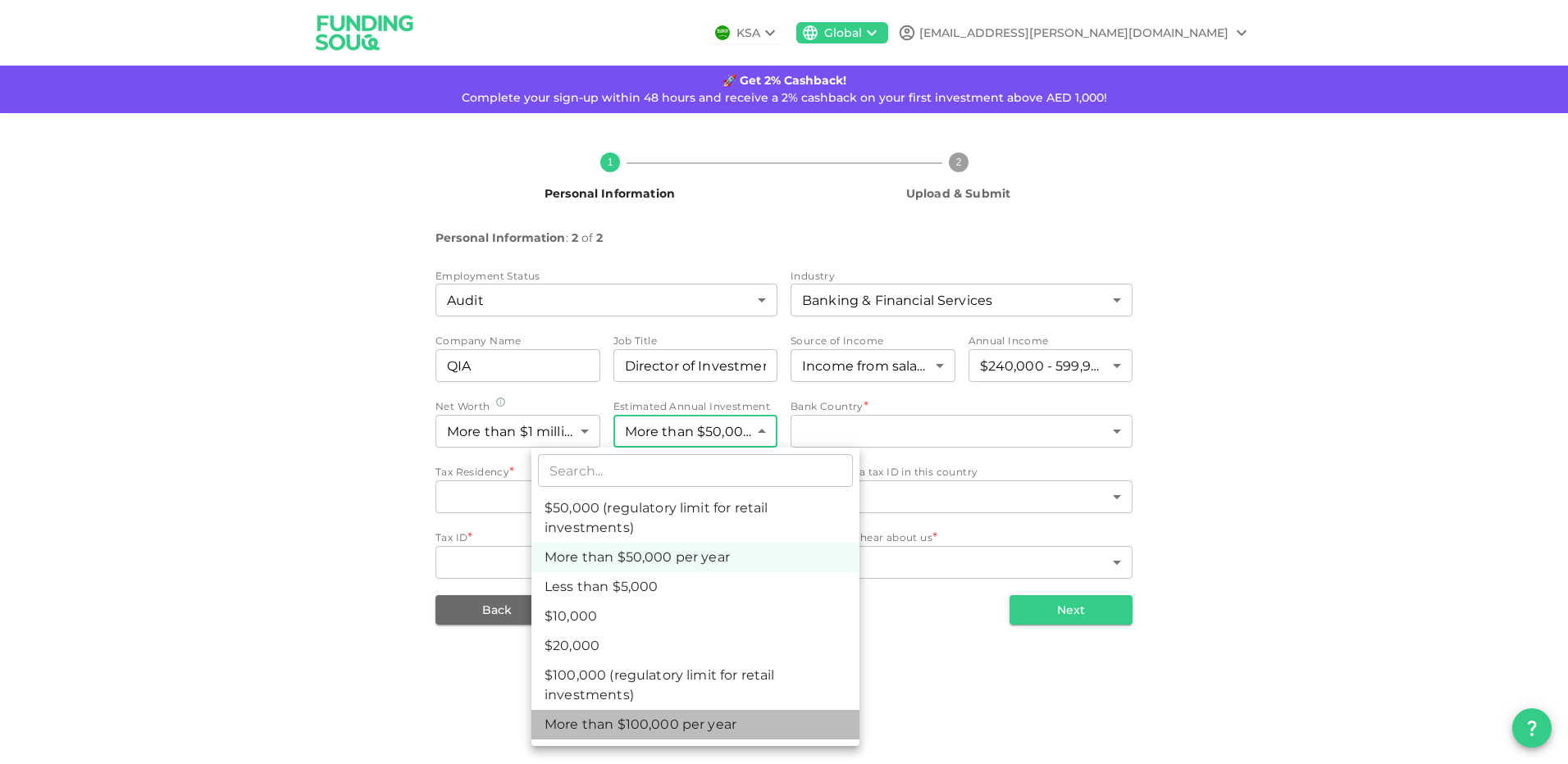
click at [737, 719] on li "More than $100,000 per year" at bounding box center [695, 724] width 328 height 30
type input "7"
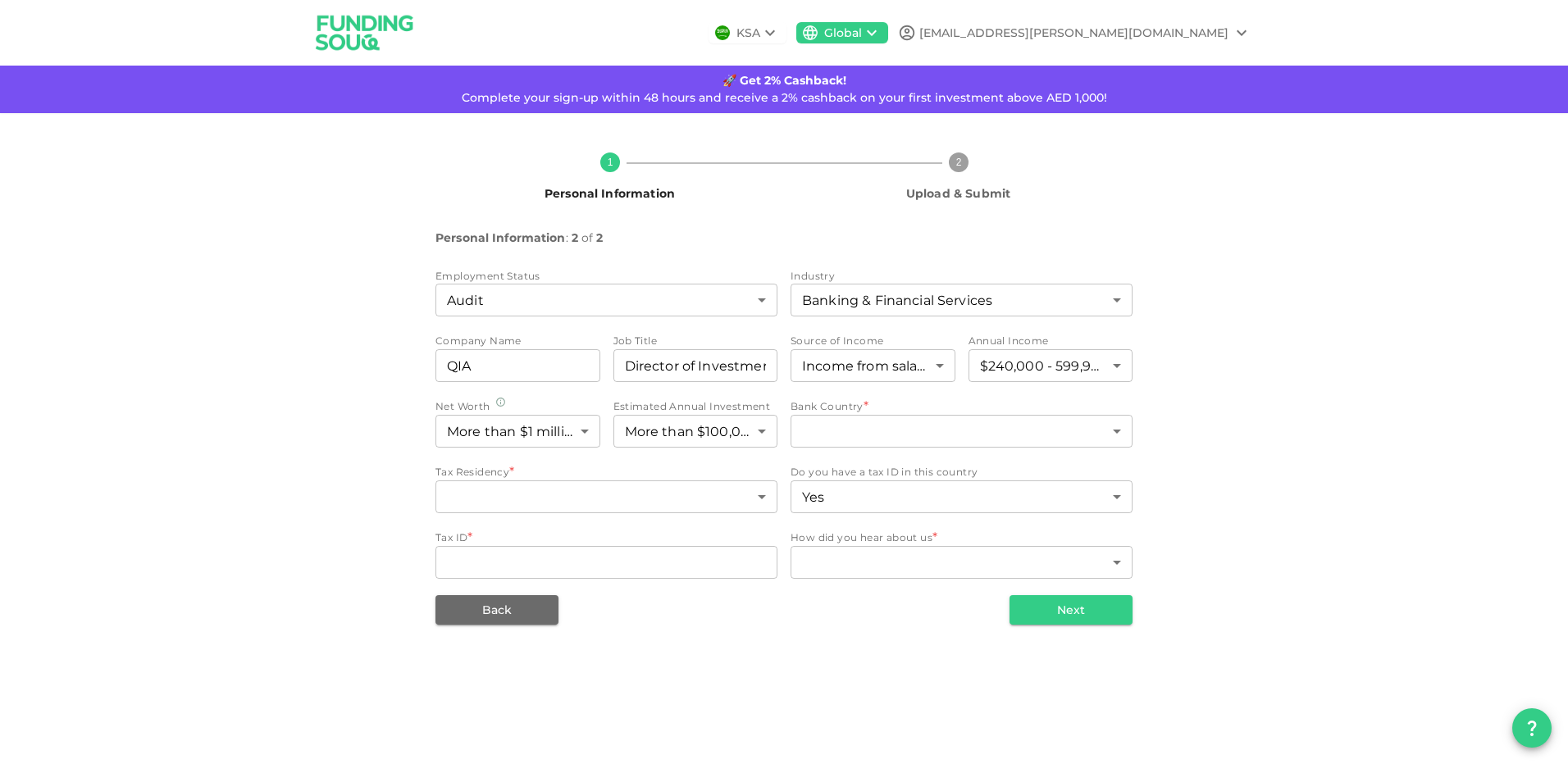
click at [739, 717] on div "KSA Global [EMAIL_ADDRESS][PERSON_NAME][DOMAIN_NAME] 🚀 Get 2% Cashback! Complet…" at bounding box center [784, 382] width 1568 height 764
click at [926, 433] on body "KSA Global [EMAIL_ADDRESS][PERSON_NAME][DOMAIN_NAME] 🚀 Get 2% Cashback! Complet…" at bounding box center [784, 382] width 1568 height 764
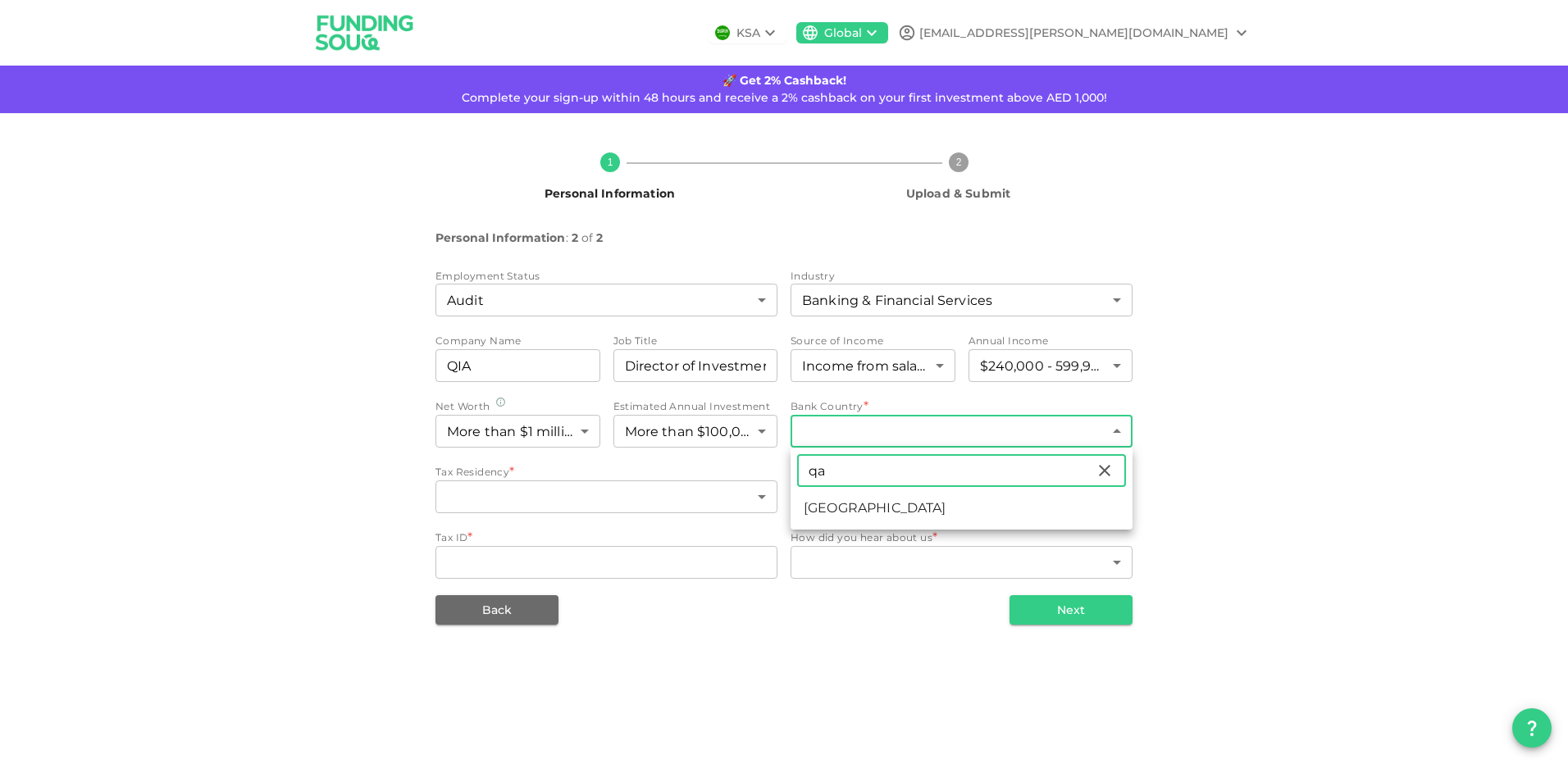
type input "qa"
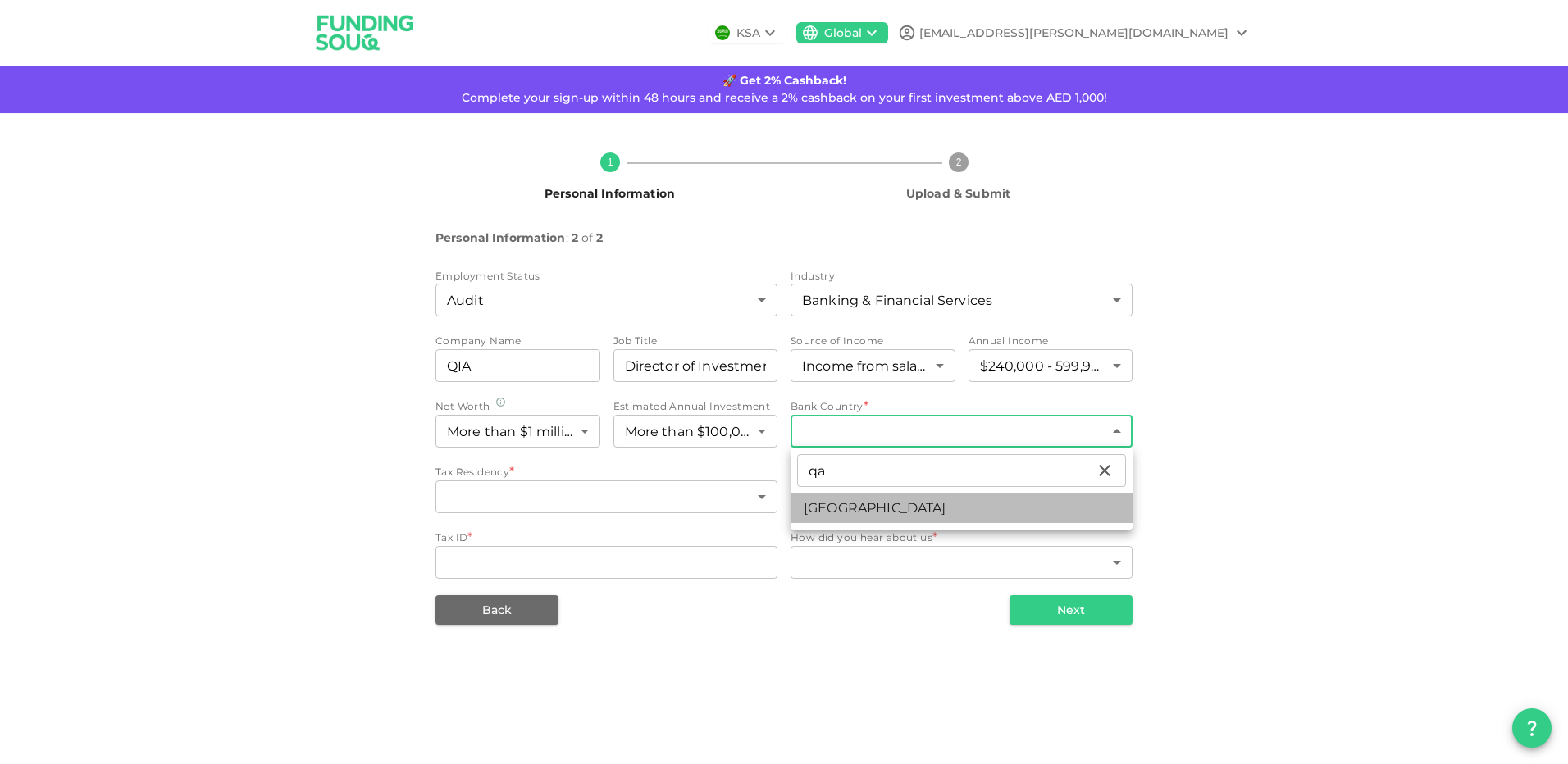
click at [842, 501] on li "[GEOGRAPHIC_DATA]" at bounding box center [961, 508] width 342 height 30
type input "159"
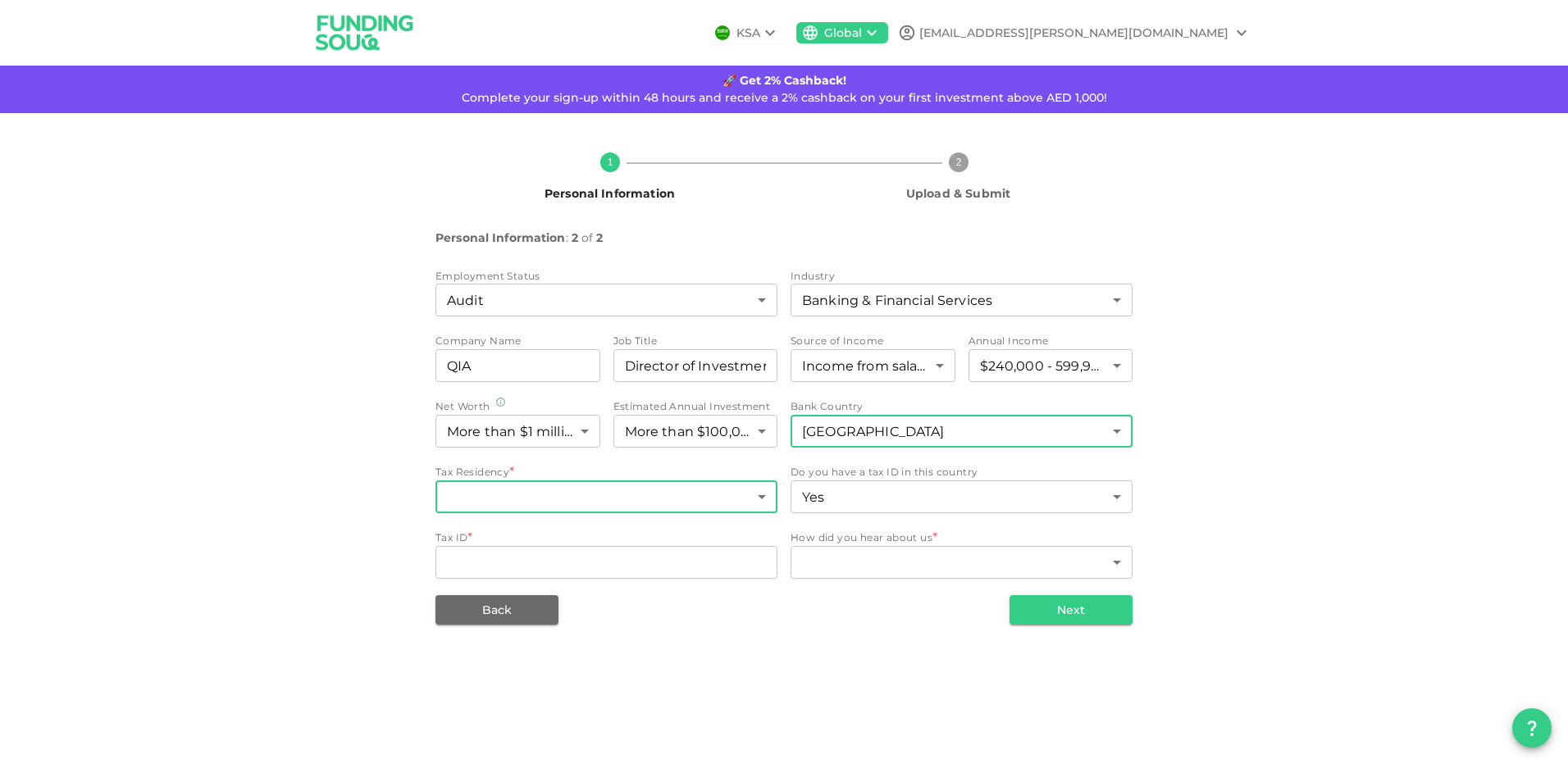
click at [570, 495] on body "KSA Global [EMAIL_ADDRESS][PERSON_NAME][DOMAIN_NAME] 🚀 Get 2% Cashback! Complet…" at bounding box center [784, 382] width 1568 height 764
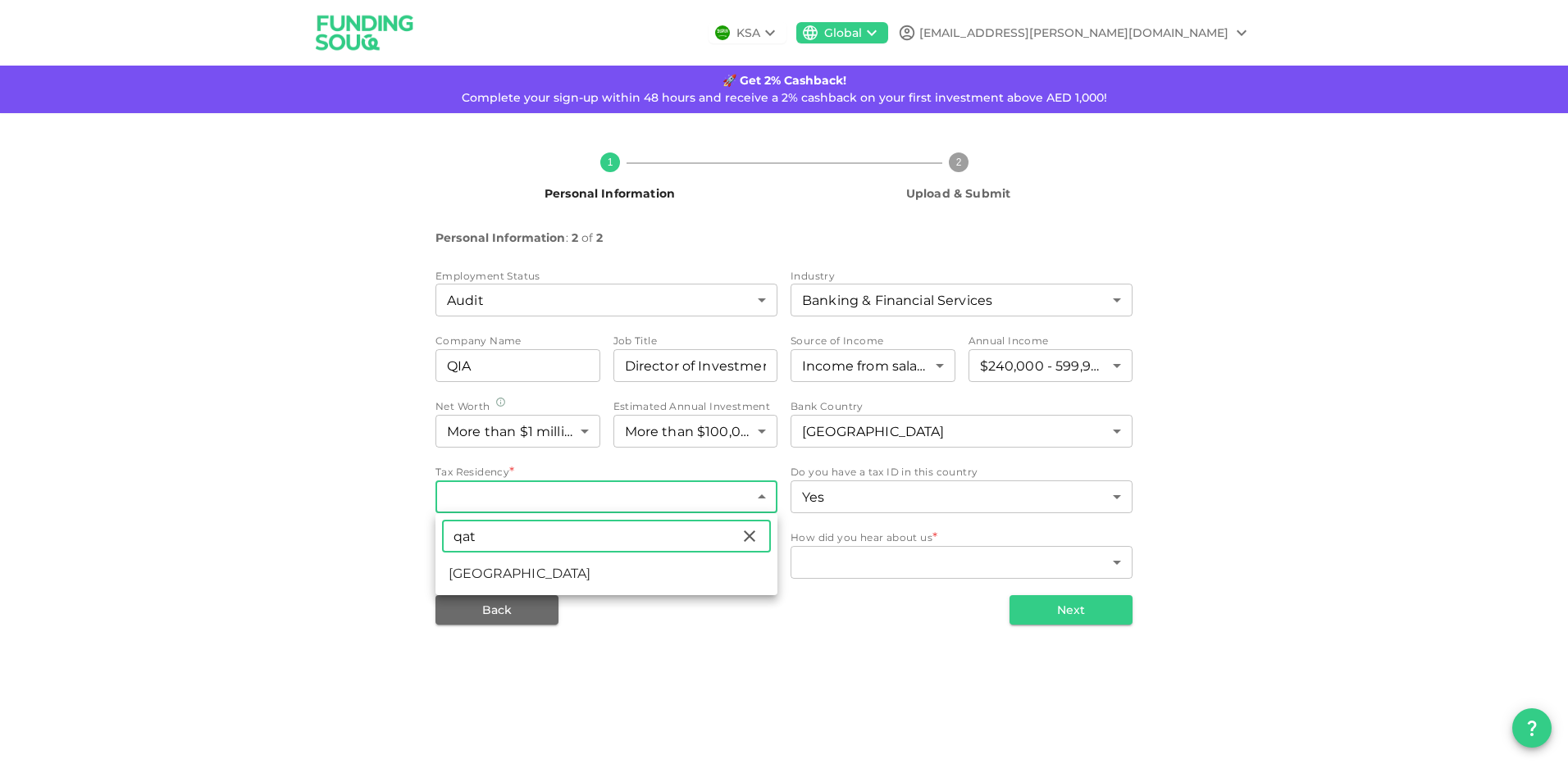
type input "qat"
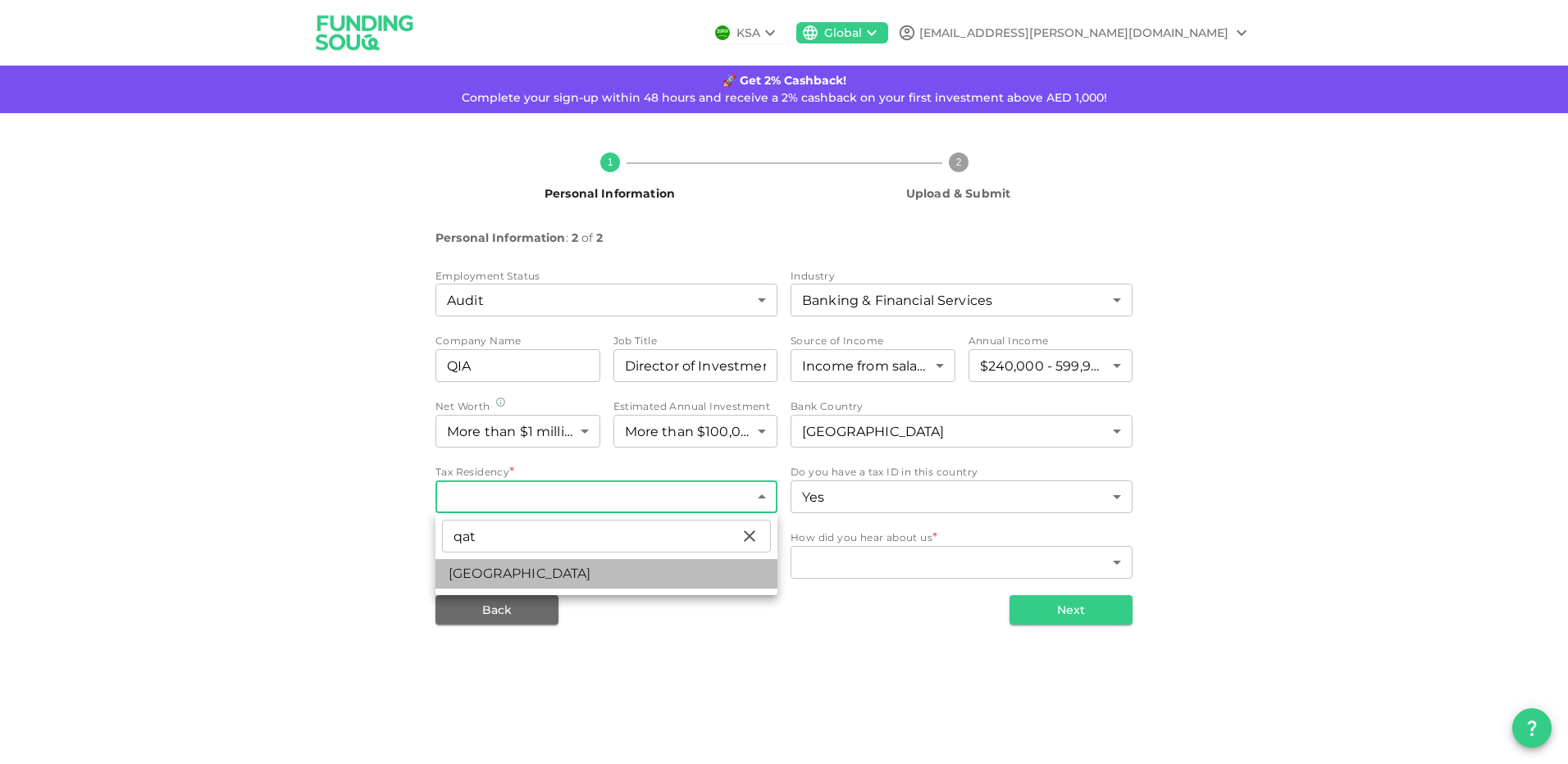
click at [575, 570] on li "[GEOGRAPHIC_DATA]" at bounding box center [606, 574] width 342 height 30
type input "159"
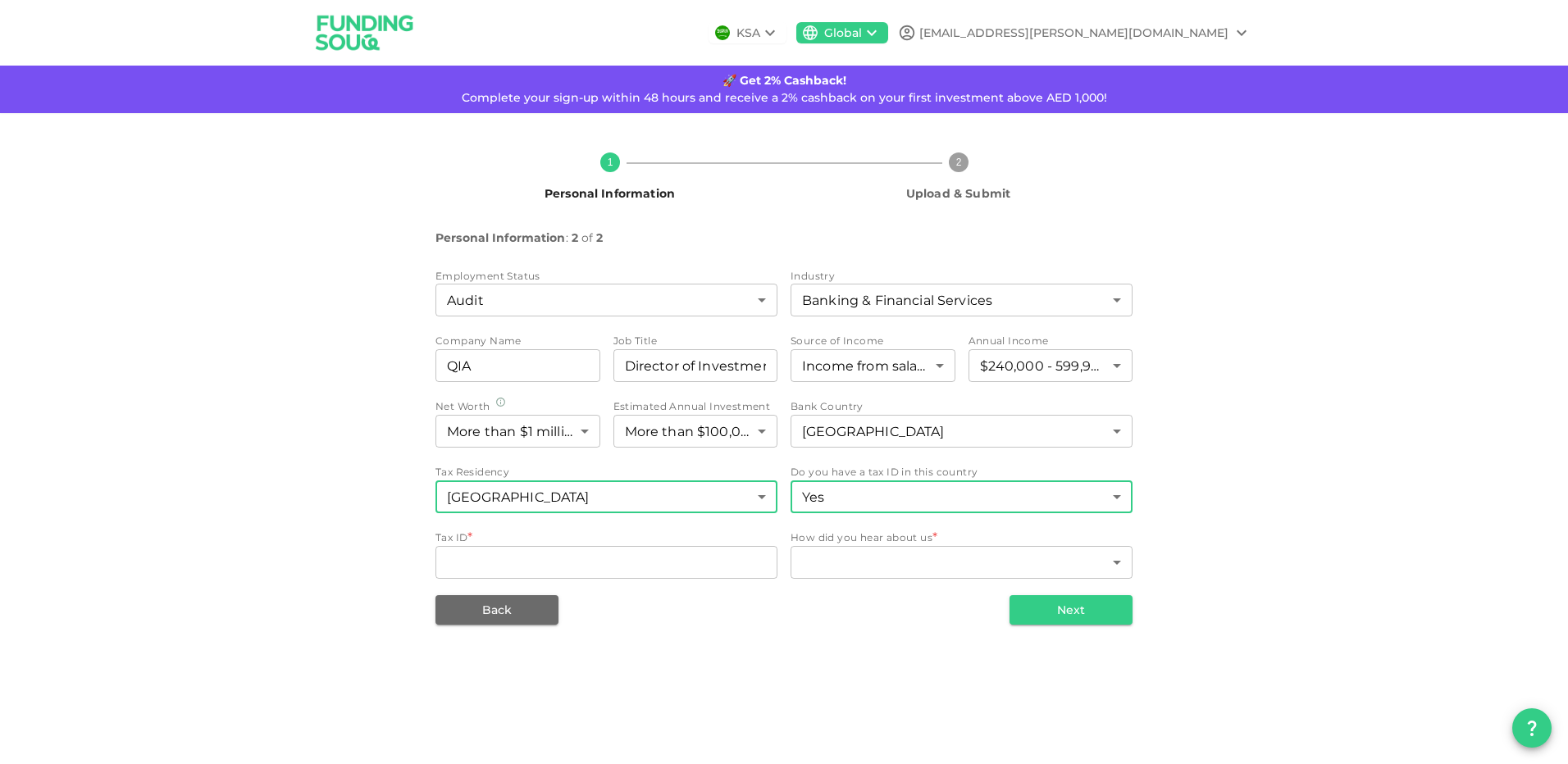
click at [871, 498] on body "KSA Global [EMAIL_ADDRESS][PERSON_NAME][DOMAIN_NAME] 🚀 Get 2% Cashback! Complet…" at bounding box center [784, 382] width 1568 height 764
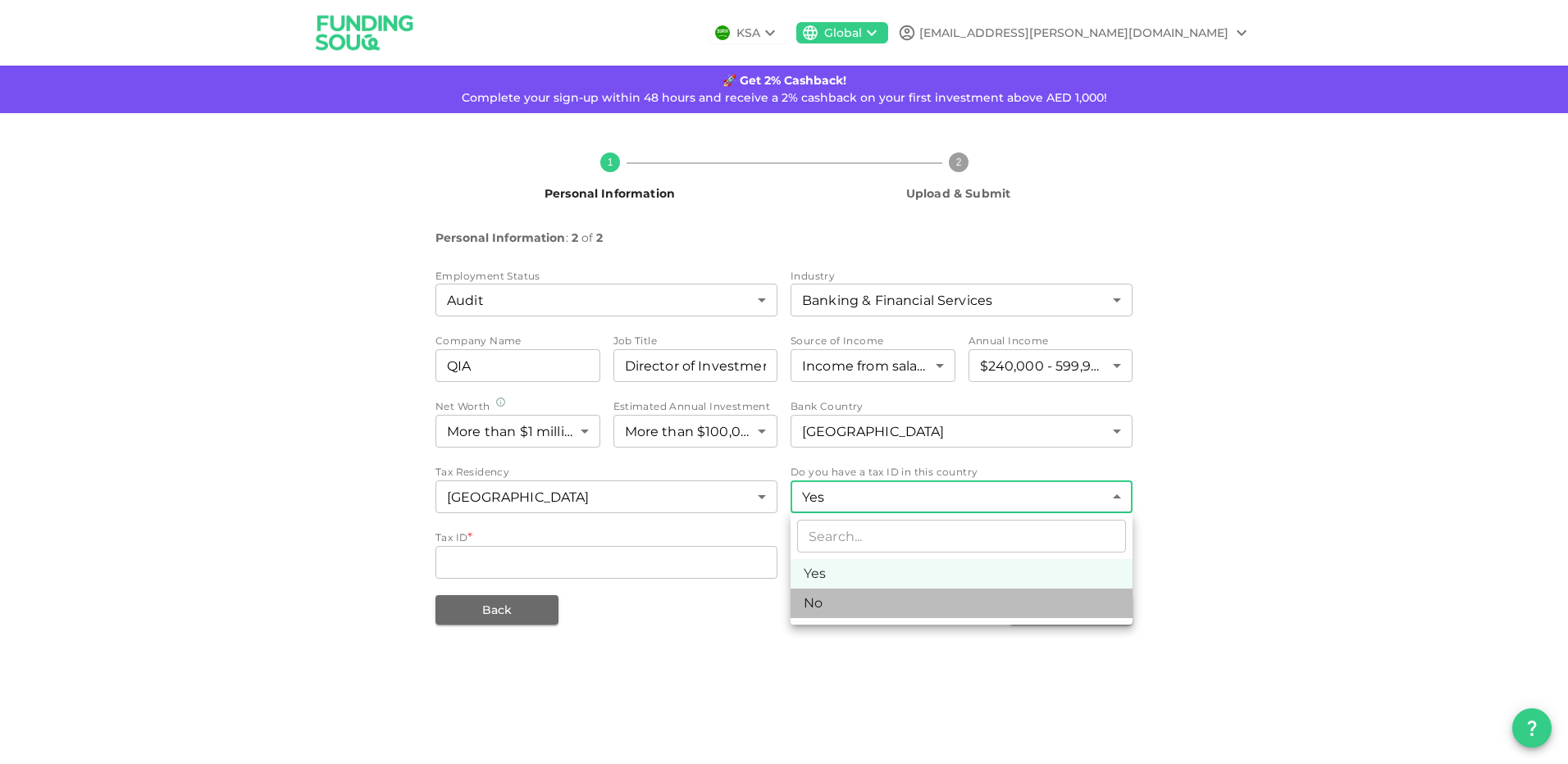
click at [836, 594] on li "No" at bounding box center [961, 603] width 342 height 30
type input "false"
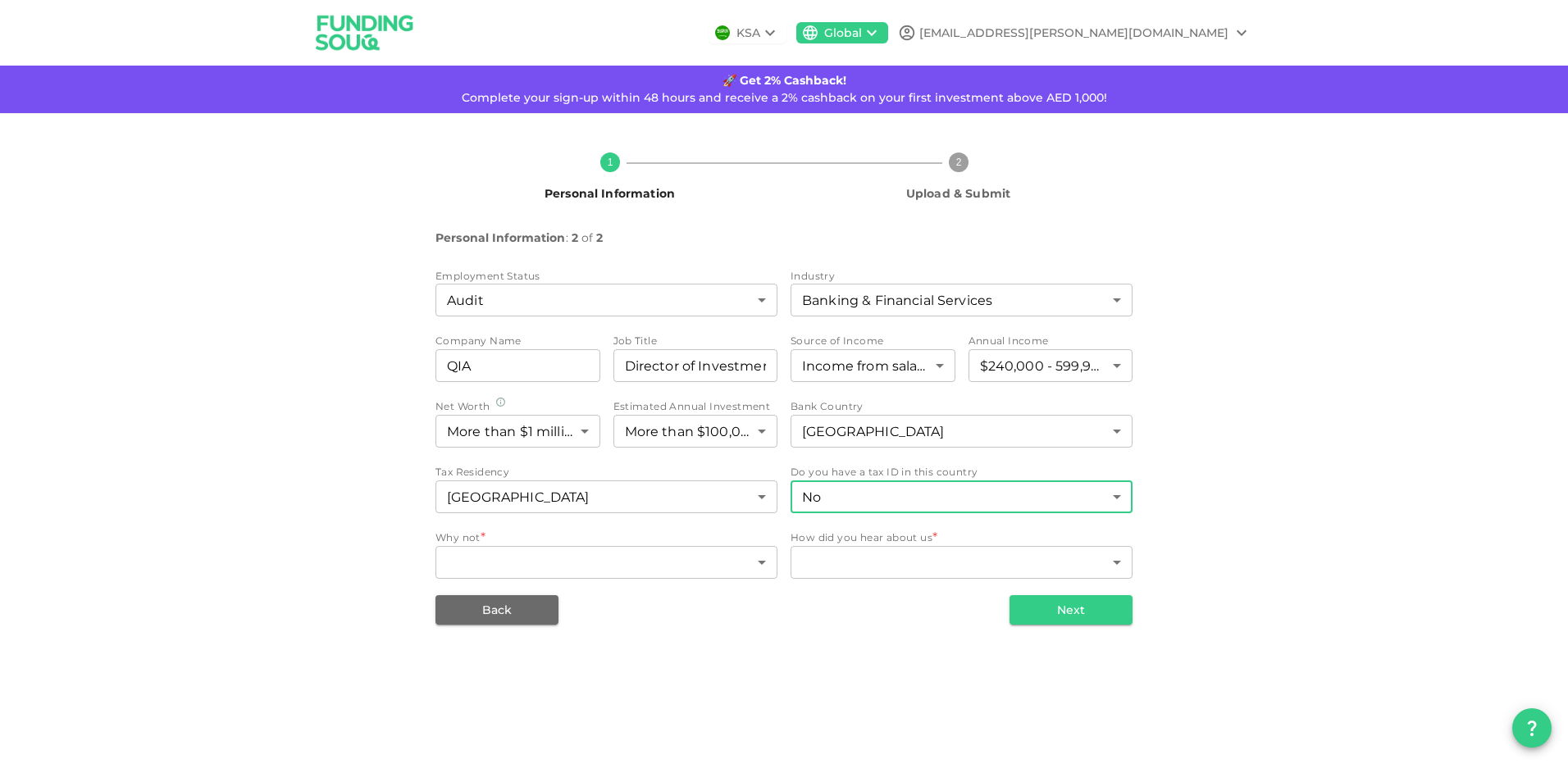
click at [747, 639] on div "1 Personal Information 2 Upload & Submit Personal Information : 2 of 2 Employme…" at bounding box center [784, 382] width 1568 height 538
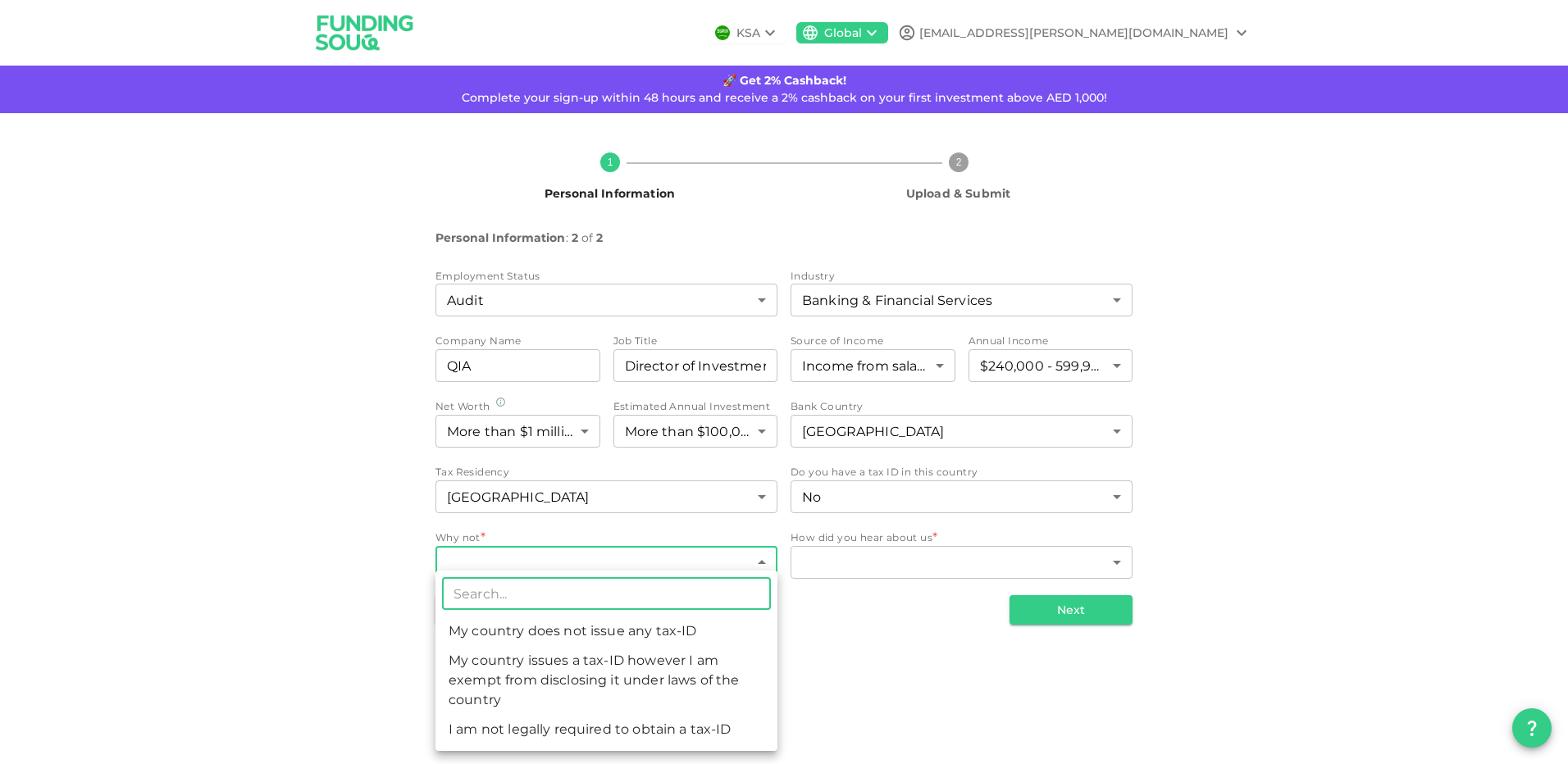
click at [768, 562] on body "KSA Global [EMAIL_ADDRESS][PERSON_NAME][DOMAIN_NAME] 🚀 Get 2% Cashback! Complet…" at bounding box center [784, 382] width 1568 height 764
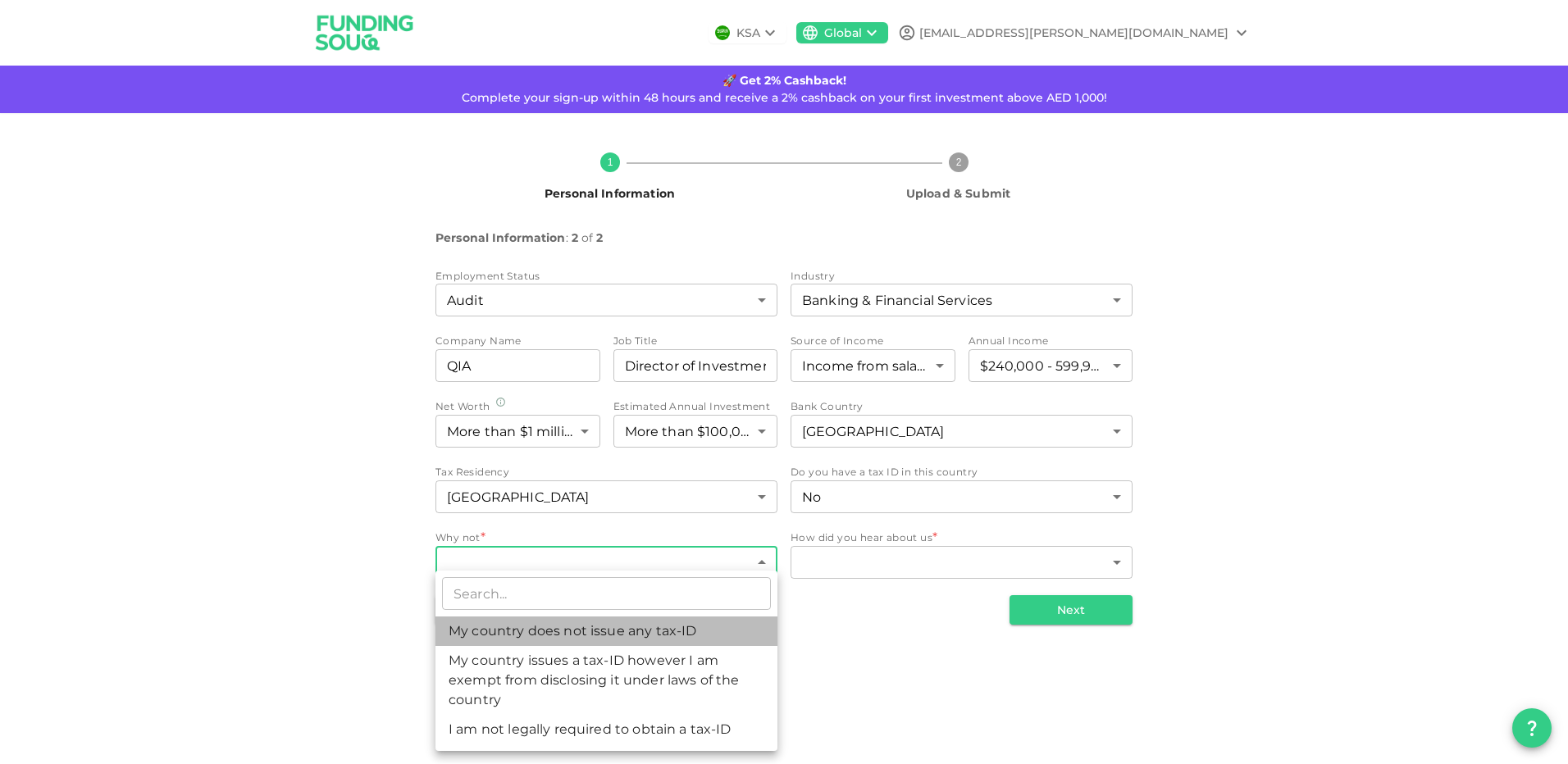
click at [687, 631] on li "My country does not issue any tax-ID" at bounding box center [606, 631] width 342 height 30
type input "1"
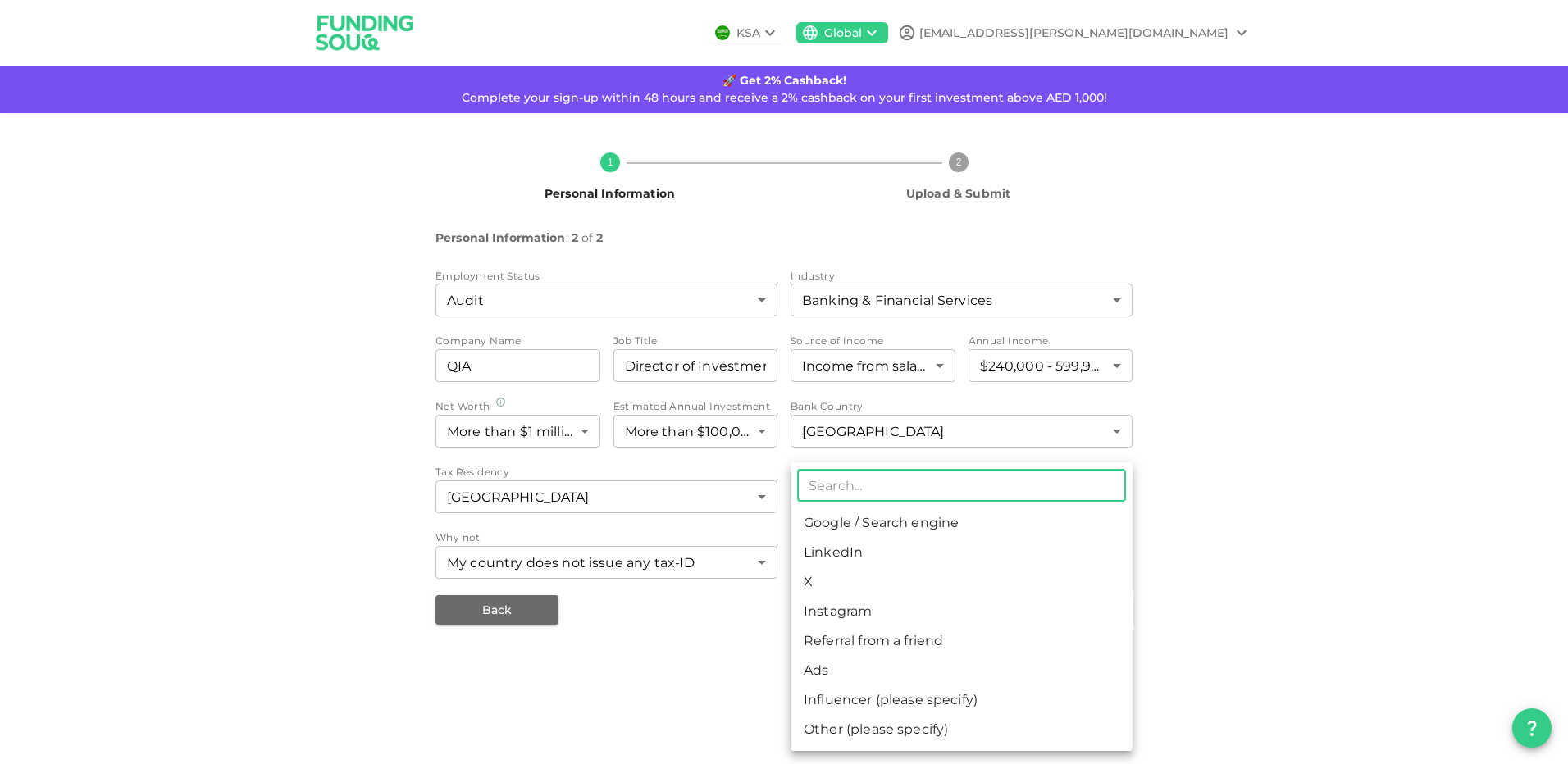
click at [875, 564] on body "KSA Global [EMAIL_ADDRESS][PERSON_NAME][DOMAIN_NAME] 🚀 Get 2% Cashback! Complet…" at bounding box center [784, 382] width 1568 height 764
click at [873, 643] on li "Referral from a friend" at bounding box center [961, 641] width 342 height 30
type input "10"
click at [1050, 564] on body "KSA Global [EMAIL_ADDRESS][PERSON_NAME][DOMAIN_NAME] 🚀 Get 2% Cashback! Complet…" at bounding box center [784, 382] width 1568 height 764
click at [1192, 608] on div at bounding box center [784, 382] width 1568 height 764
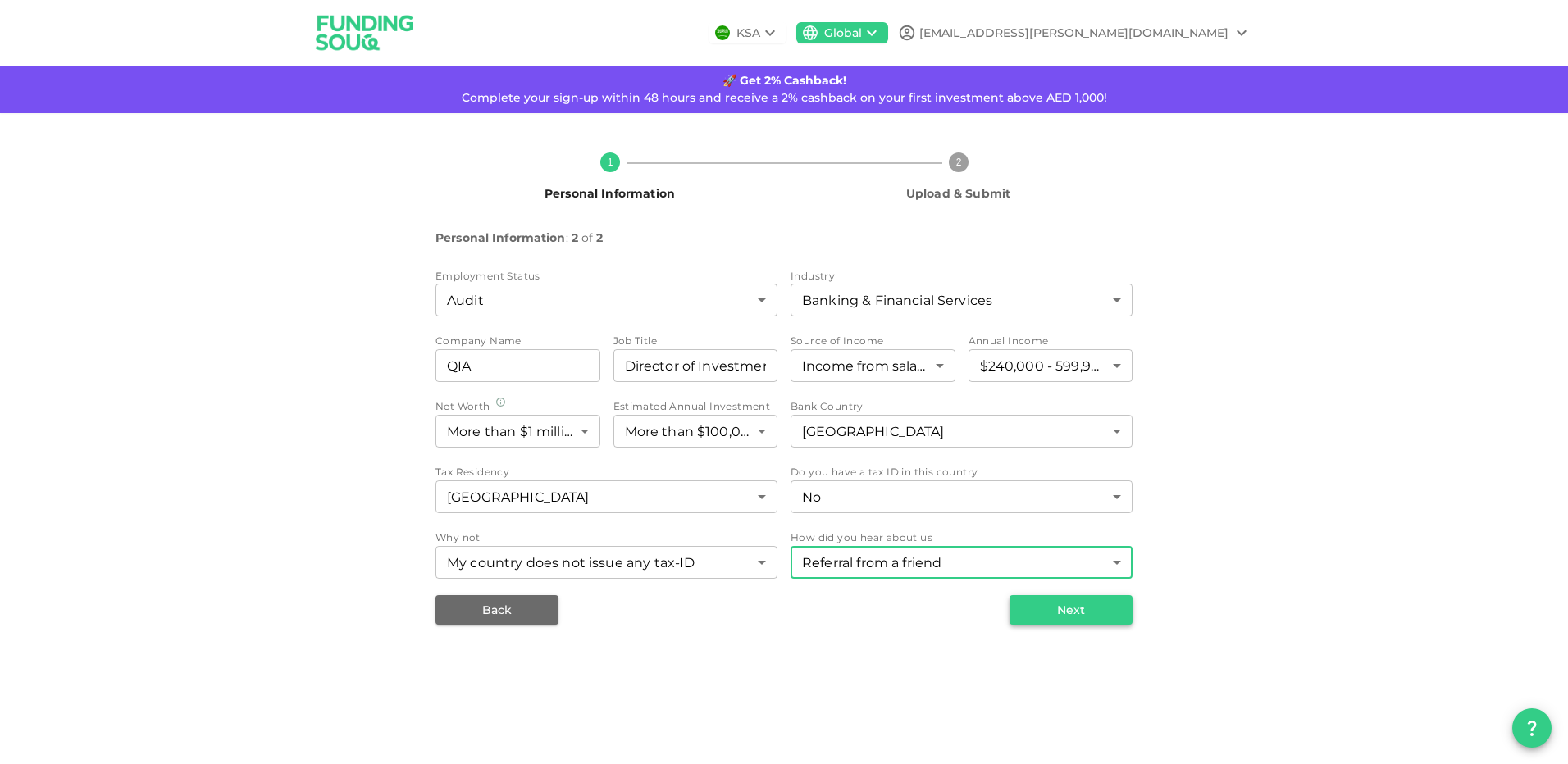
click at [1073, 618] on button "Next" at bounding box center [1071, 609] width 123 height 30
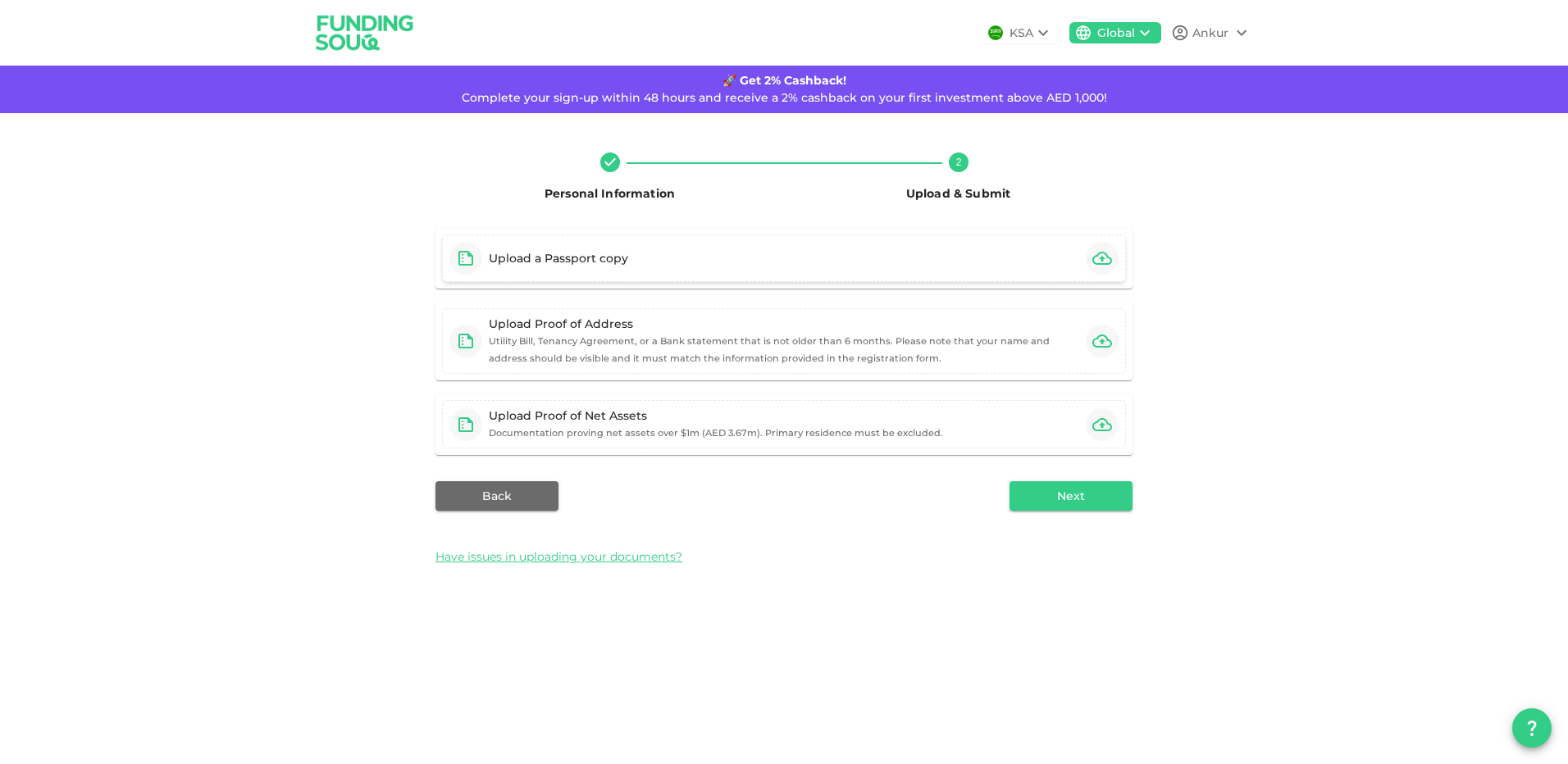
click at [667, 262] on div "Upload a Passport copy" at bounding box center [784, 258] width 684 height 48
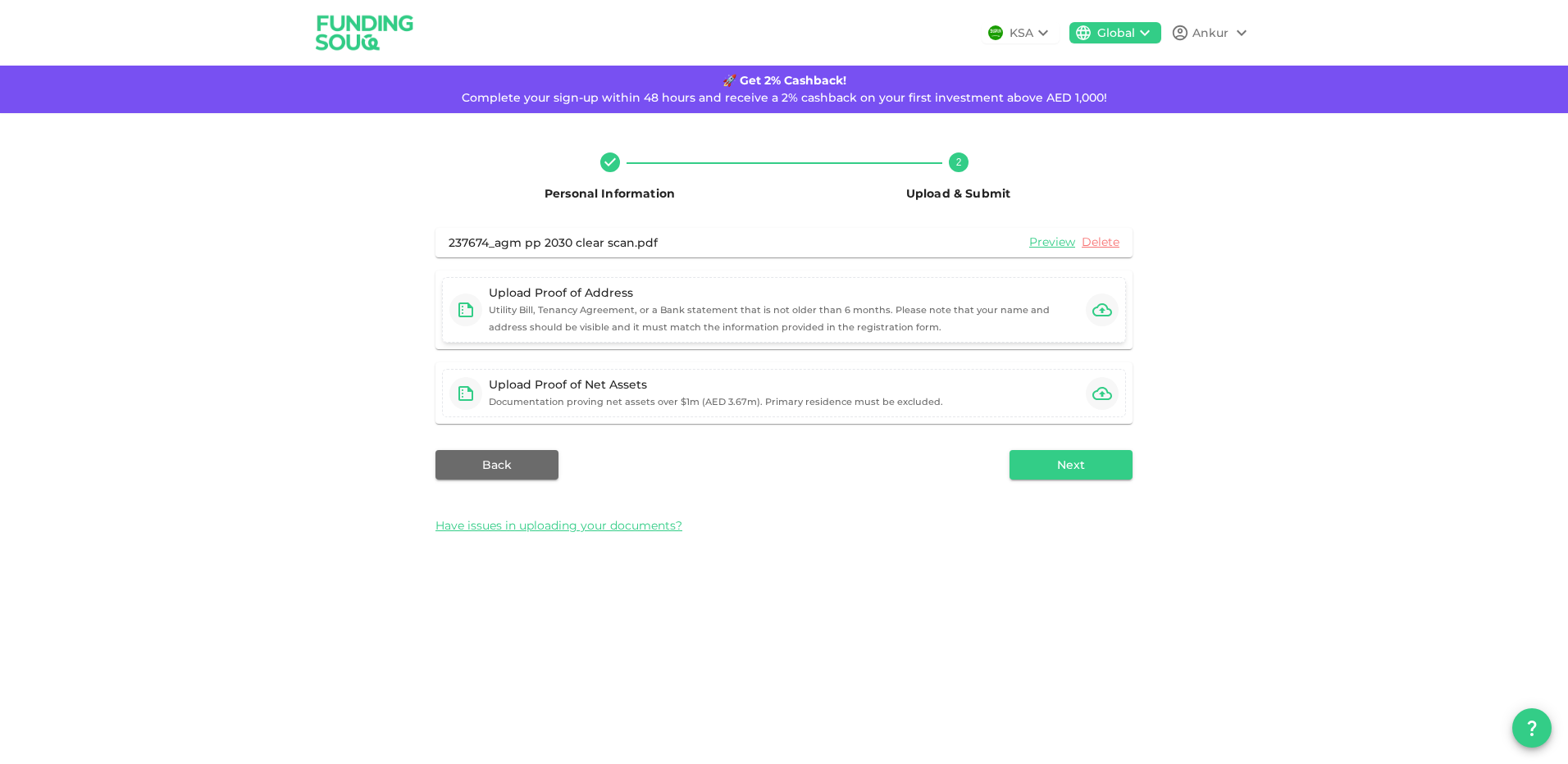
click at [677, 316] on div "Upload Proof of Address Utility Bill, Tenancy Agreement, or a Bank statement th…" at bounding box center [784, 310] width 591 height 51
click at [1103, 311] on icon "button" at bounding box center [1101, 309] width 20 height 13
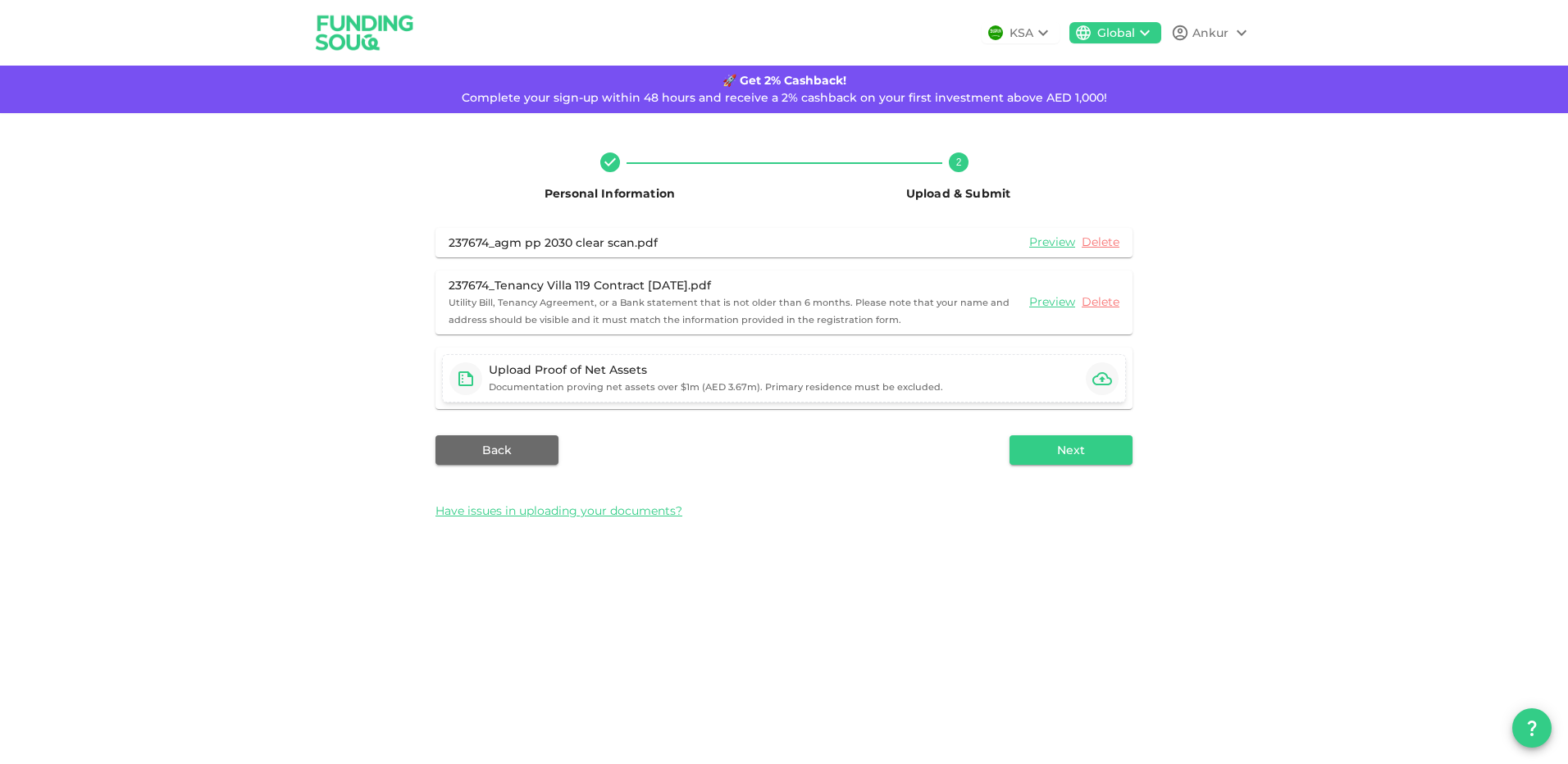
click at [645, 385] on small "Documentation proving net assets over $1m (AED 3.67m). Primary residence must b…" at bounding box center [716, 388] width 454 height 12
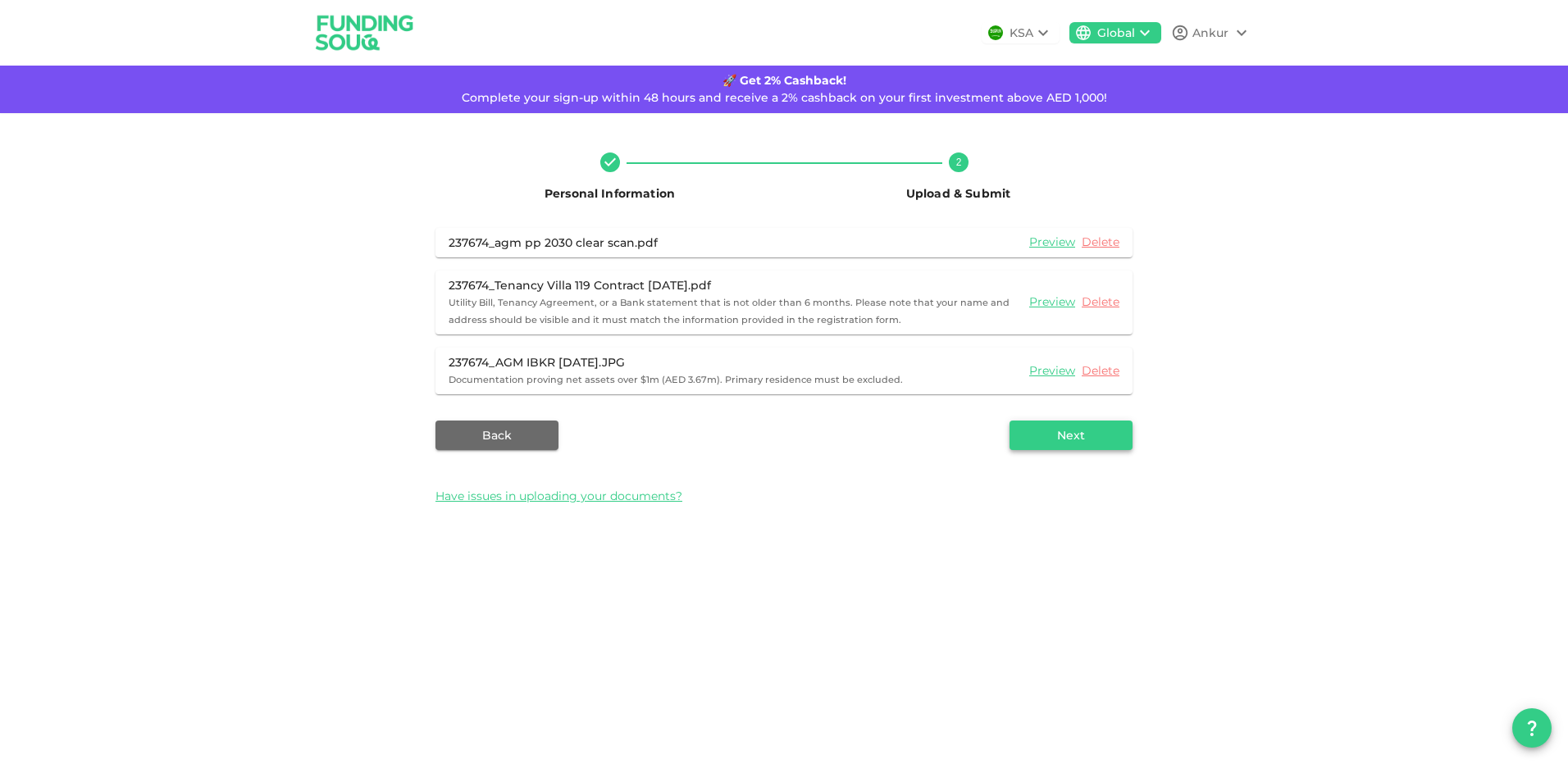
click at [1074, 431] on button "Next" at bounding box center [1071, 435] width 123 height 30
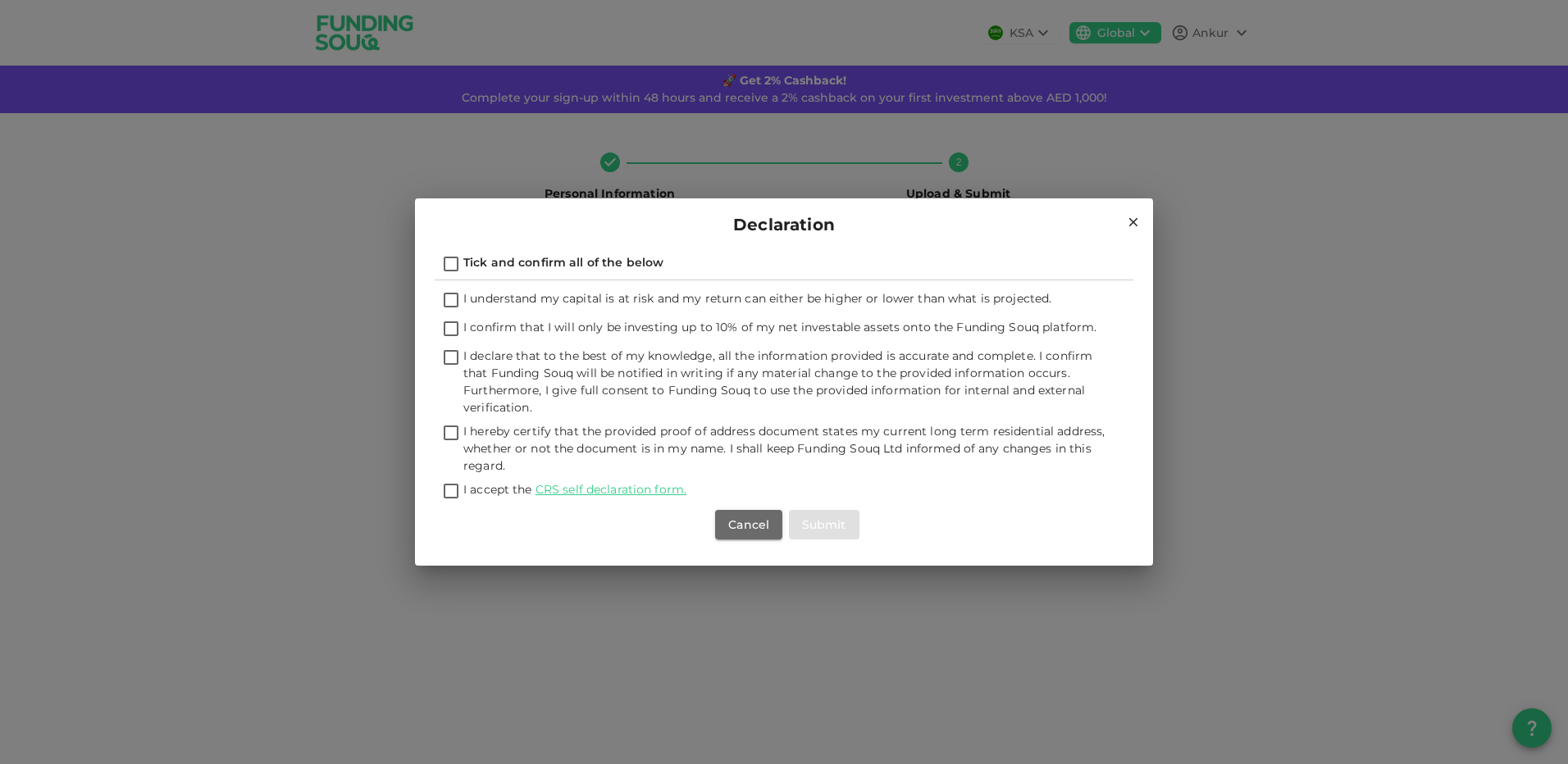
click at [446, 263] on input "Tick and confirm all of the below" at bounding box center [450, 265] width 25 height 22
checkbox input "true"
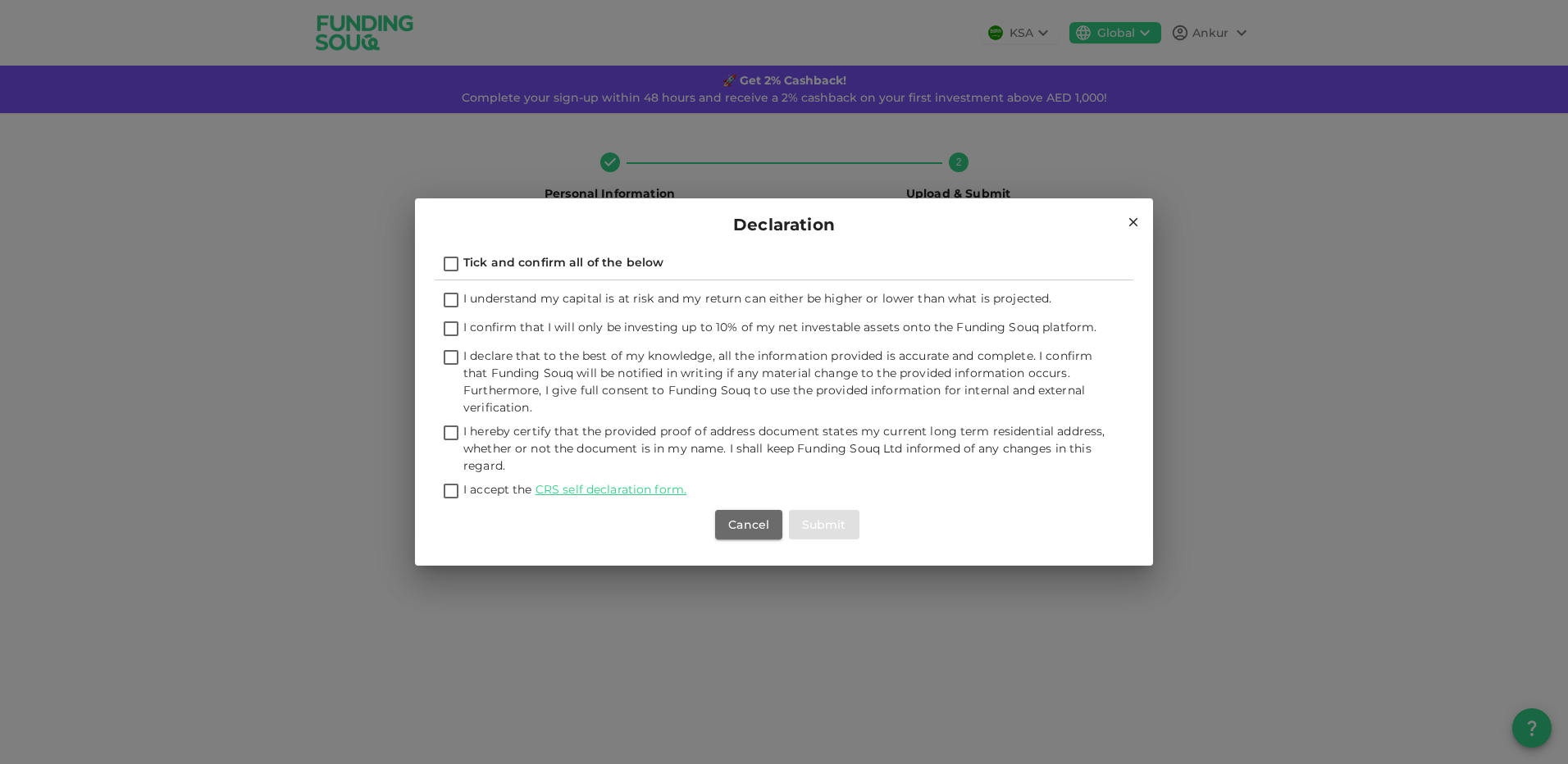
checkbox input "true"
click at [820, 524] on button "Submit" at bounding box center [824, 524] width 71 height 30
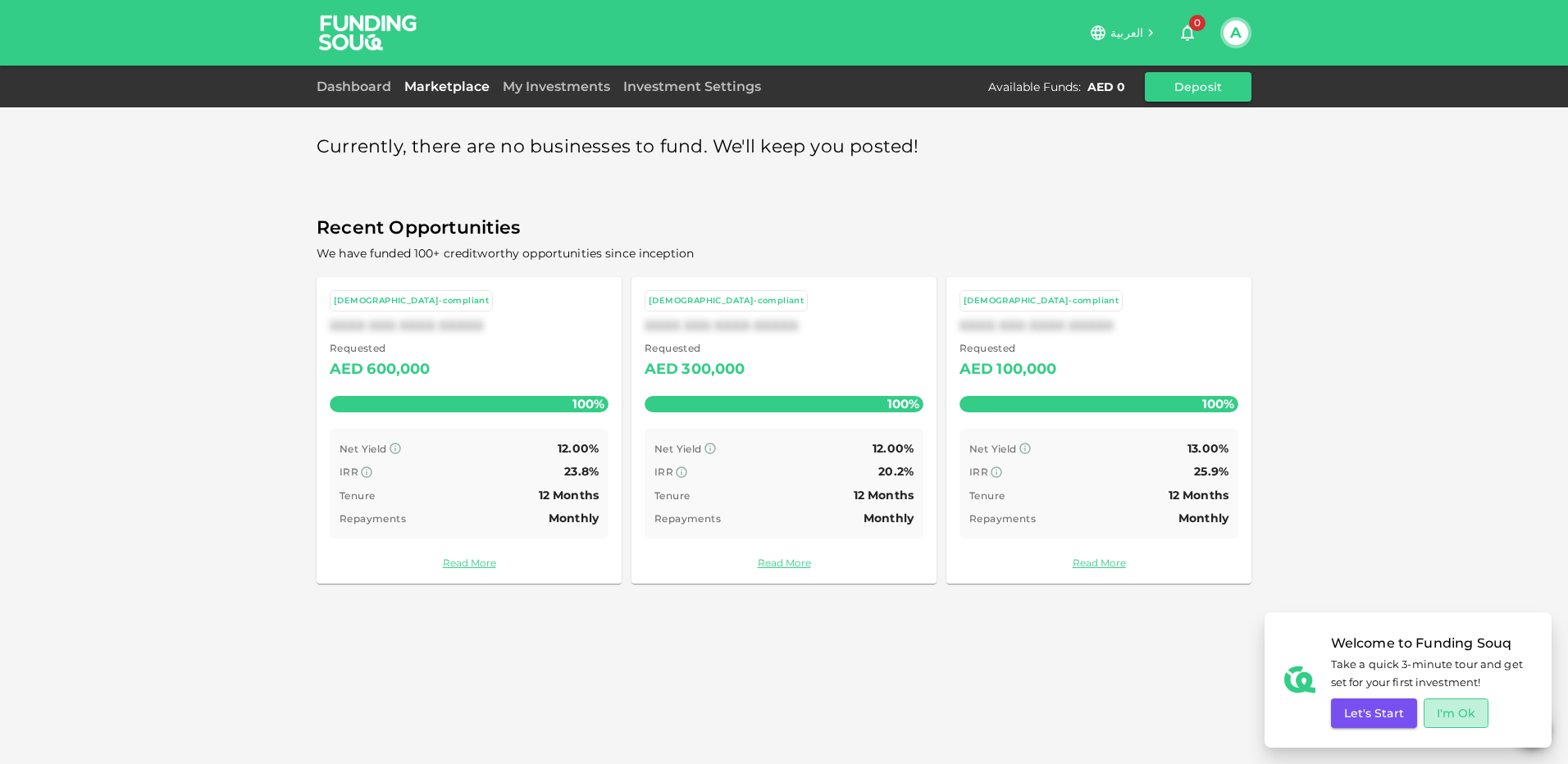
click at [1441, 716] on button "I'm Ok" at bounding box center [1456, 713] width 65 height 30
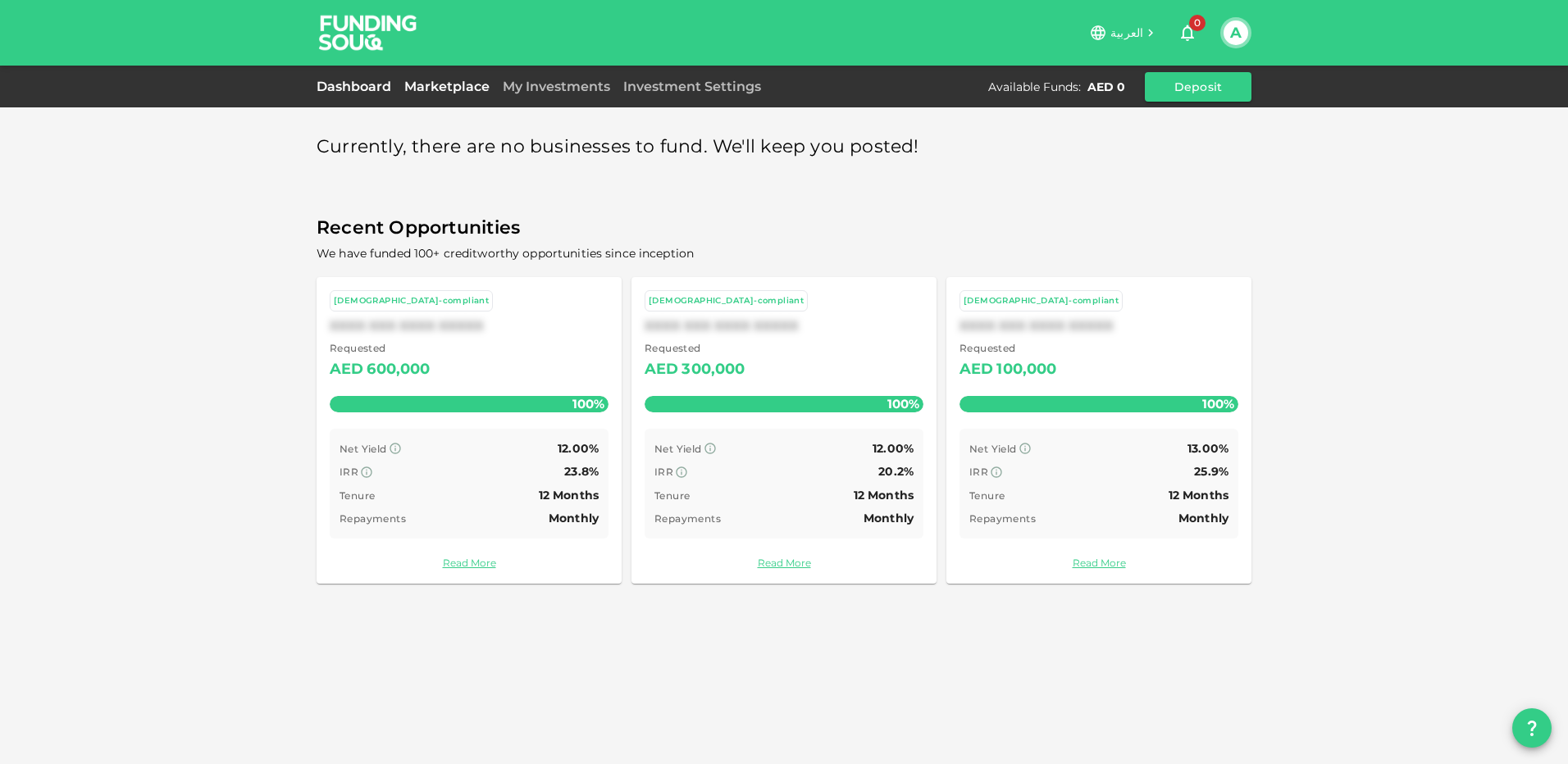
click at [363, 90] on link "Dashboard" at bounding box center [357, 87] width 82 height 15
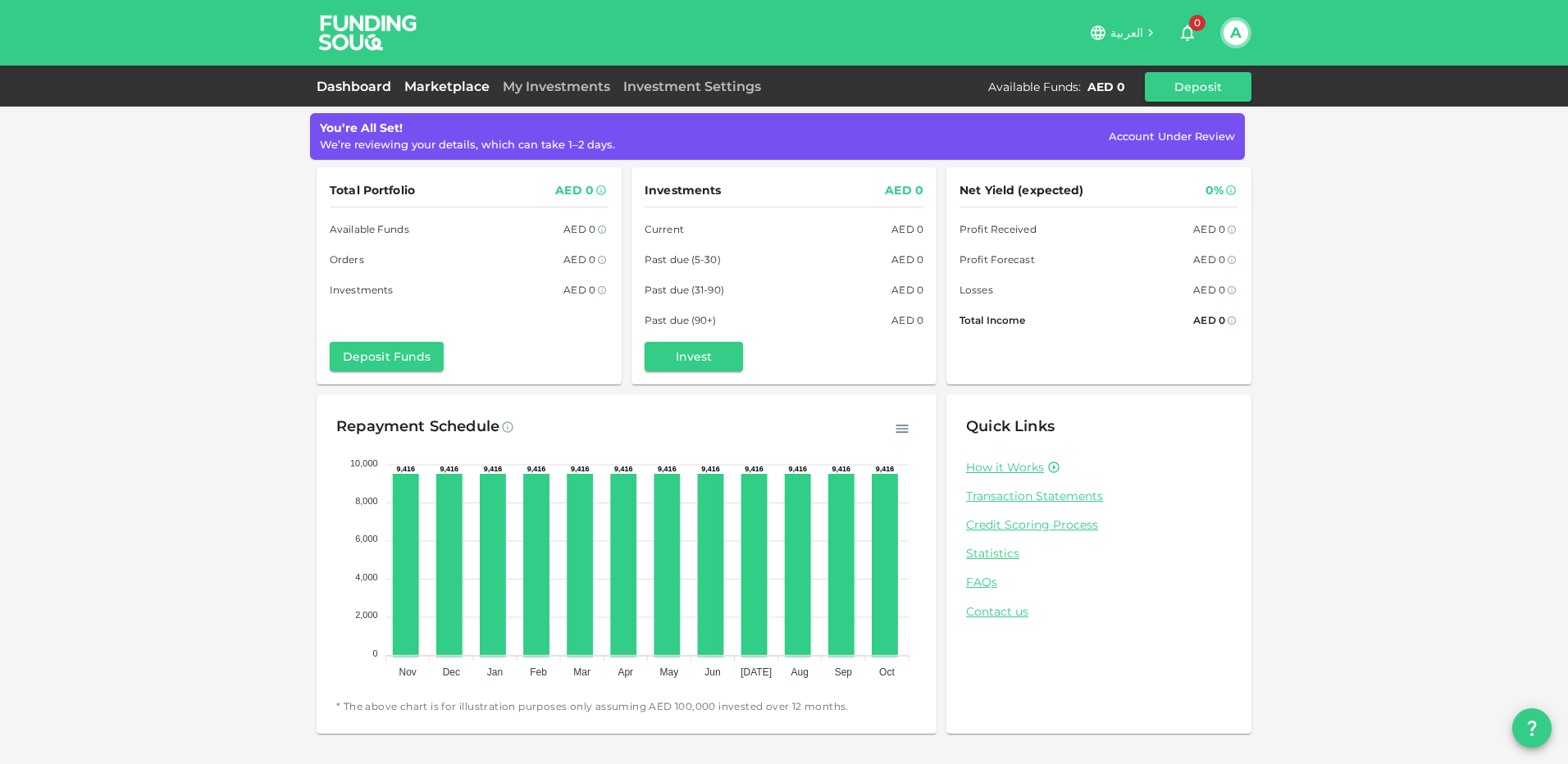
click at [440, 82] on link "Marketplace" at bounding box center [447, 87] width 99 height 15
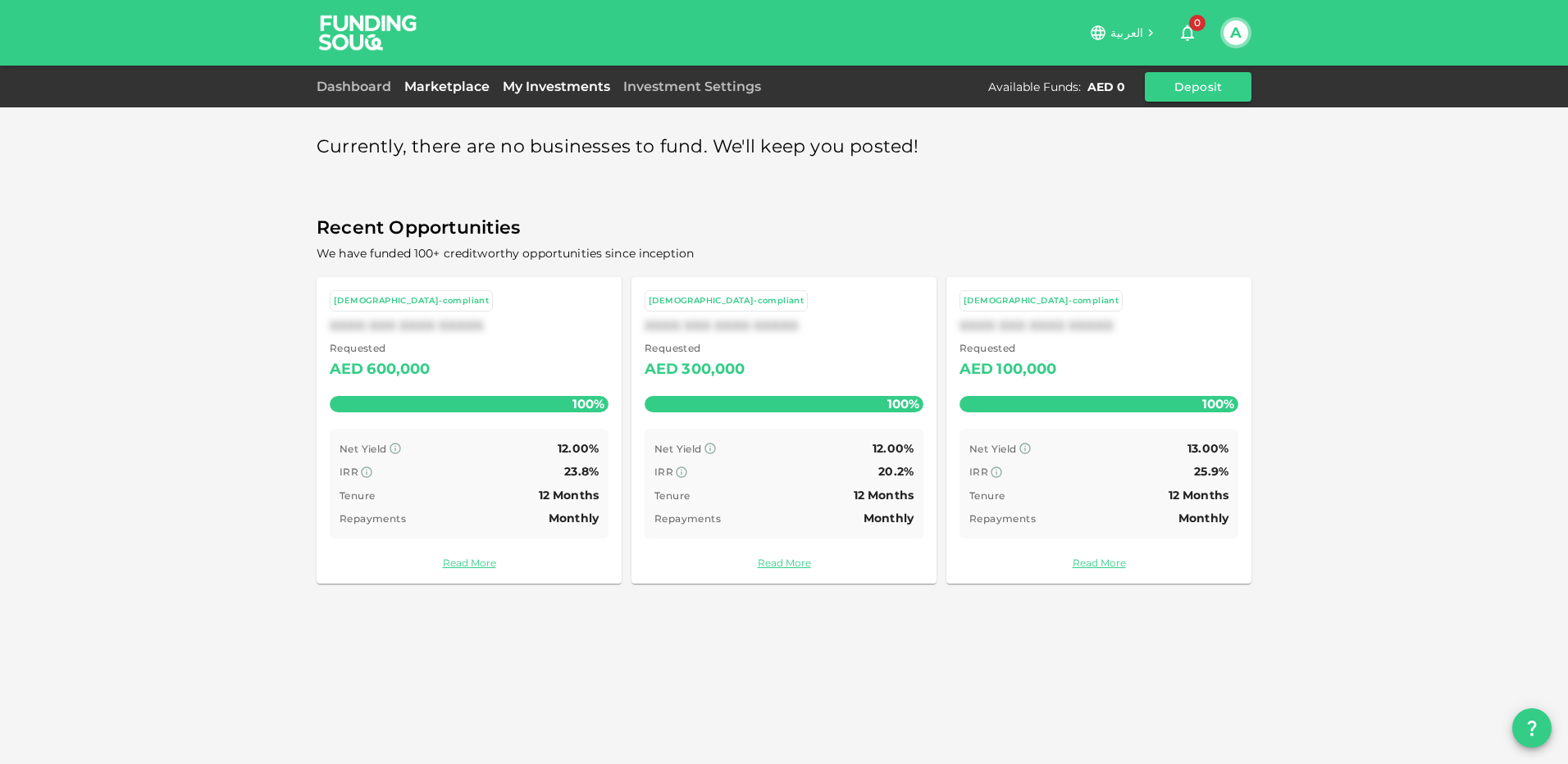
click at [551, 86] on link "My Investments" at bounding box center [557, 87] width 121 height 15
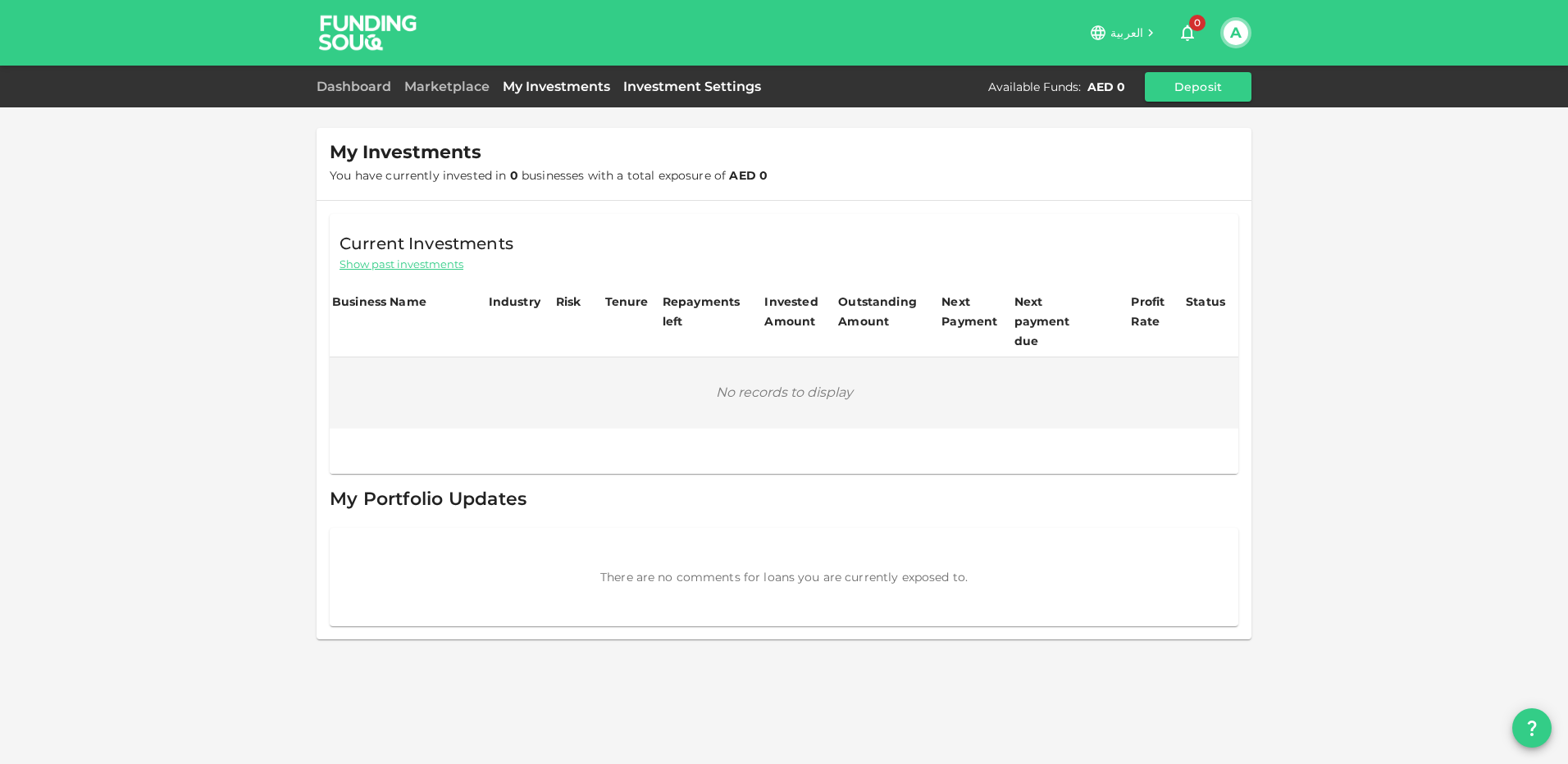
click at [739, 79] on link "Investment Settings" at bounding box center [693, 87] width 151 height 15
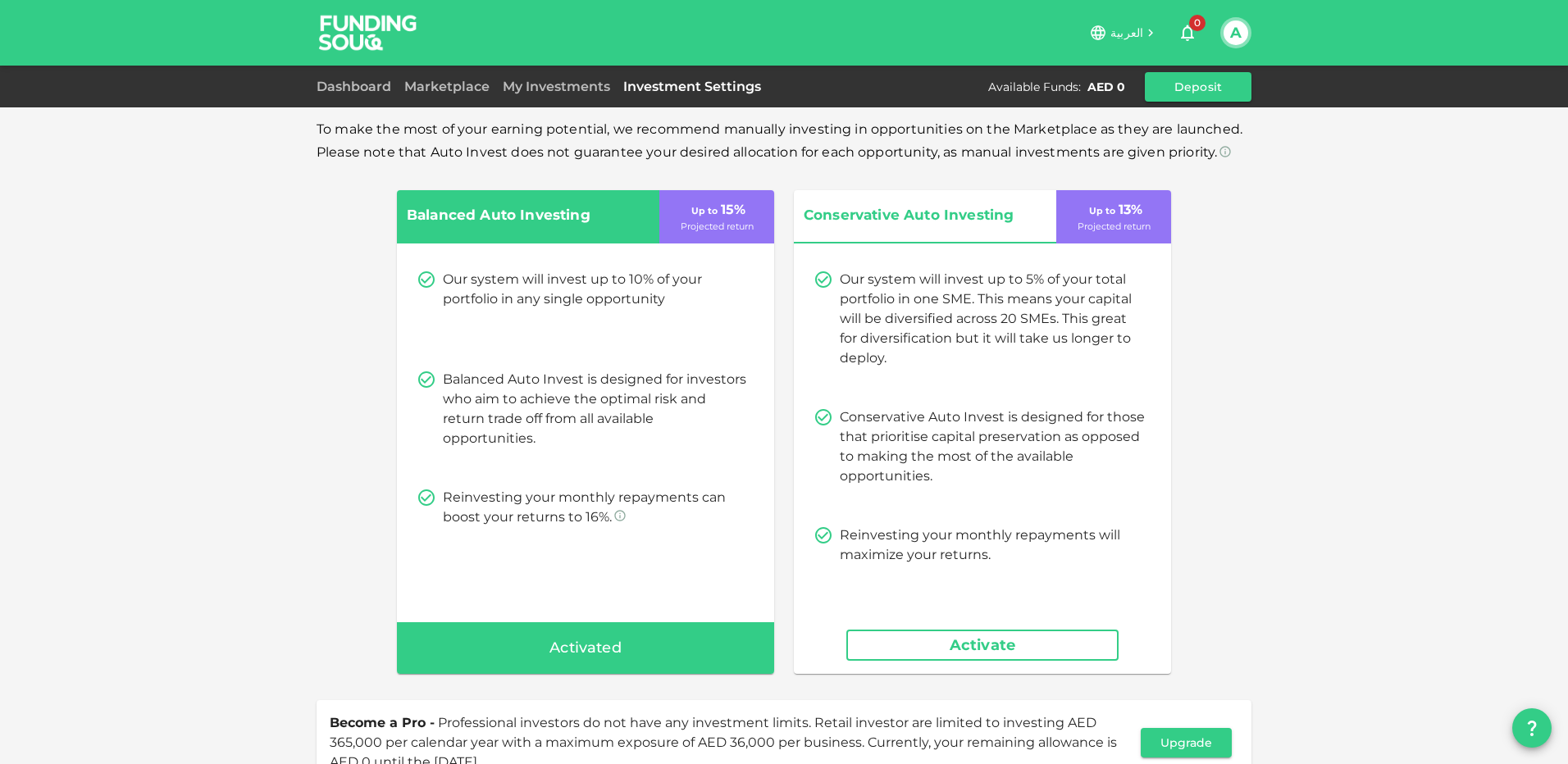
click at [996, 228] on span "Conservative Auto Investing" at bounding box center [914, 215] width 221 height 25
click at [727, 221] on p "Projected return" at bounding box center [717, 227] width 73 height 14
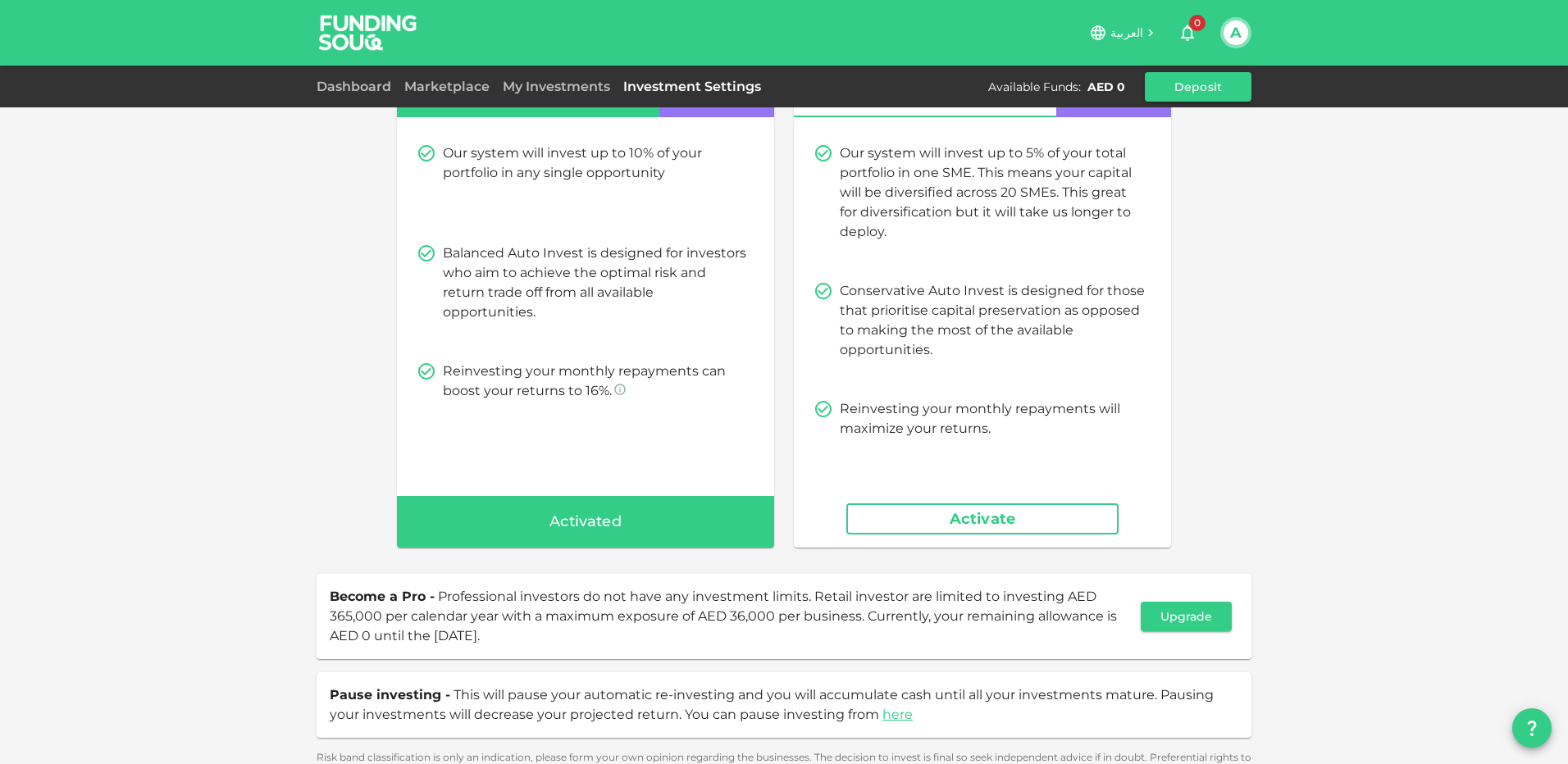
scroll to position [162, 0]
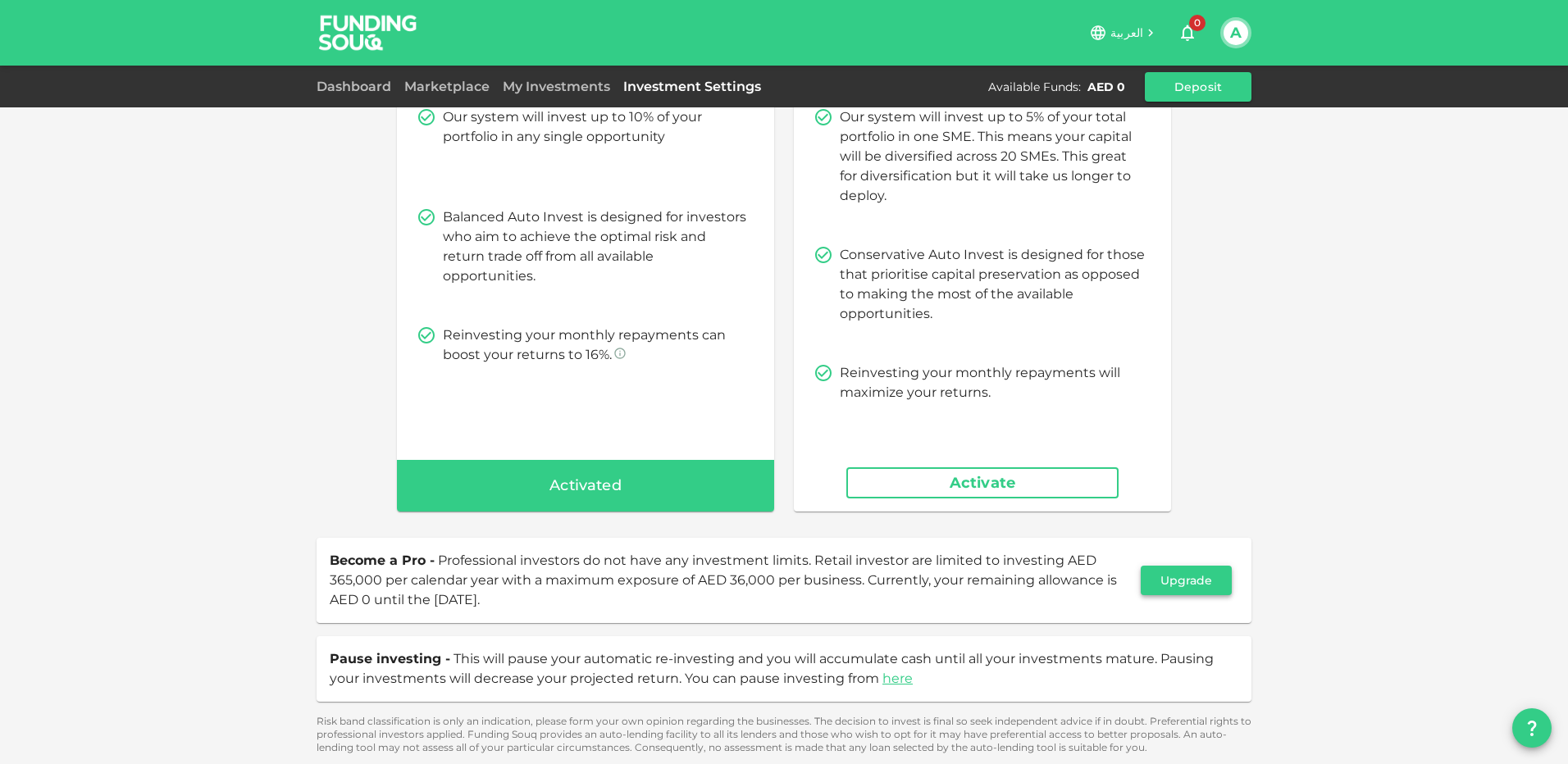
click at [1175, 580] on button "Upgrade" at bounding box center [1186, 580] width 91 height 30
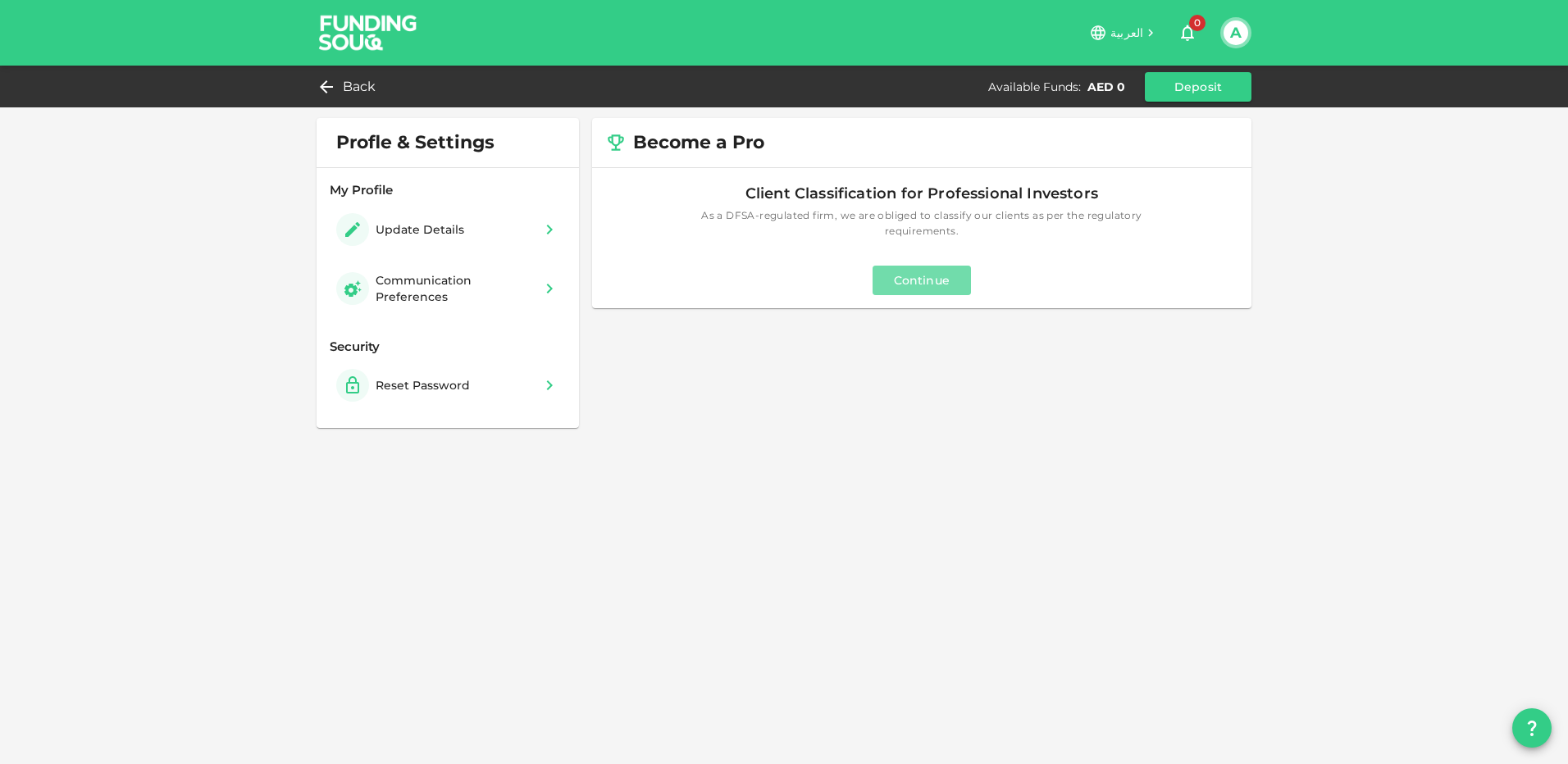
click at [955, 278] on button "Continue" at bounding box center [922, 280] width 99 height 30
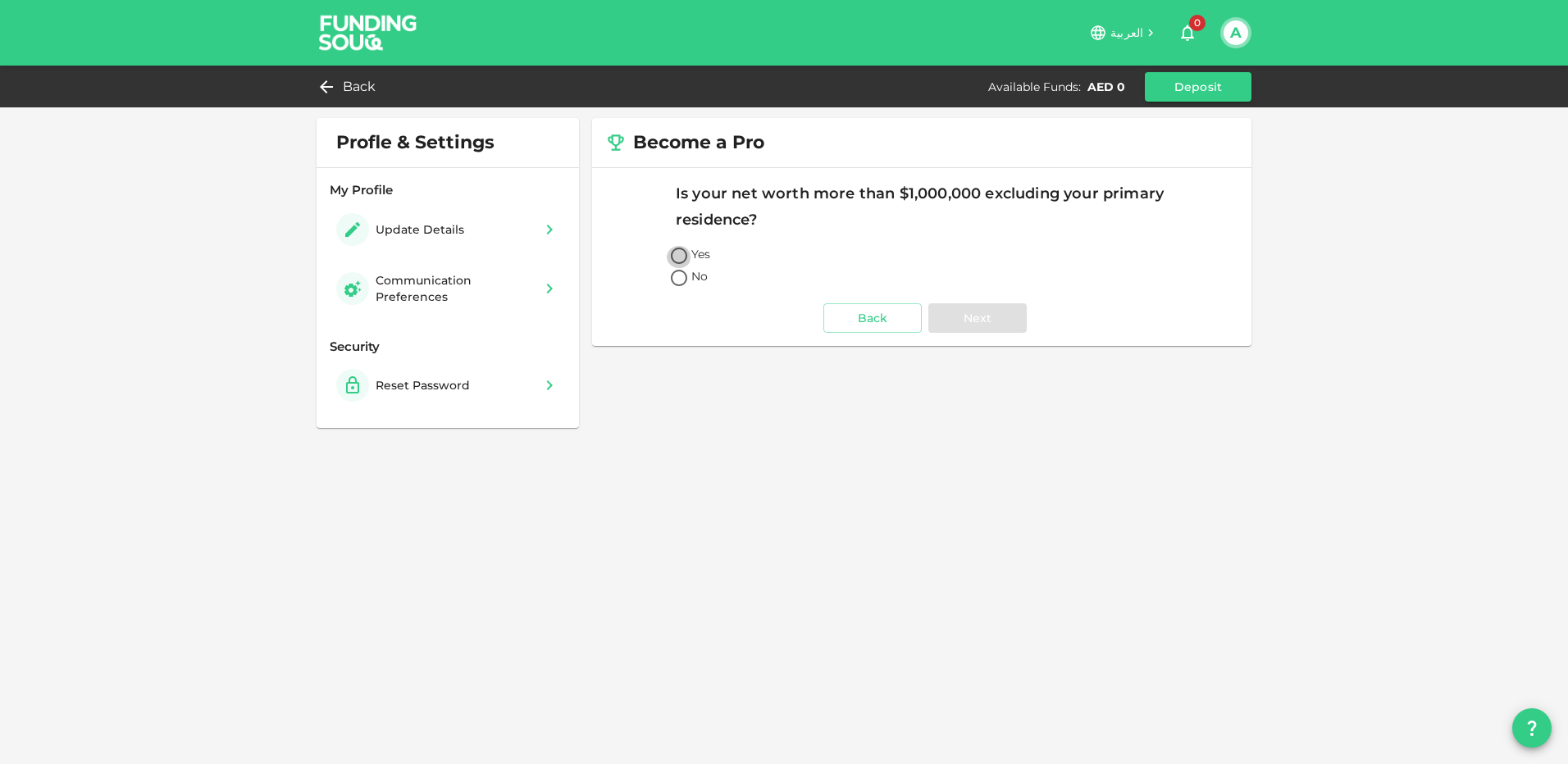
click at [680, 257] on input "Yes" at bounding box center [678, 257] width 25 height 22
radio input "true"
click at [966, 312] on button "Next" at bounding box center [977, 318] width 99 height 30
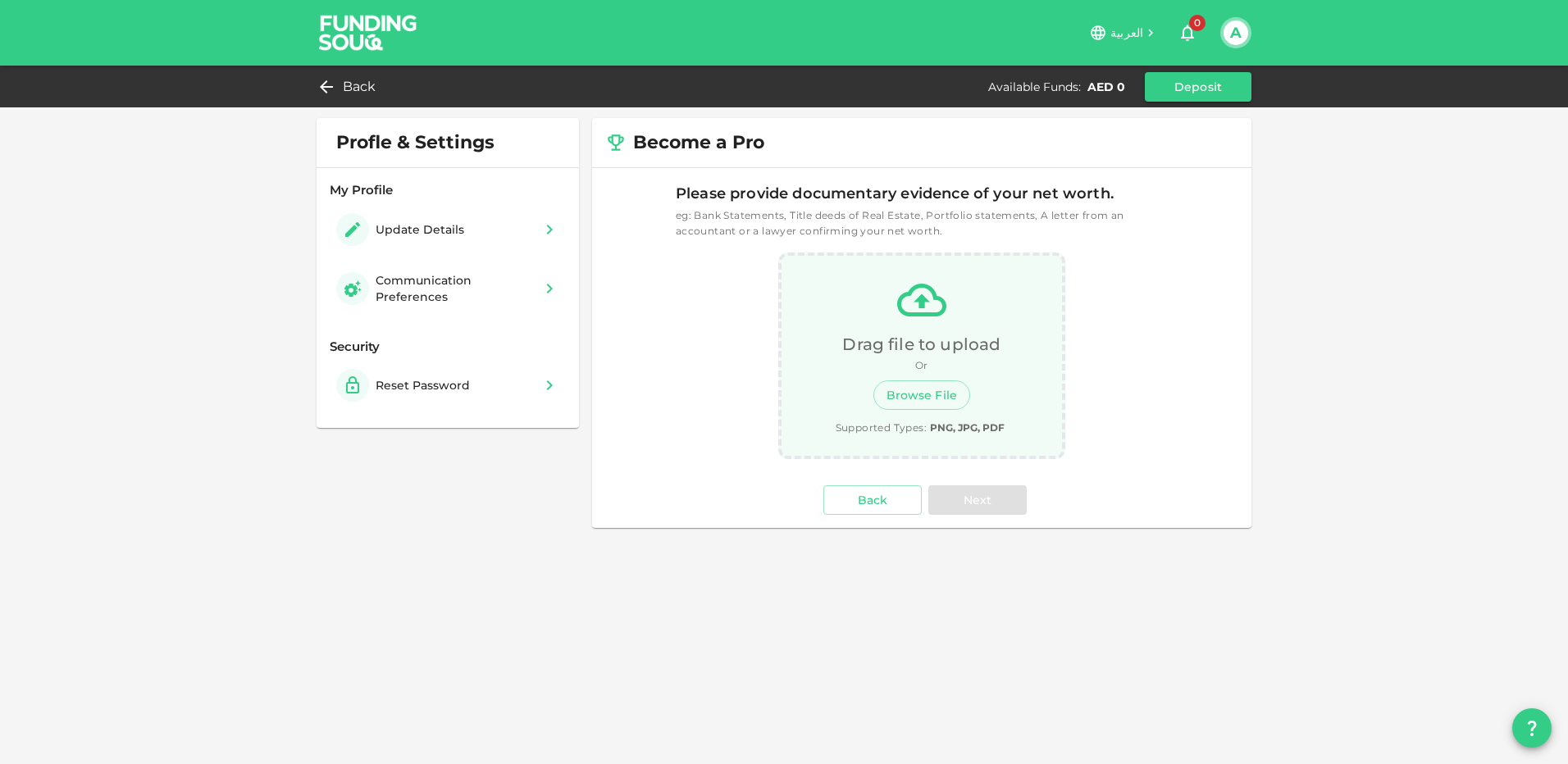
click at [1234, 28] on button "A" at bounding box center [1235, 32] width 25 height 25
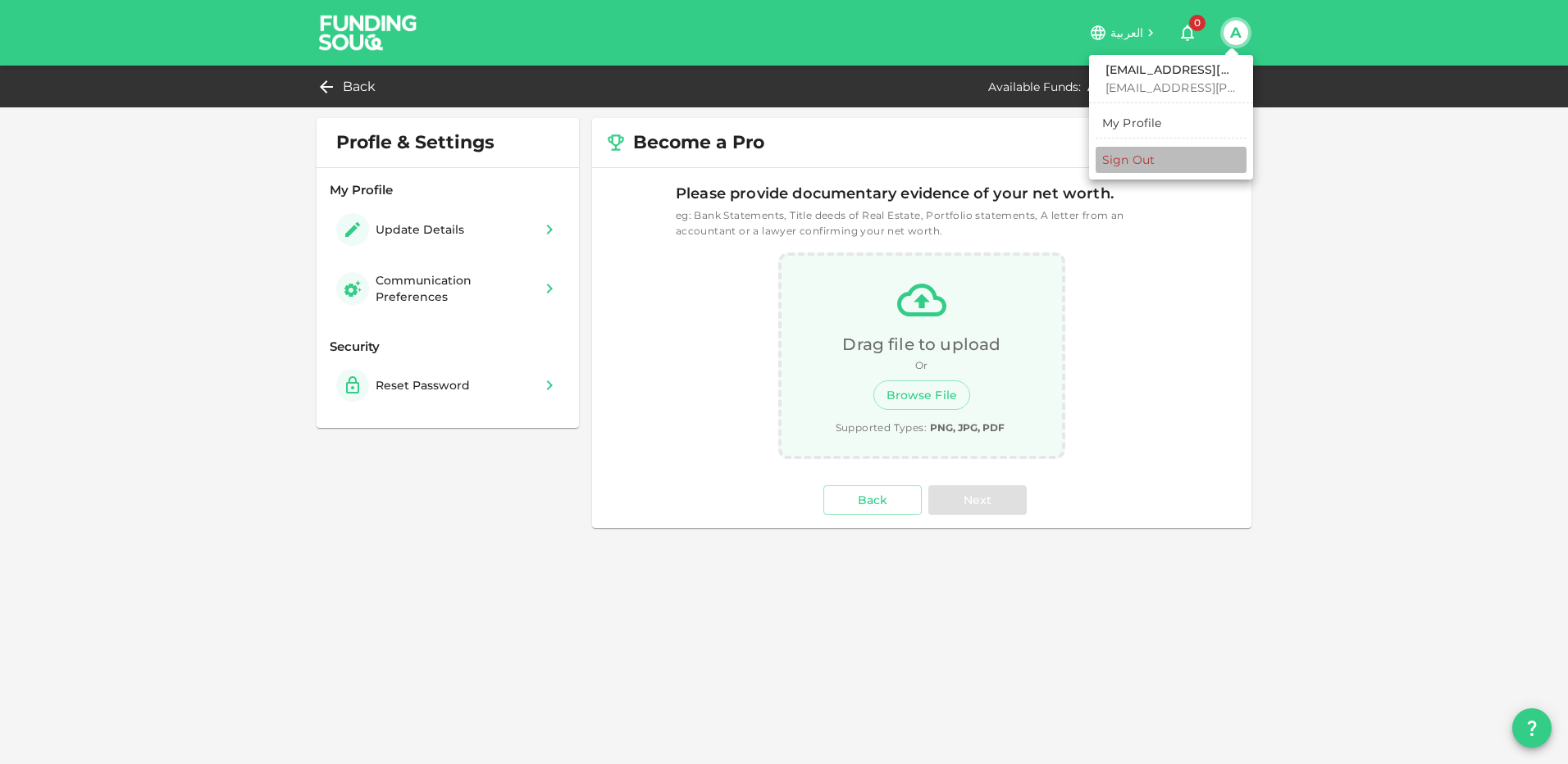
click at [1134, 161] on div "Sign Out" at bounding box center [1129, 159] width 53 height 16
